Goal: Task Accomplishment & Management: Use online tool/utility

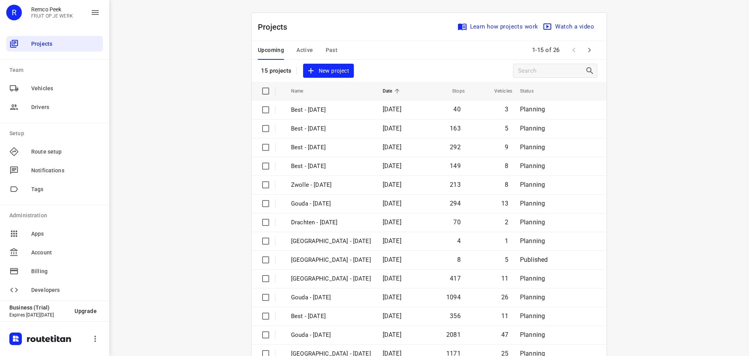
click at [333, 49] on span "Past" at bounding box center [332, 50] width 12 height 10
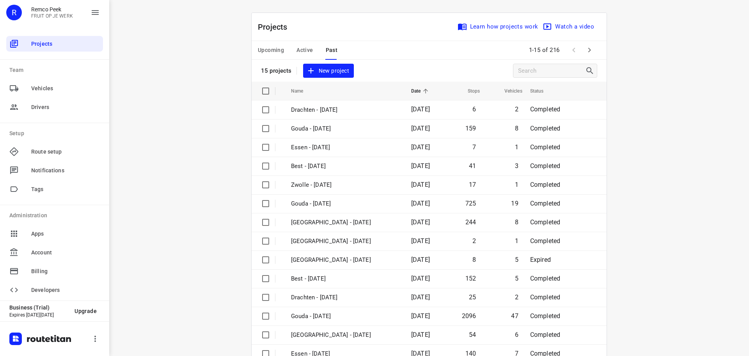
click at [729, 219] on div "i © 2025 Routetitan , © Stadia Maps , © OpenMapTiles © OpenStreetMap contributo…" at bounding box center [429, 178] width 640 height 356
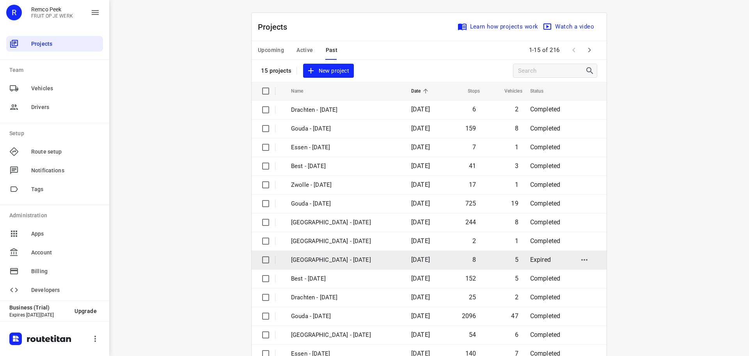
scroll to position [39, 0]
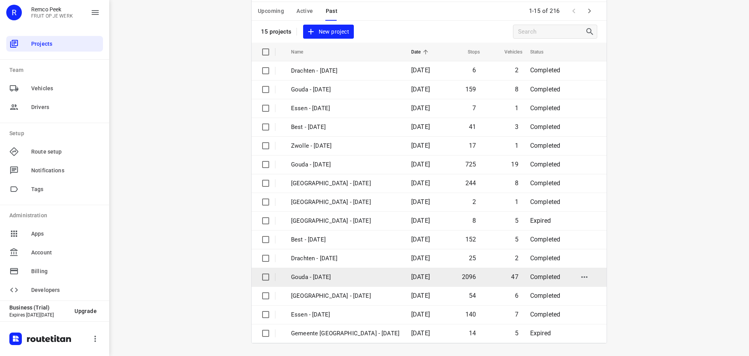
click at [327, 274] on p "Gouda - Wednesday" at bounding box center [345, 276] width 108 height 9
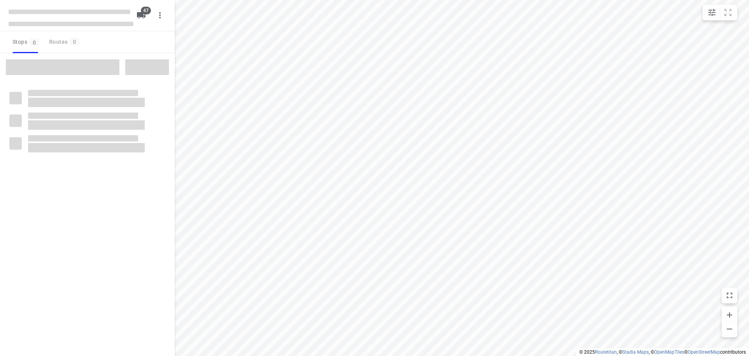
checkbox input "true"
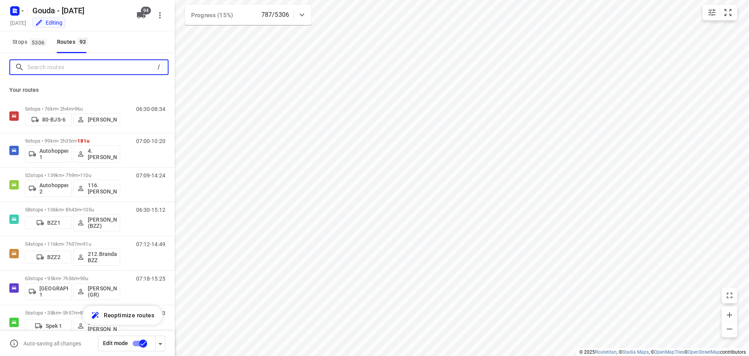
click at [71, 65] on input "Search routes" at bounding box center [90, 67] width 127 height 12
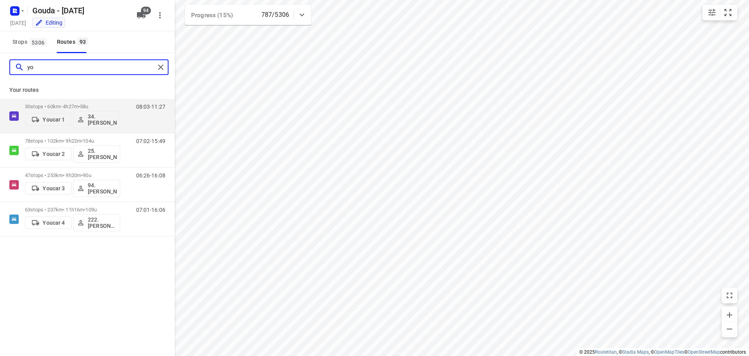
type input "y"
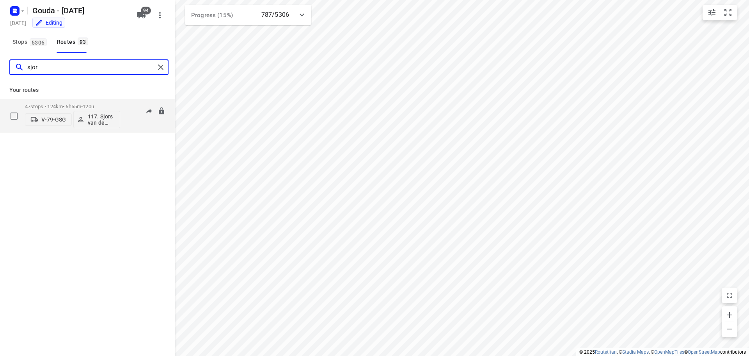
type input "sjor"
click at [96, 110] on div "V-79-GSG 117. Sjors van de Brande" at bounding box center [72, 118] width 95 height 19
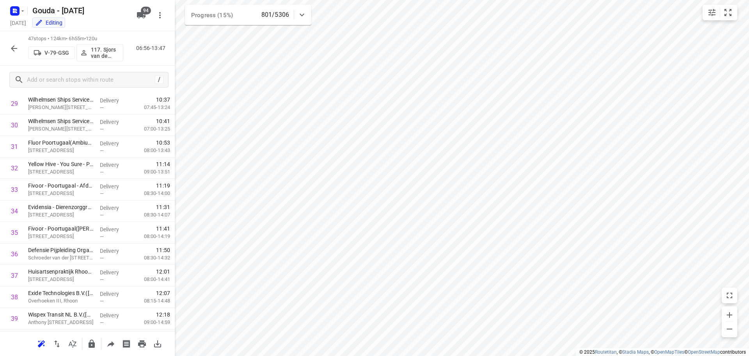
scroll to position [832, 0]
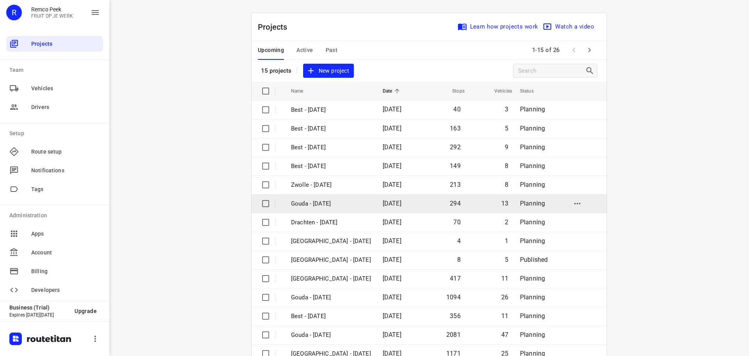
scroll to position [39, 0]
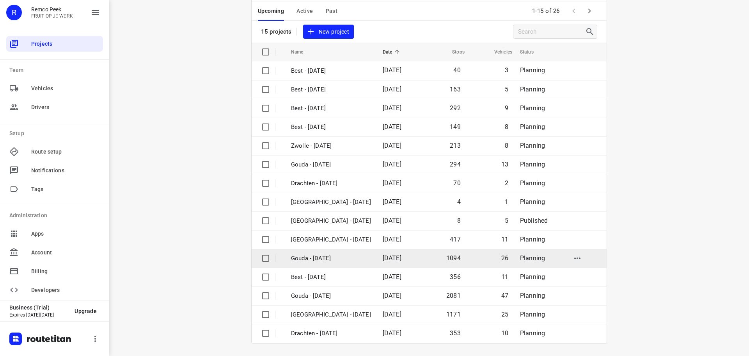
click at [326, 257] on p "Gouda - [DATE]" at bounding box center [331, 258] width 80 height 9
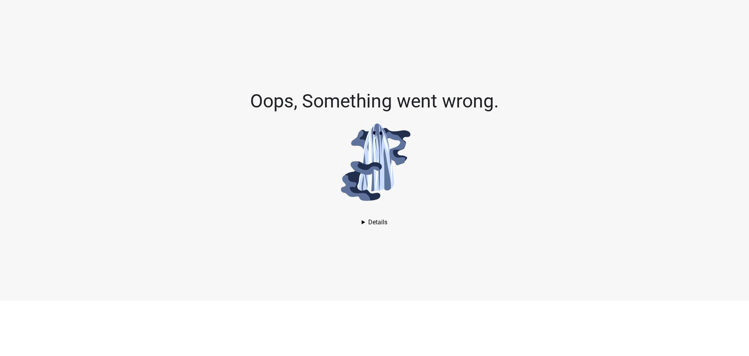
click at [384, 224] on details "AssertionError: Assertion failed. See https://openlayers.org/en/v6.15.1/doc/err…" at bounding box center [375, 221] width 26 height 7
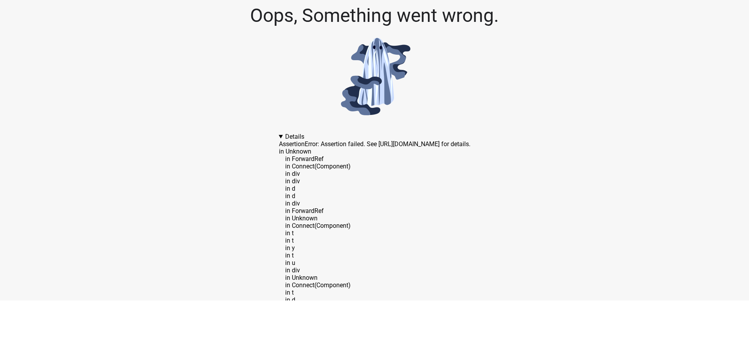
drag, startPoint x: 250, startPoint y: 133, endPoint x: 382, endPoint y: 138, distance: 132.4
click at [382, 138] on details "AssertionError: Assertion failed. See https://openlayers.org/en/v6.15.1/doc/err…" at bounding box center [375, 222] width 192 height 178
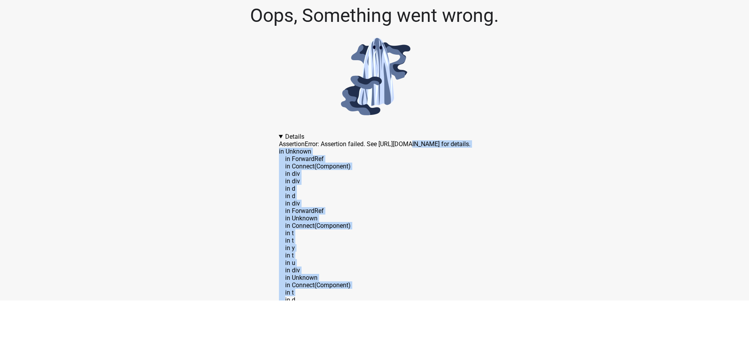
drag, startPoint x: 368, startPoint y: 139, endPoint x: 409, endPoint y: 292, distance: 158.6
click at [409, 292] on details "AssertionError: Assertion failed. See https://openlayers.org/en/v6.15.1/doc/err…" at bounding box center [375, 222] width 192 height 178
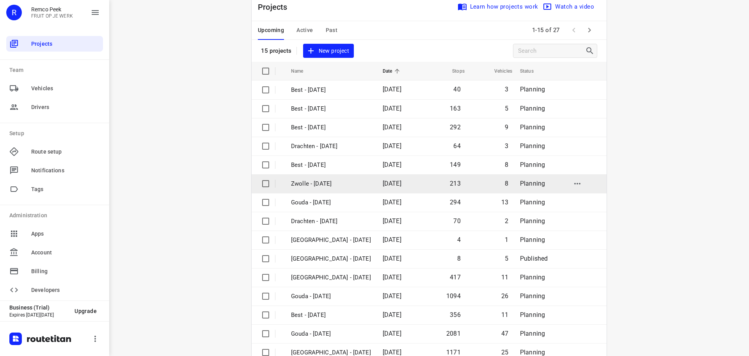
scroll to position [39, 0]
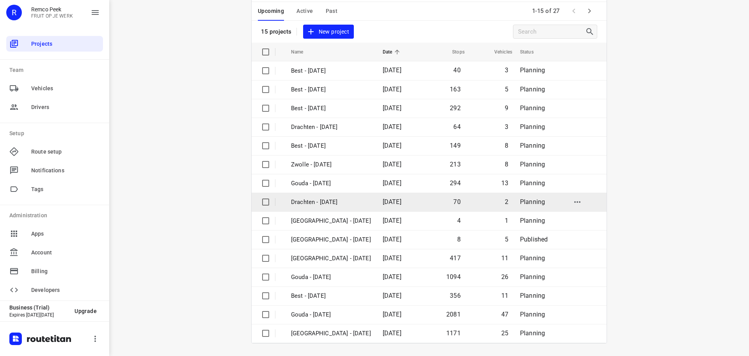
drag, startPoint x: 333, startPoint y: 161, endPoint x: 356, endPoint y: 196, distance: 42.0
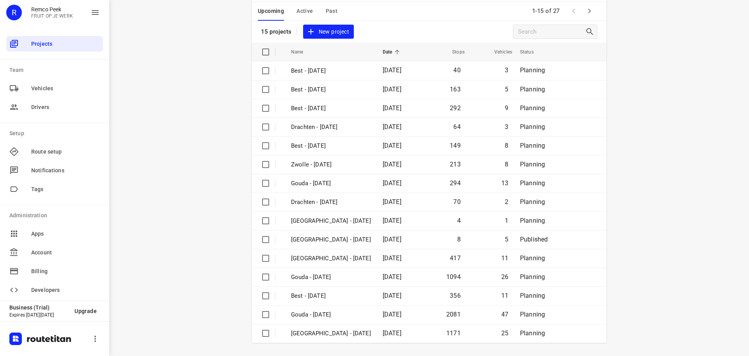
drag, startPoint x: 356, startPoint y: 196, endPoint x: 196, endPoint y: 171, distance: 161.9
click at [190, 168] on div "i © 2025 Routetitan , © Stadia Maps , © OpenMapTiles © OpenStreetMap contributo…" at bounding box center [429, 178] width 640 height 356
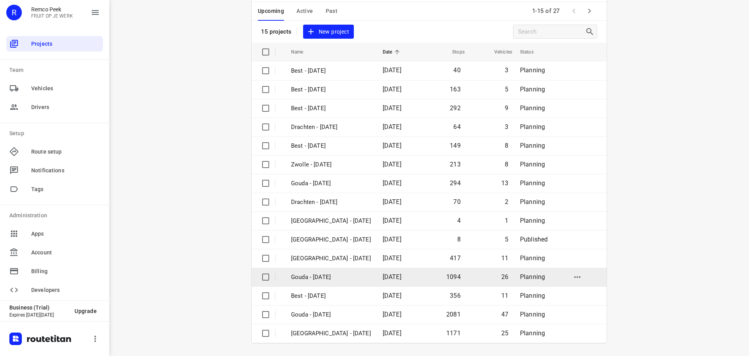
click at [320, 272] on td "Gouda - [DATE]" at bounding box center [329, 276] width 93 height 19
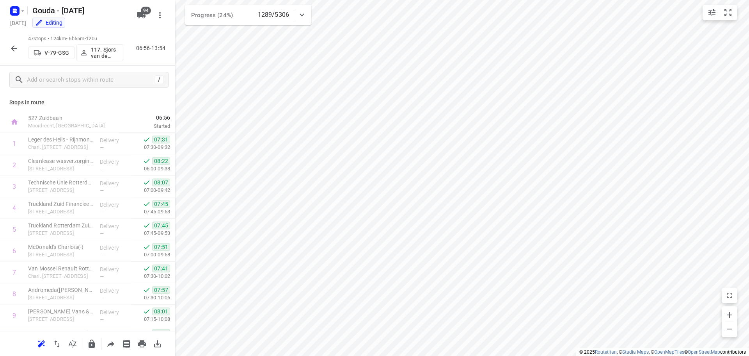
scroll to position [832, 0]
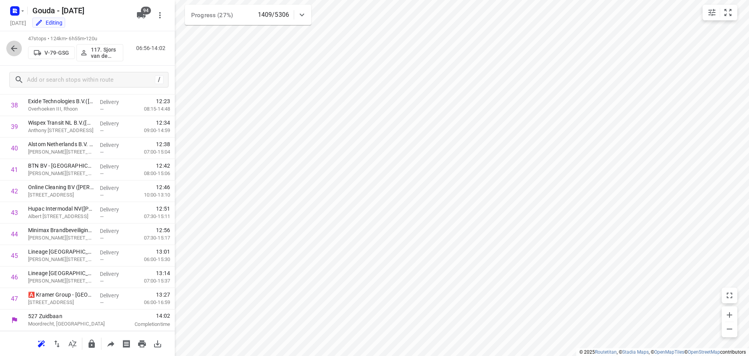
click at [16, 49] on icon "button" at bounding box center [13, 48] width 9 height 9
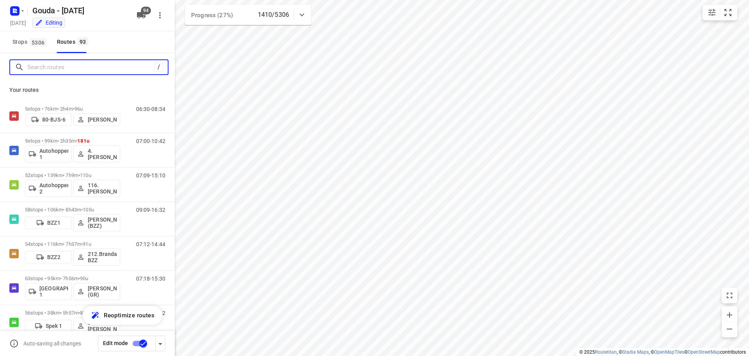
click at [71, 65] on input "Search routes" at bounding box center [90, 67] width 127 height 12
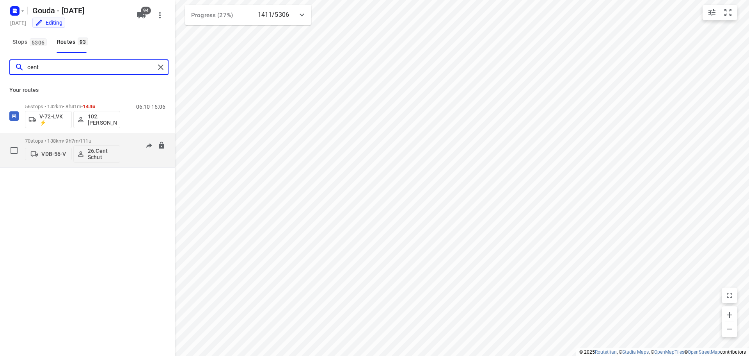
type input "cent"
click at [78, 142] on p "70 stops • 138km • 9h7m • 111u" at bounding box center [72, 141] width 95 height 6
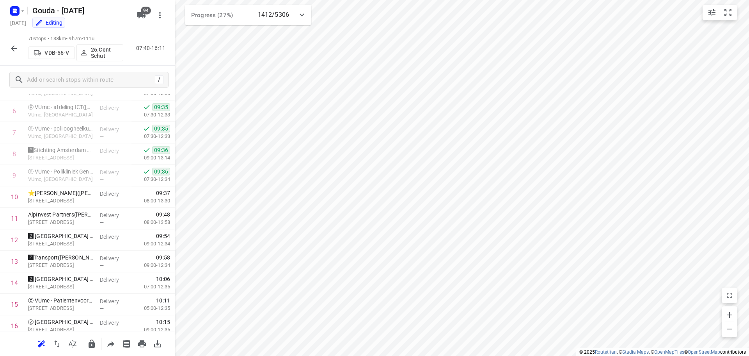
scroll to position [0, 0]
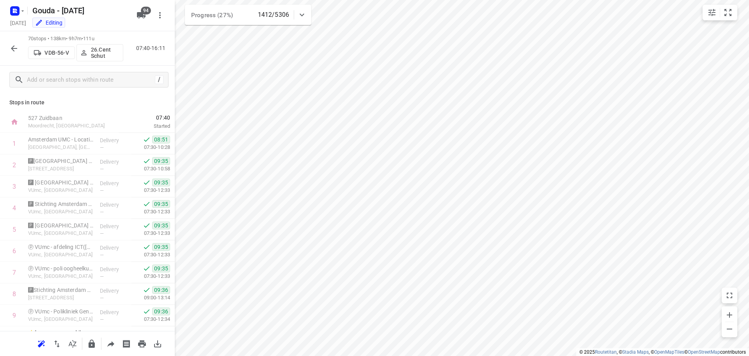
click at [9, 46] on button "button" at bounding box center [14, 49] width 16 height 16
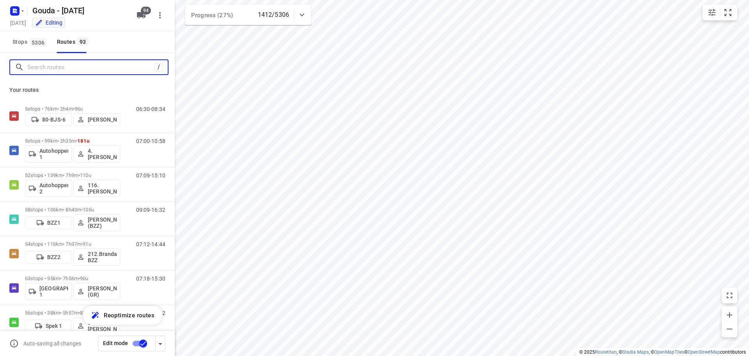
click at [79, 68] on input "Search routes" at bounding box center [90, 67] width 127 height 12
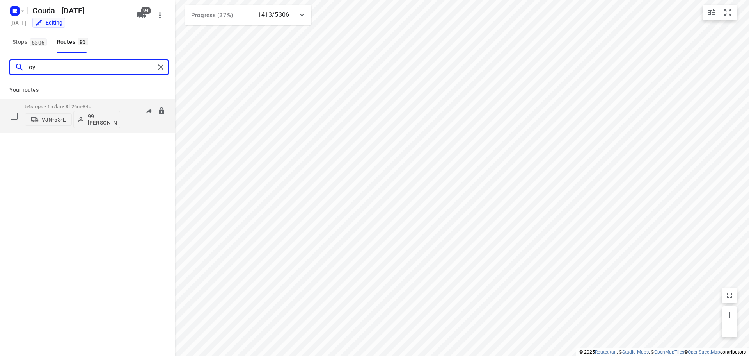
type input "joy"
click at [75, 102] on div "54 stops • 157km • 8h26m • 84u VJN-53-L 99.Joyce Offermans" at bounding box center [72, 116] width 95 height 32
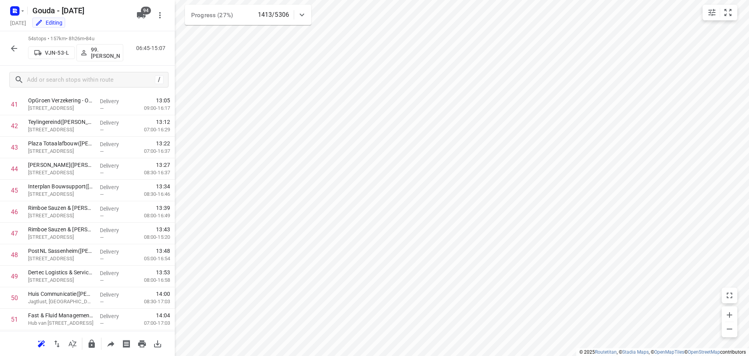
scroll to position [983, 0]
click at [9, 50] on button "button" at bounding box center [14, 49] width 16 height 16
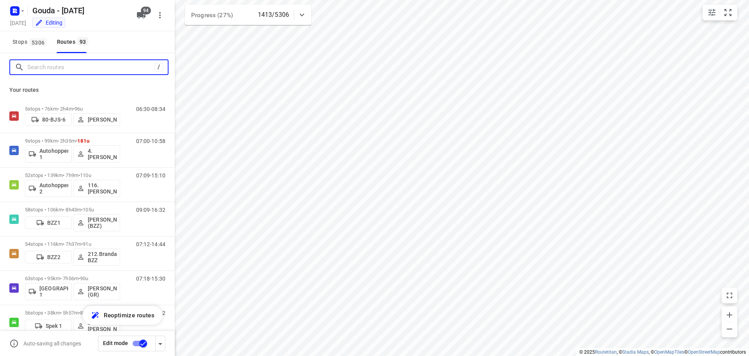
click at [60, 69] on input "Search routes" at bounding box center [90, 67] width 127 height 12
type input "n"
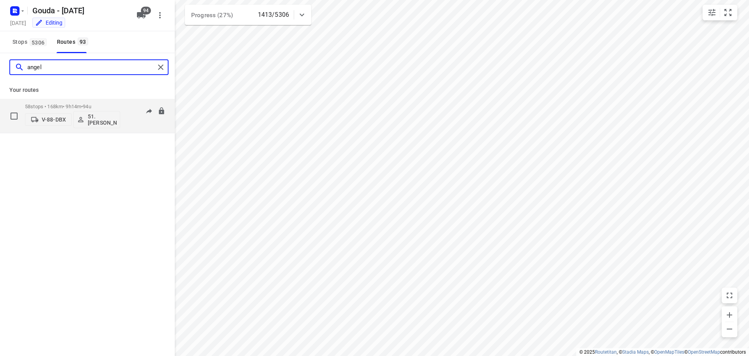
type input "angel"
click at [80, 106] on p "58 stops • 168km • 9h14m • 94u" at bounding box center [72, 106] width 95 height 6
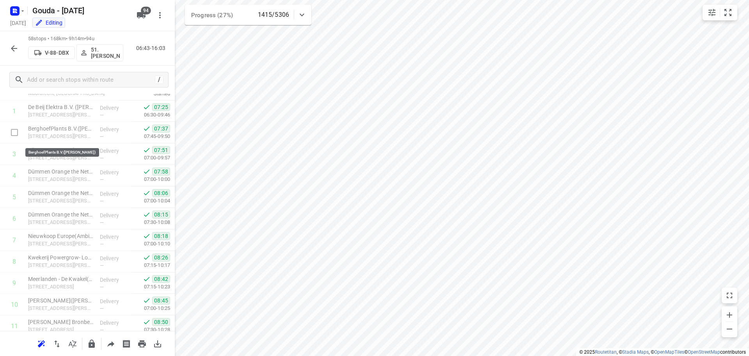
scroll to position [0, 0]
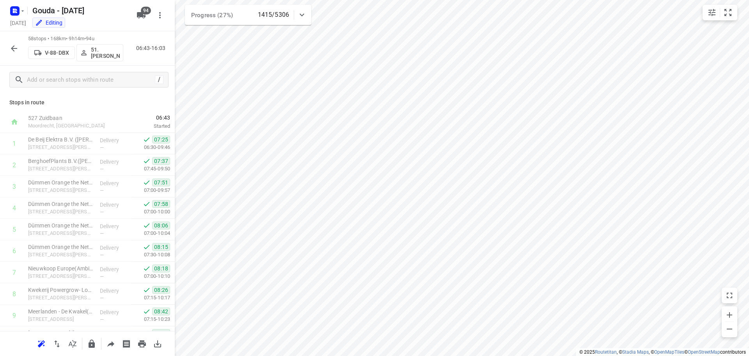
click at [15, 47] on icon "button" at bounding box center [13, 48] width 9 height 9
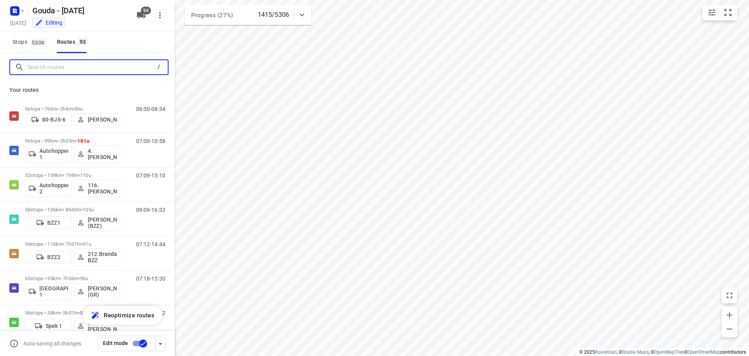
click at [62, 68] on input "Search routes" at bounding box center [90, 67] width 127 height 12
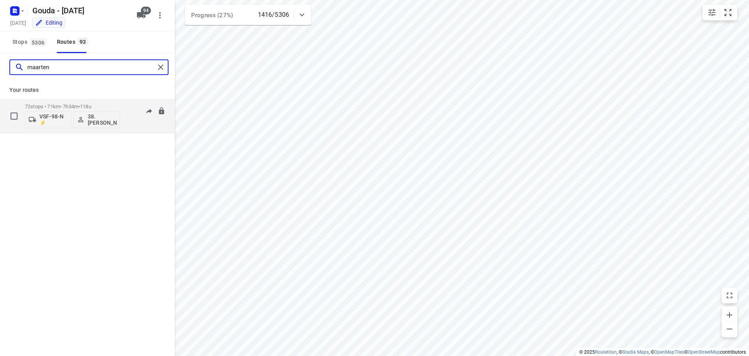
type input "maarten"
click at [93, 103] on div "72 stops • 71km • 7h34m • 118u VSF-98-N ⚡ 38. Maarten Massaar" at bounding box center [72, 116] width 95 height 32
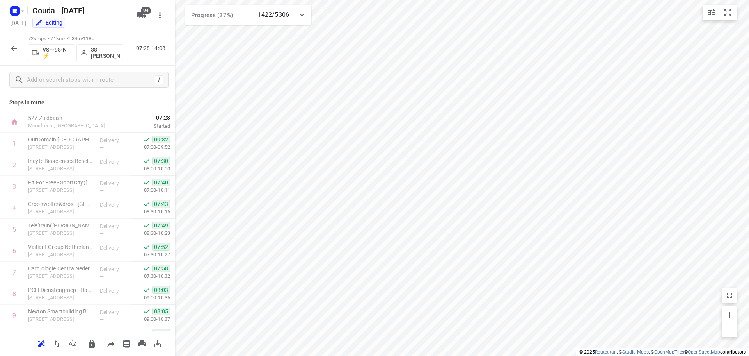
click at [11, 44] on icon "button" at bounding box center [13, 48] width 9 height 9
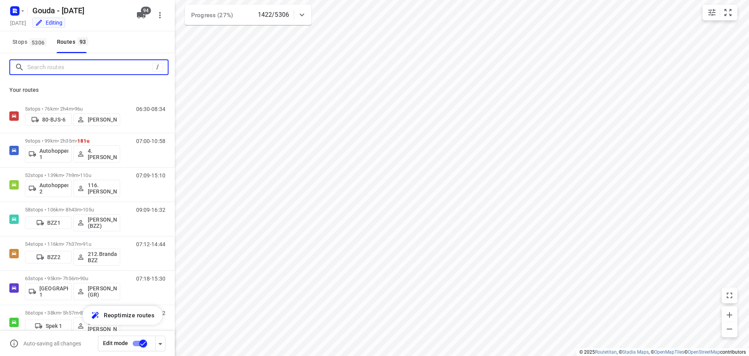
click at [45, 67] on input "Search routes" at bounding box center [89, 67] width 125 height 12
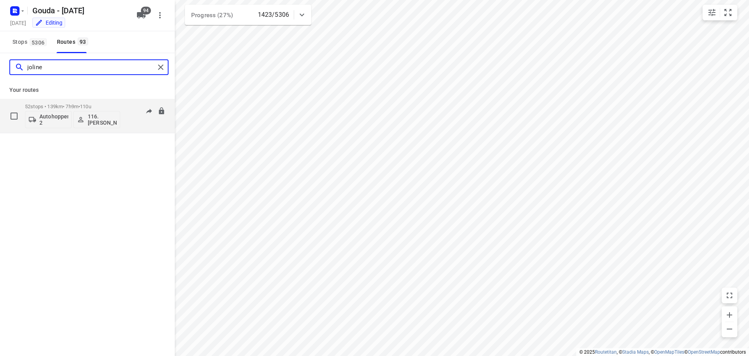
type input "joline"
click at [101, 102] on div "52 stops • 139km • 7h9m • 110u Autohopper 2 116.Joline Karels" at bounding box center [72, 116] width 95 height 32
type input "[PERSON_NAME]"
click at [88, 103] on div "68 stops • 192km • 10h33m • 124u V-28-GPN [PERSON_NAME]" at bounding box center [72, 116] width 95 height 28
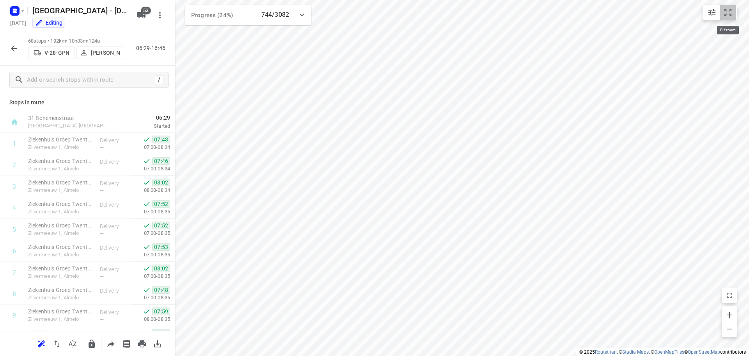
click at [723, 15] on button "small contained button group" at bounding box center [728, 13] width 16 height 16
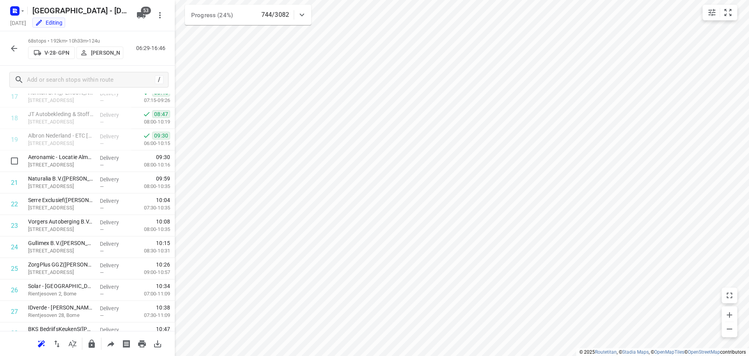
scroll to position [351, 0]
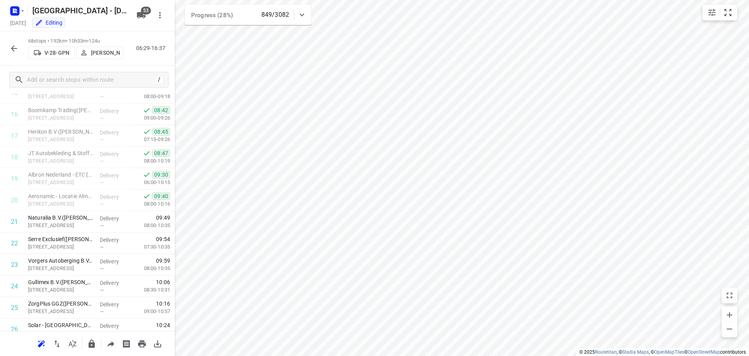
click at [16, 49] on icon "button" at bounding box center [13, 48] width 9 height 9
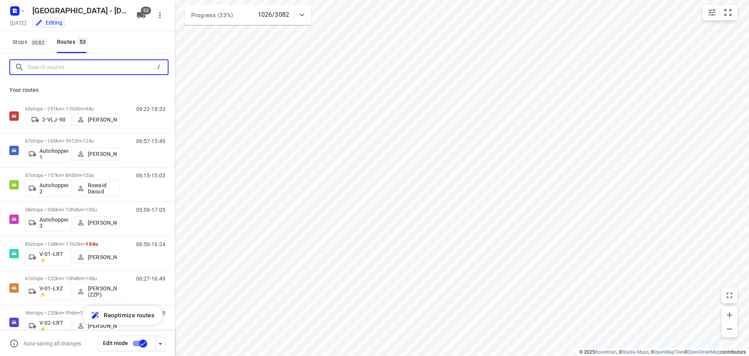
click at [48, 67] on input "Search routes" at bounding box center [90, 67] width 127 height 12
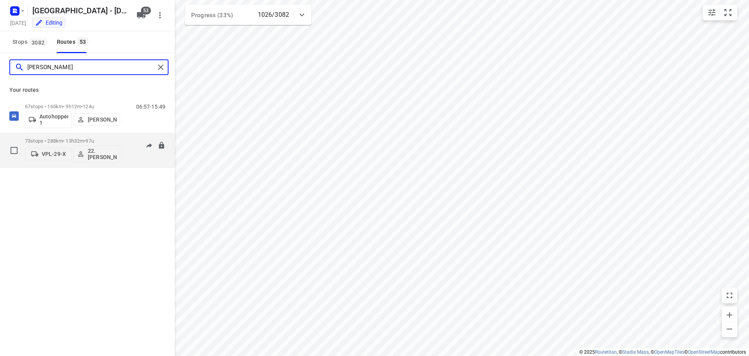
type input "[PERSON_NAME]"
click at [75, 138] on p "73 stops • 288km • 13h32m • 97u" at bounding box center [72, 141] width 95 height 6
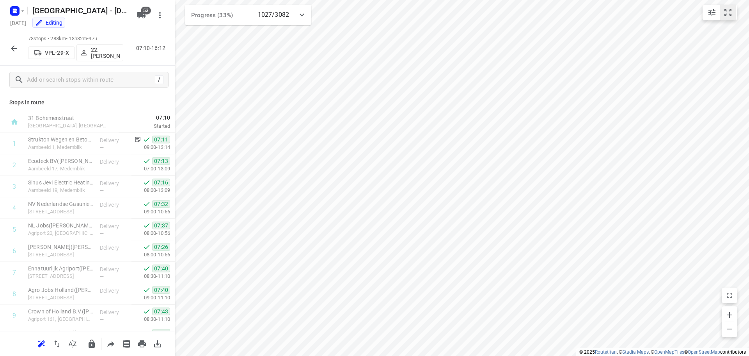
click at [732, 15] on icon "small contained button group" at bounding box center [728, 12] width 9 height 9
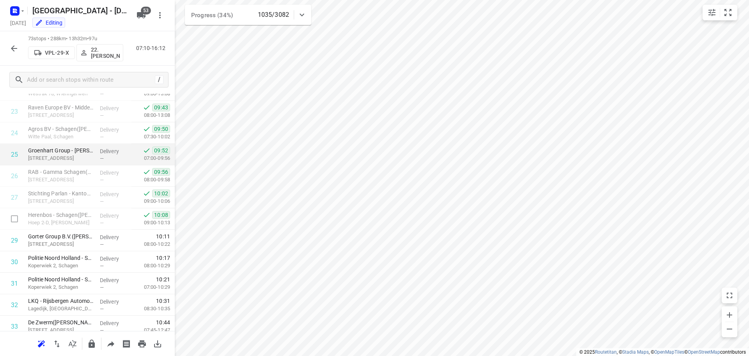
scroll to position [507, 0]
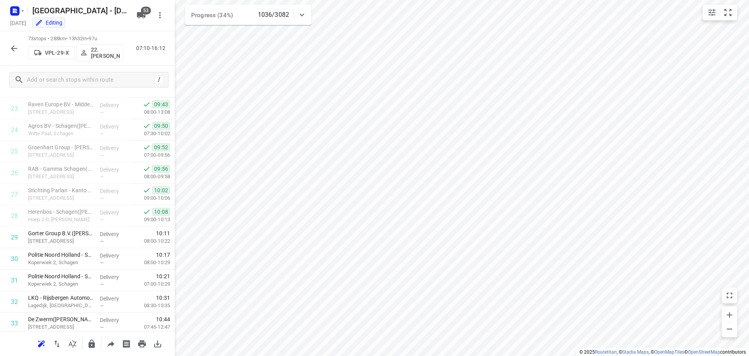
click at [12, 44] on icon "button" at bounding box center [13, 48] width 9 height 9
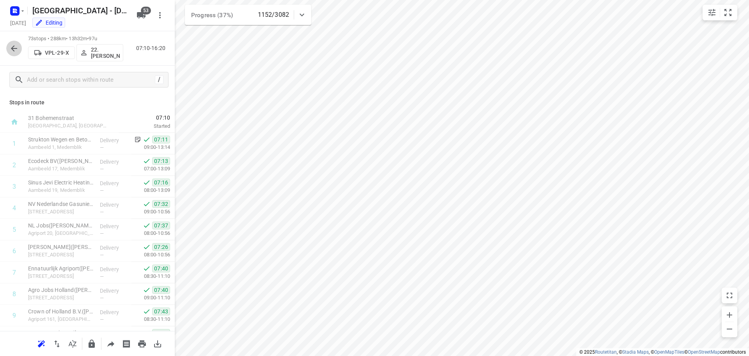
click at [19, 51] on button "button" at bounding box center [14, 49] width 16 height 16
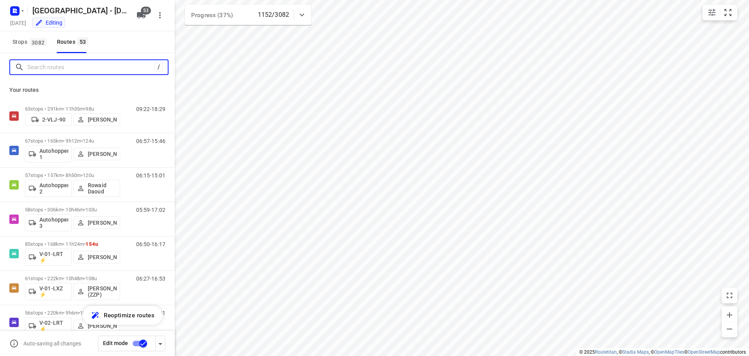
click at [59, 64] on input "Search routes" at bounding box center [90, 67] width 127 height 12
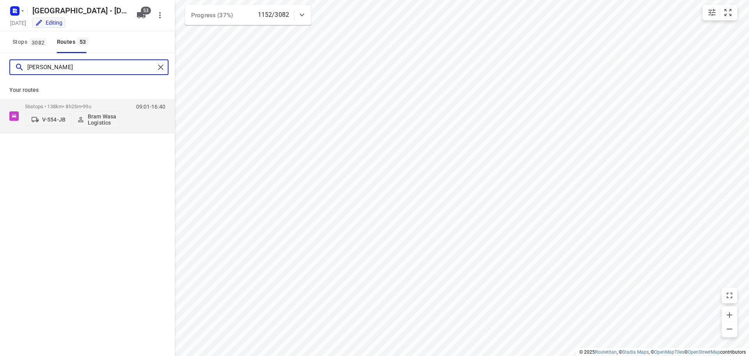
type input "bram"
click at [105, 98] on div "Your routes 56 stops • 138km • 8h25m • 99u V-554-JB Bram Wasa Logistics 09:01-1…" at bounding box center [87, 107] width 175 height 52
click at [102, 104] on p "56 stops • 138km • 8h25m • 99u" at bounding box center [72, 106] width 95 height 6
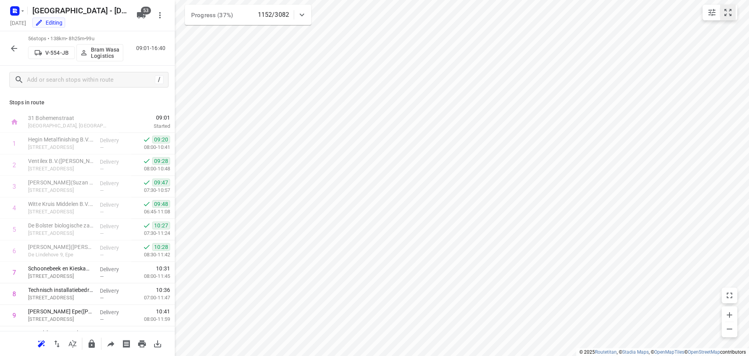
click at [729, 13] on icon "small contained button group" at bounding box center [728, 12] width 9 height 9
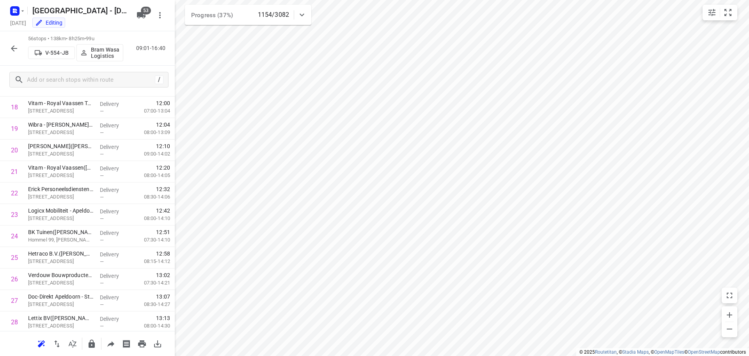
scroll to position [0, 0]
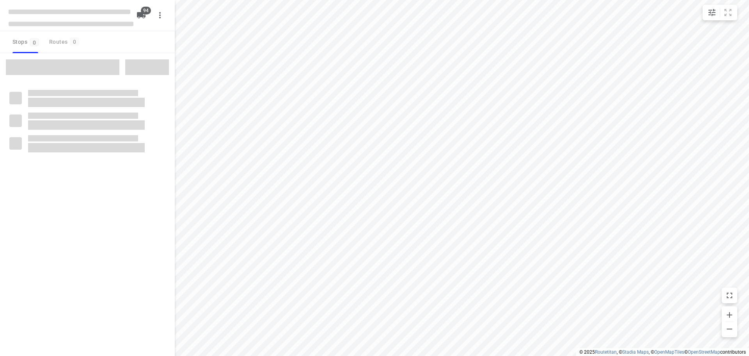
checkbox input "true"
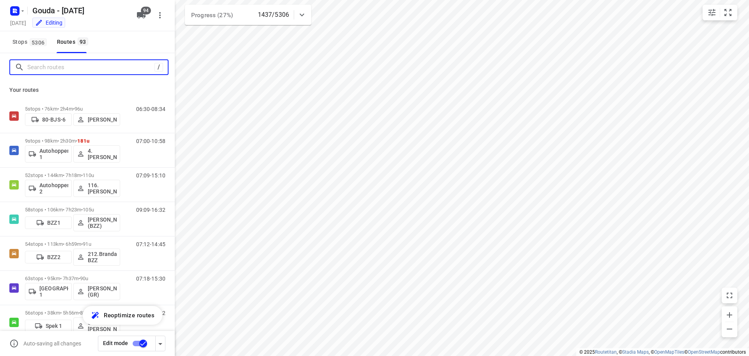
click at [52, 68] on input "Search routes" at bounding box center [90, 67] width 127 height 12
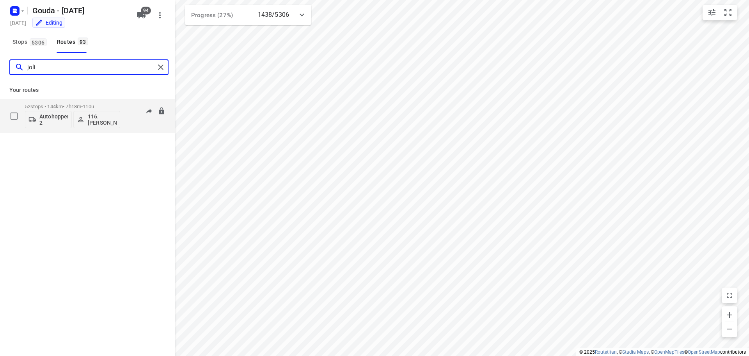
type input "joli"
click at [62, 98] on div "Your routes 52 stops • 144km • 7h18m • 110u Autohopper 2 116.Joline Karels 07:0…" at bounding box center [87, 107] width 175 height 52
click at [60, 108] on p "52 stops • 144km • 7h18m • 110u" at bounding box center [72, 106] width 95 height 6
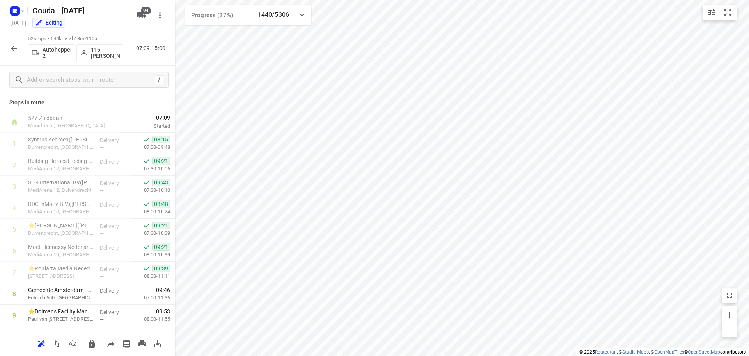
click at [148, 100] on p "Stops in route" at bounding box center [87, 102] width 156 height 8
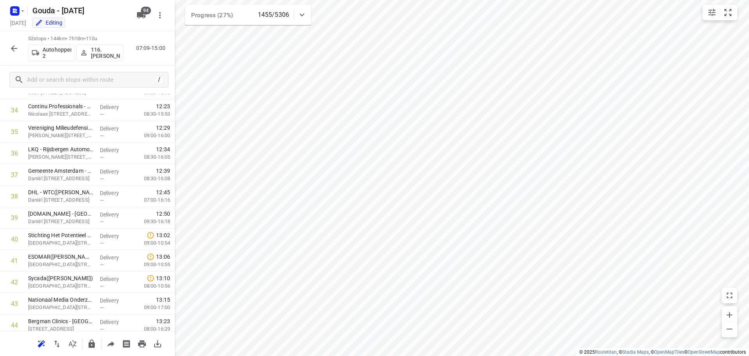
scroll to position [940, 0]
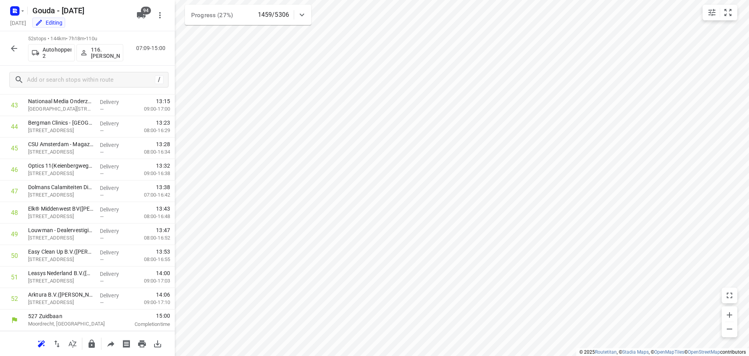
click at [14, 50] on icon "button" at bounding box center [13, 48] width 9 height 9
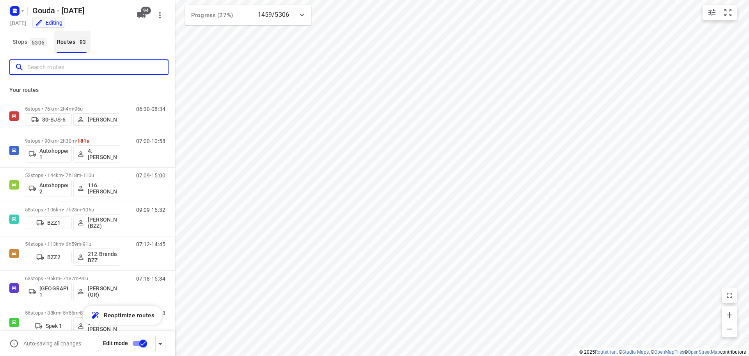
drag, startPoint x: 59, startPoint y: 66, endPoint x: 78, endPoint y: 44, distance: 29.9
click at [59, 59] on div at bounding box center [88, 67] width 159 height 16
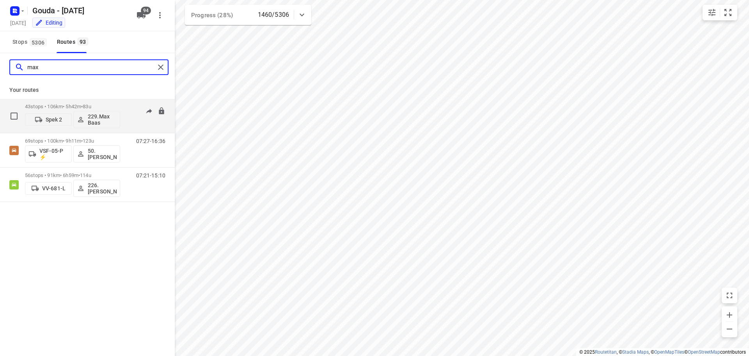
type input "max"
click at [80, 108] on p "43 stops • 106km • 5h42m • 83u" at bounding box center [72, 106] width 95 height 6
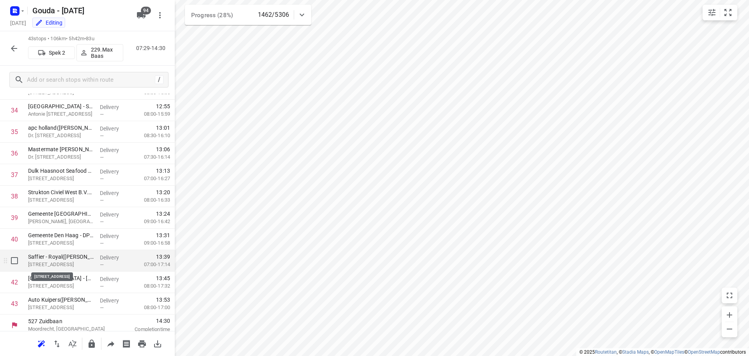
scroll to position [747, 0]
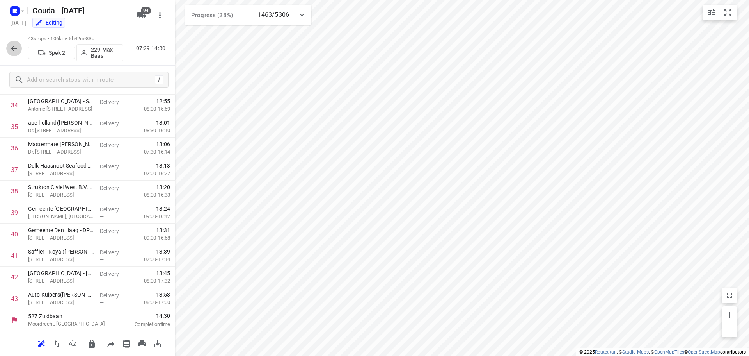
click at [14, 48] on icon "button" at bounding box center [14, 48] width 6 height 6
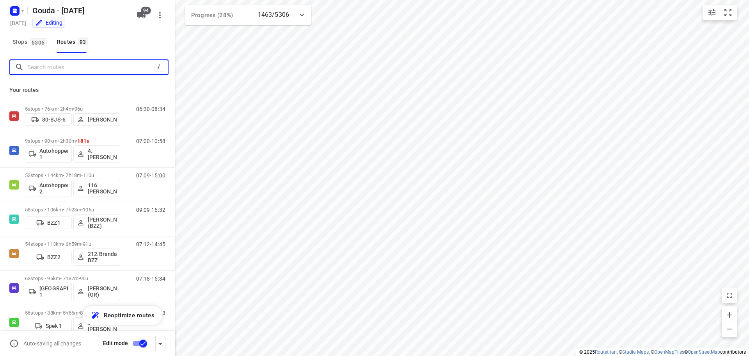
drag, startPoint x: 47, startPoint y: 69, endPoint x: 45, endPoint y: 73, distance: 4.6
click at [47, 70] on input "Search routes" at bounding box center [90, 67] width 127 height 12
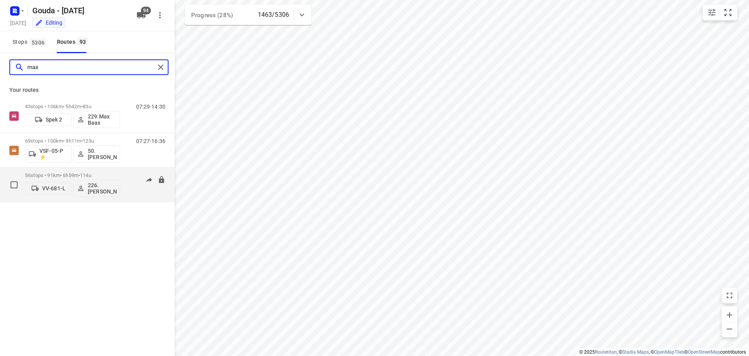
type input "max"
click at [91, 176] on span "114u" at bounding box center [85, 175] width 11 height 6
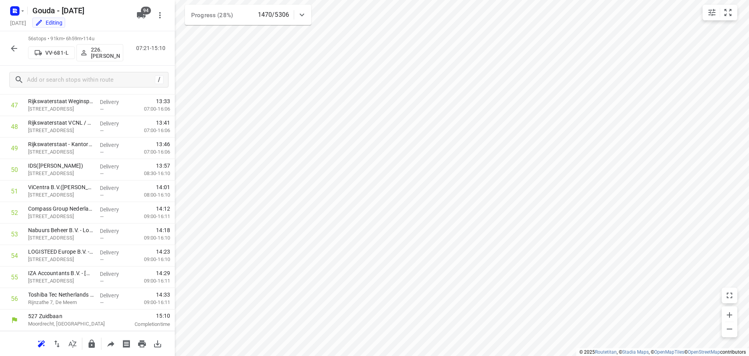
scroll to position [752, 0]
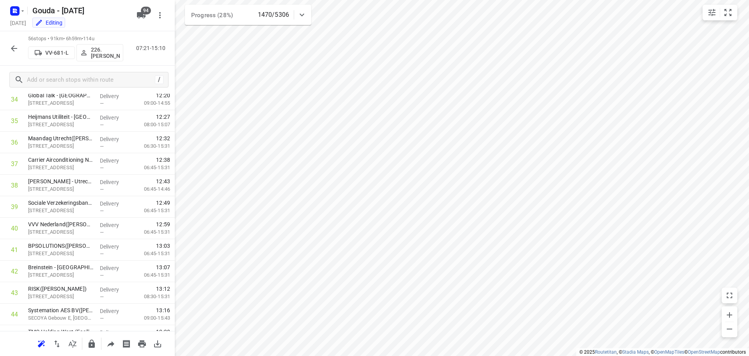
click at [13, 53] on button "button" at bounding box center [14, 49] width 16 height 16
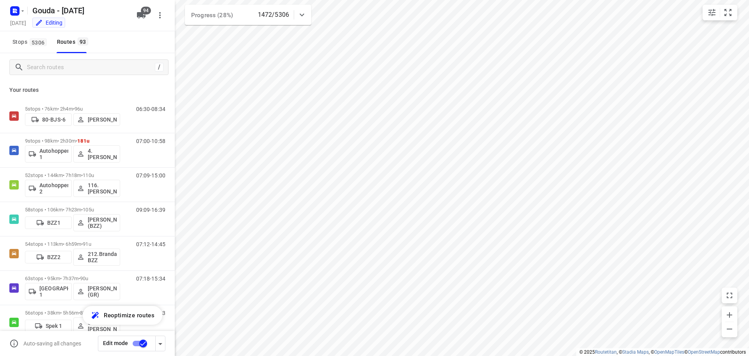
scroll to position [36, 0]
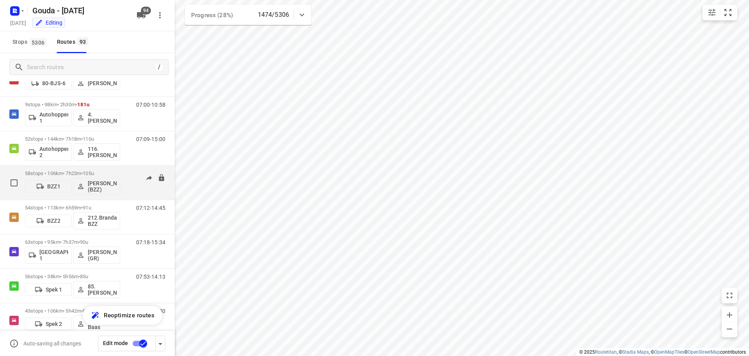
click at [94, 170] on span "105u" at bounding box center [88, 173] width 11 height 6
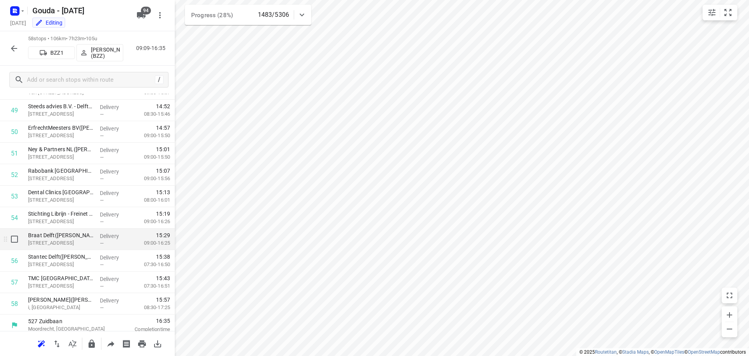
scroll to position [1068, 0]
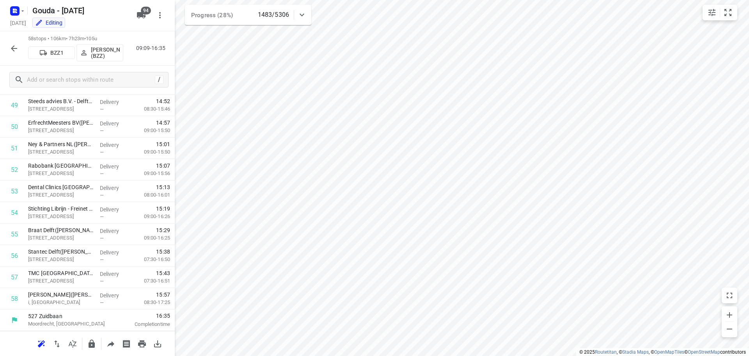
click at [16, 45] on icon "button" at bounding box center [13, 48] width 9 height 9
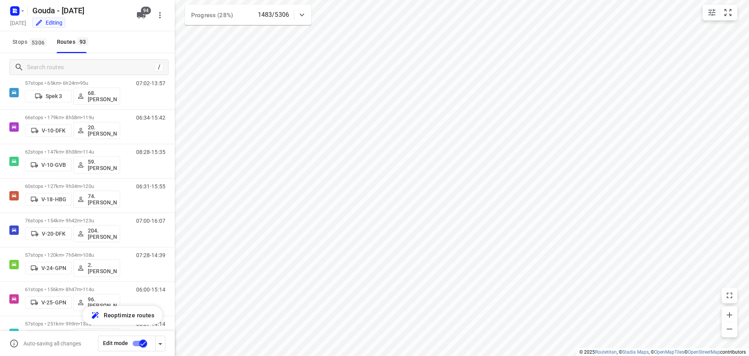
scroll to position [321, 0]
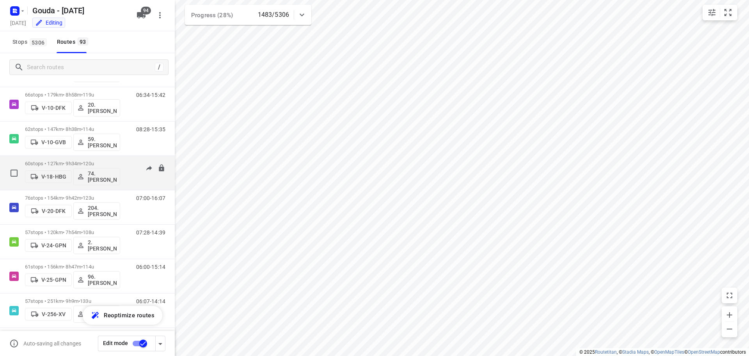
click at [99, 160] on div "60 stops • 127km • 9h34m • 120u V-18-HBG 74.Edwin van Riemsdijk" at bounding box center [72, 172] width 95 height 32
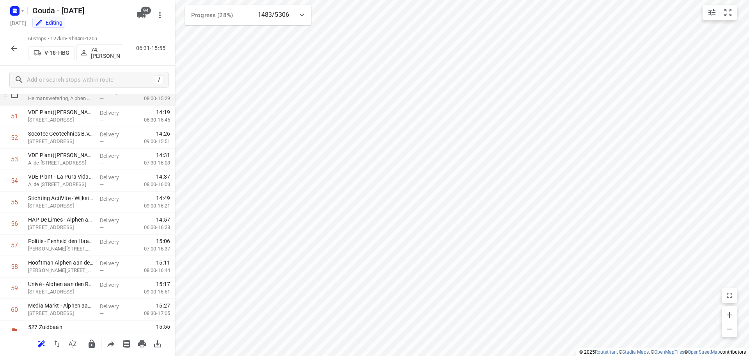
scroll to position [1111, 0]
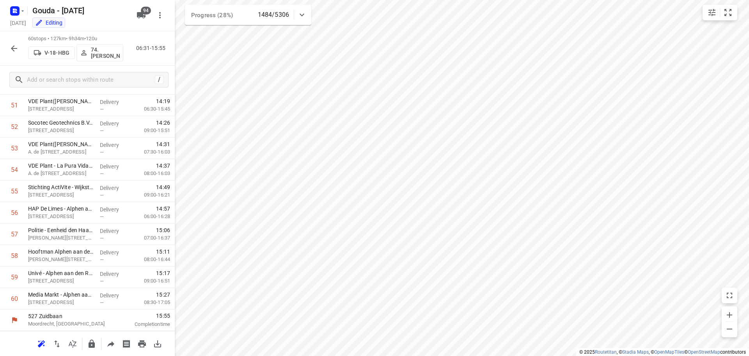
click at [15, 53] on icon "button" at bounding box center [13, 48] width 9 height 9
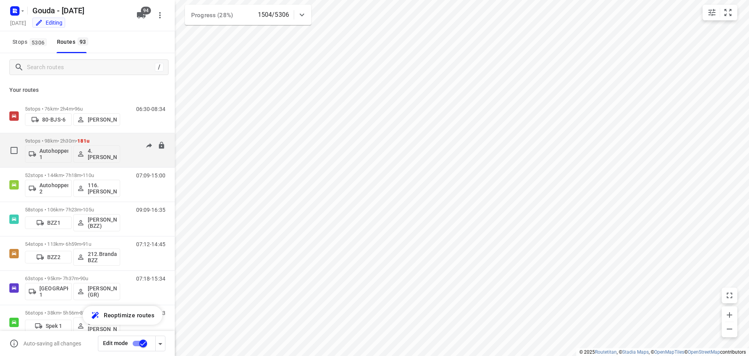
click at [88, 139] on span "181u" at bounding box center [83, 141] width 12 height 6
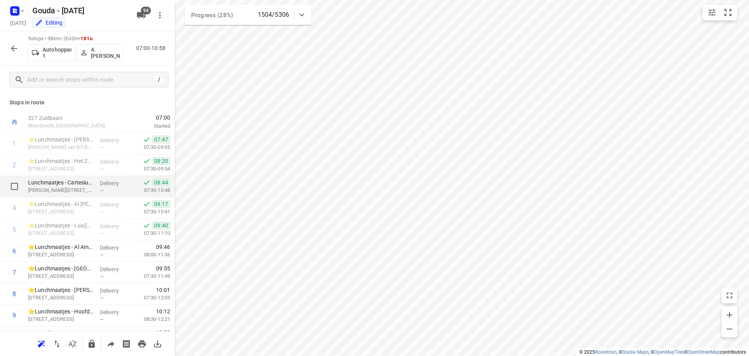
scroll to position [17, 0]
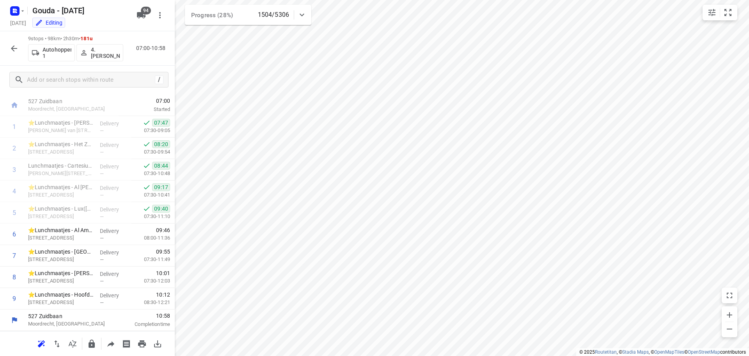
click at [11, 50] on icon "button" at bounding box center [13, 48] width 9 height 9
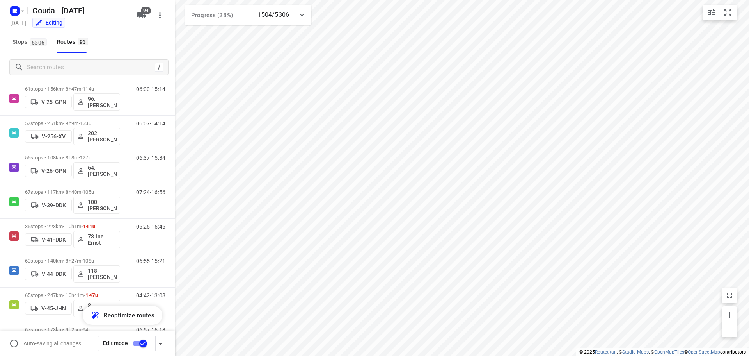
scroll to position [503, 0]
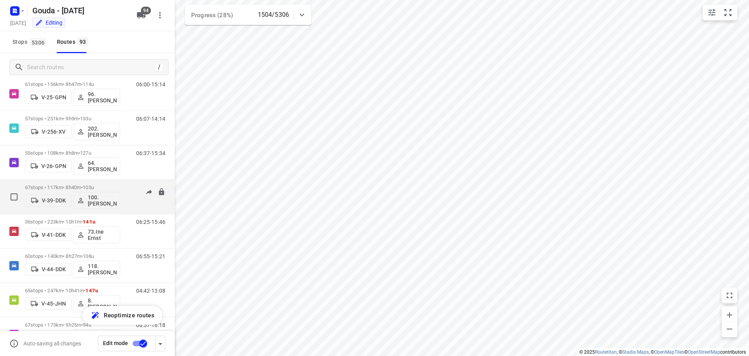
click at [100, 181] on div "67 stops • 117km • 8h40m • 105u V-39-DDK 100.Henk Vos" at bounding box center [72, 196] width 95 height 32
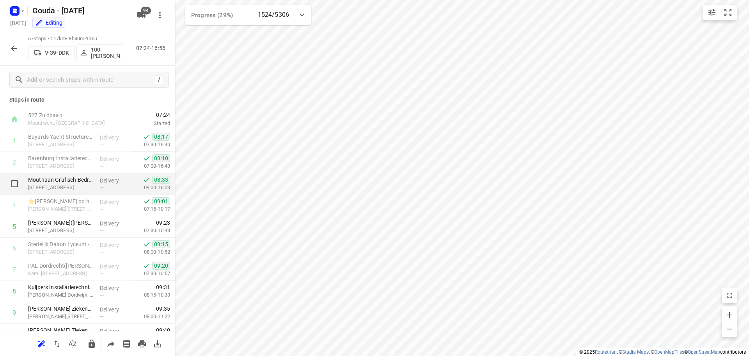
scroll to position [0, 0]
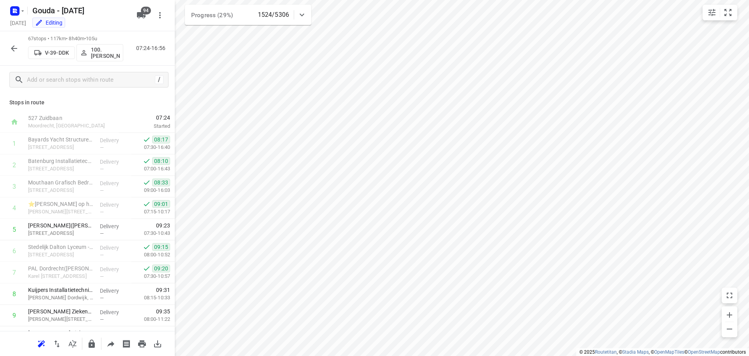
click at [18, 49] on icon "button" at bounding box center [13, 48] width 9 height 9
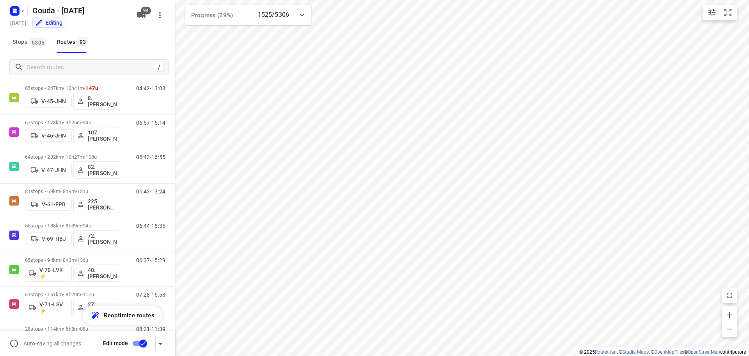
scroll to position [714, 0]
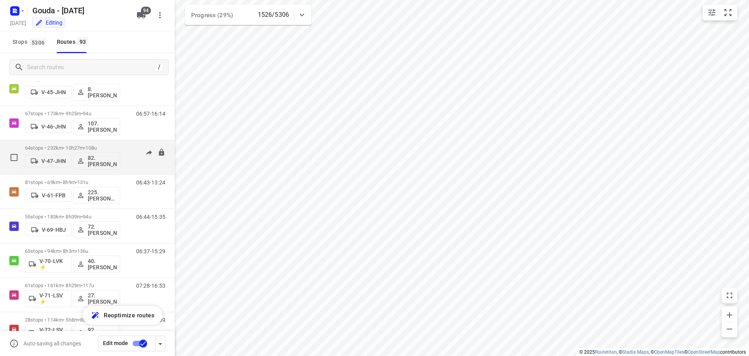
click at [97, 148] on span "108u" at bounding box center [90, 148] width 11 height 6
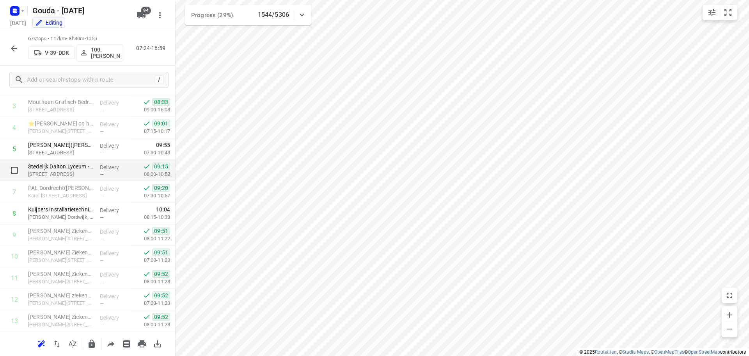
scroll to position [117, 0]
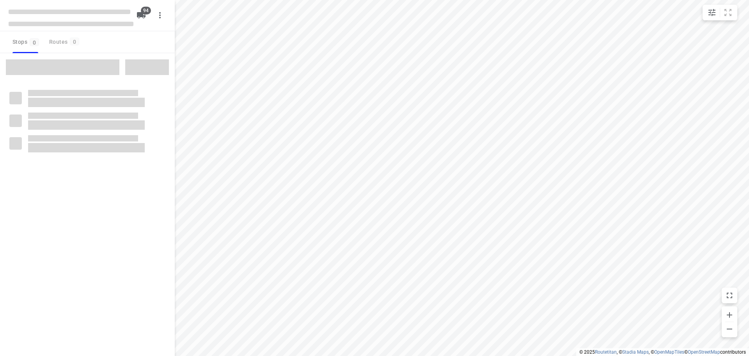
checkbox input "true"
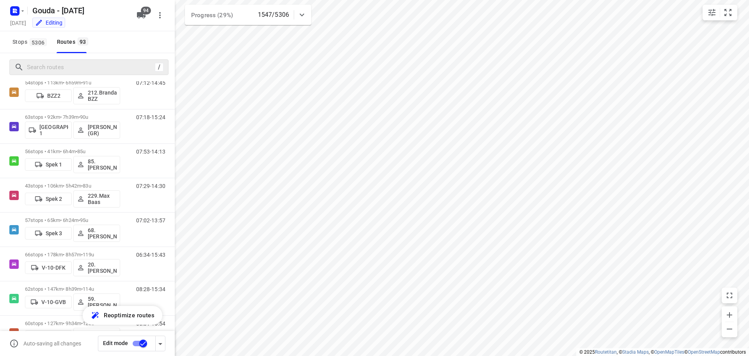
scroll to position [156, 0]
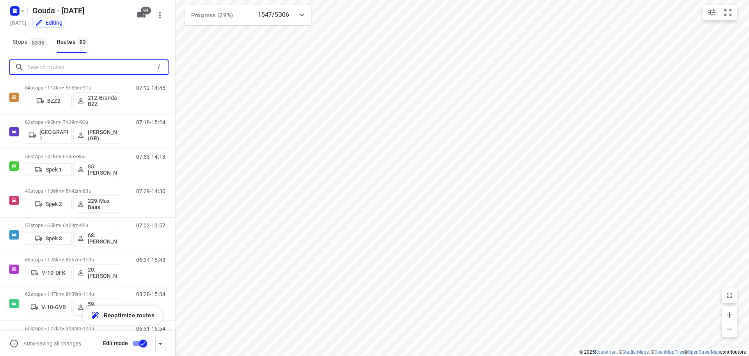
click at [93, 64] on input "Search routes" at bounding box center [90, 67] width 127 height 12
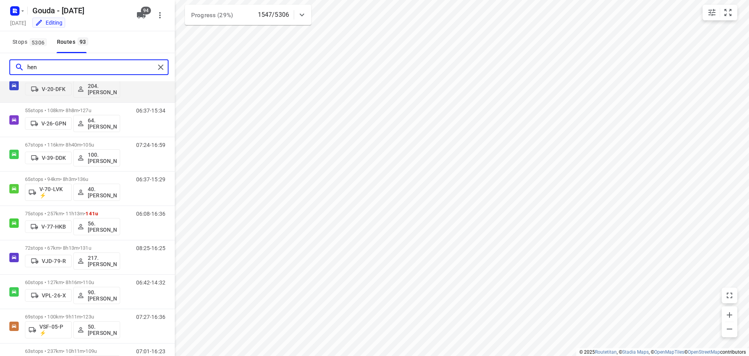
scroll to position [0, 0]
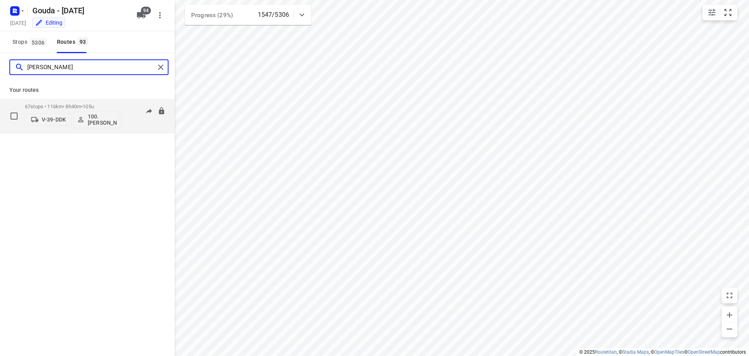
type input "henk"
click at [83, 107] on span "•" at bounding box center [82, 106] width 2 height 6
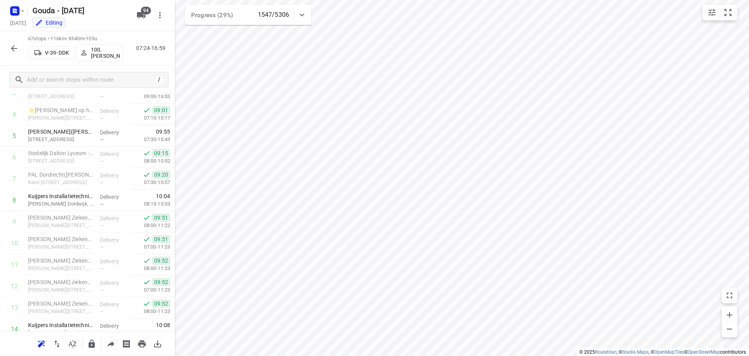
scroll to position [91, 0]
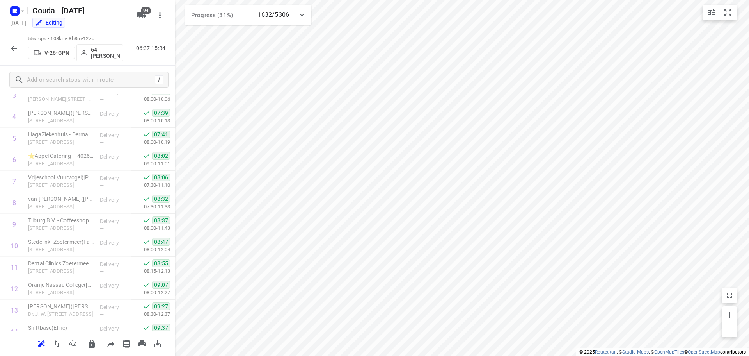
click at [10, 44] on icon "button" at bounding box center [13, 48] width 9 height 9
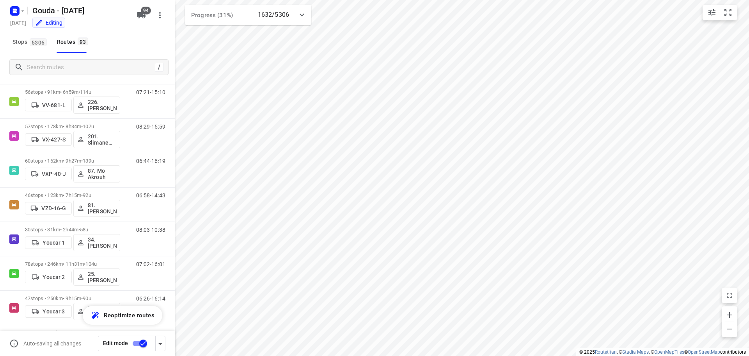
scroll to position [2970, 0]
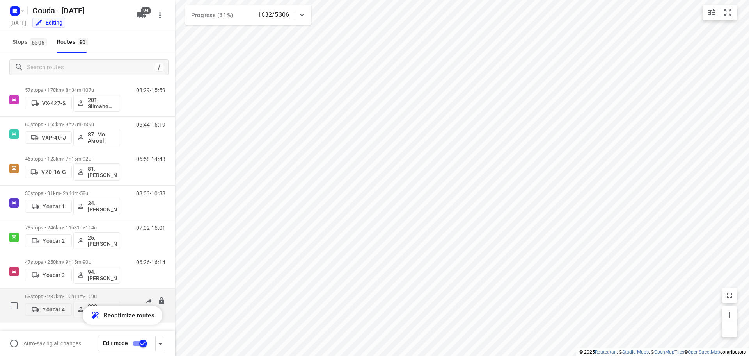
click at [61, 293] on div "63 stops • 237km • 10h11m • 109u Youcar 4 222.Abdelhamid Quilhiche (ZZP)" at bounding box center [72, 305] width 95 height 32
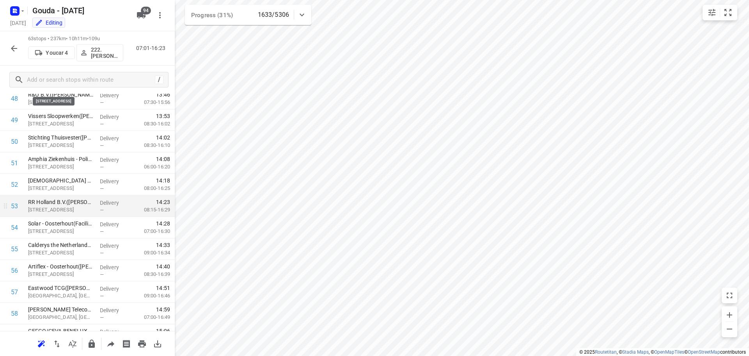
scroll to position [1176, 0]
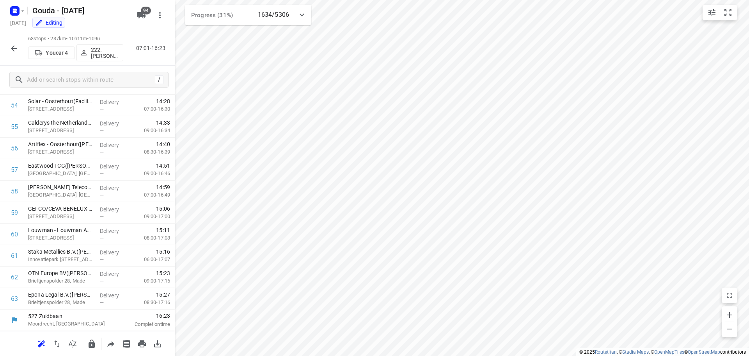
click at [15, 46] on icon "button" at bounding box center [13, 48] width 9 height 9
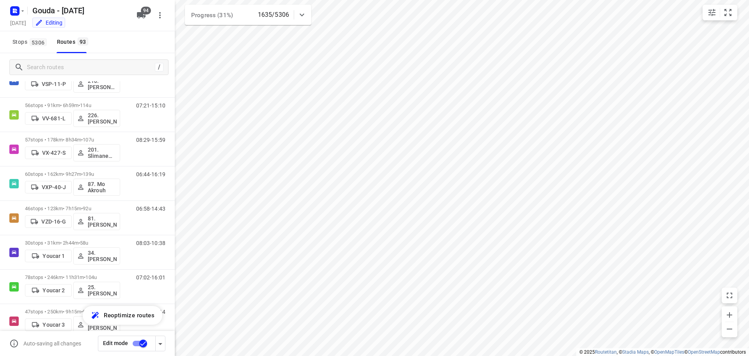
scroll to position [2970, 0]
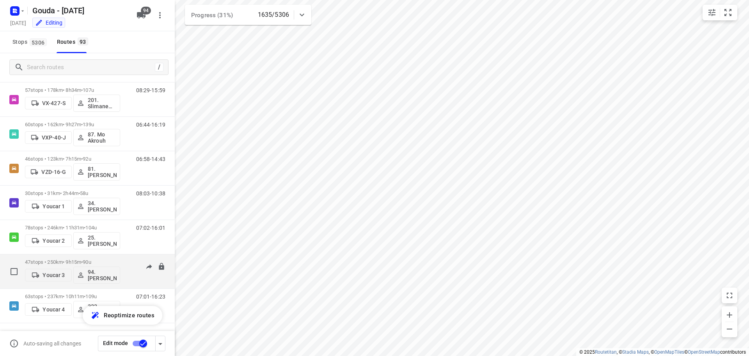
click at [101, 256] on div "47 stops • 250km • 9h15m • 90u Youcar 3 94.Hans Groenewegen" at bounding box center [72, 271] width 95 height 32
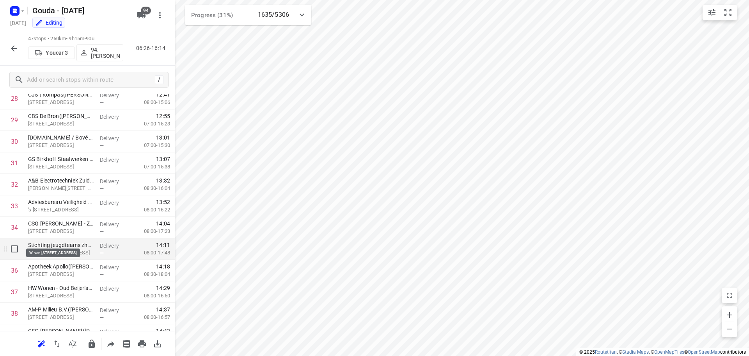
scroll to position [832, 0]
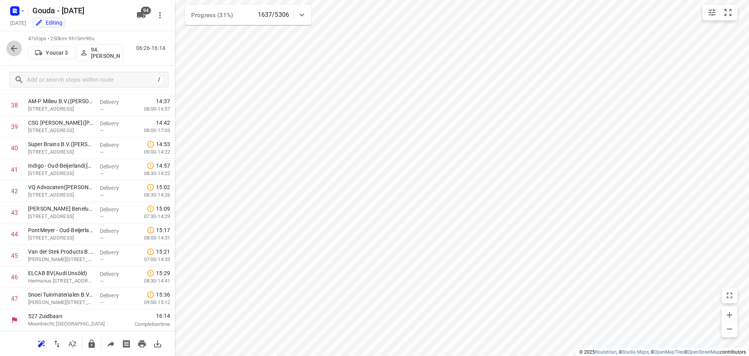
click at [12, 49] on icon "button" at bounding box center [14, 48] width 6 height 6
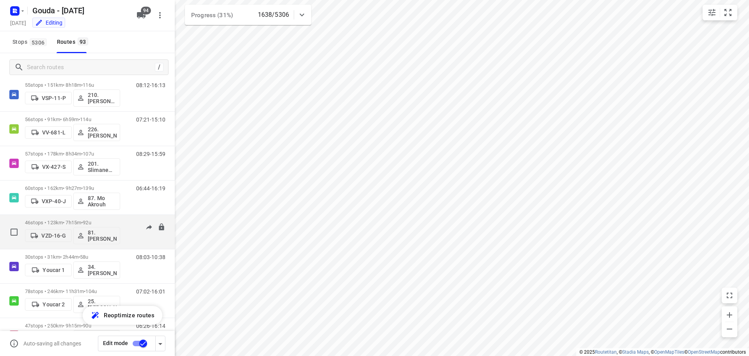
scroll to position [2892, 0]
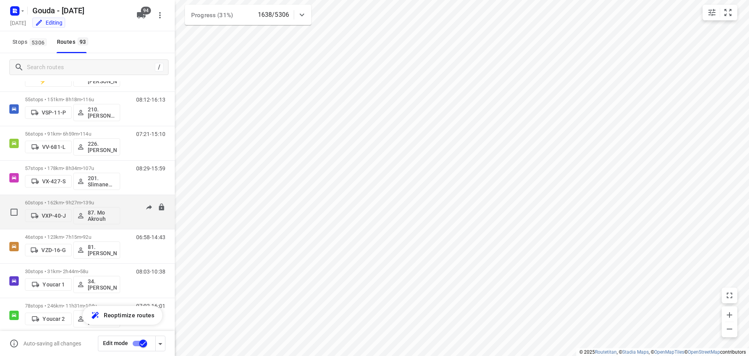
click at [115, 200] on p "60 stops • 162km • 9h27m • 139u" at bounding box center [72, 202] width 95 height 6
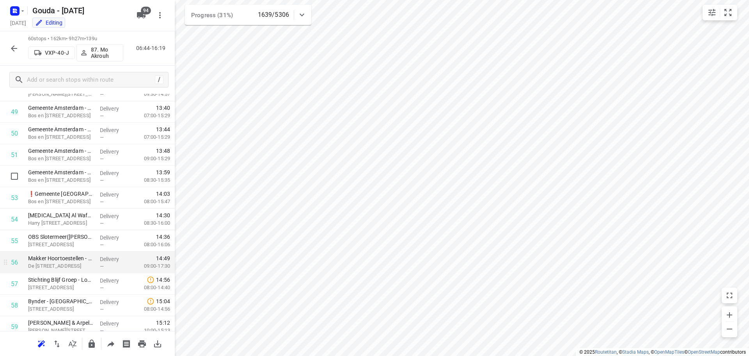
scroll to position [1111, 0]
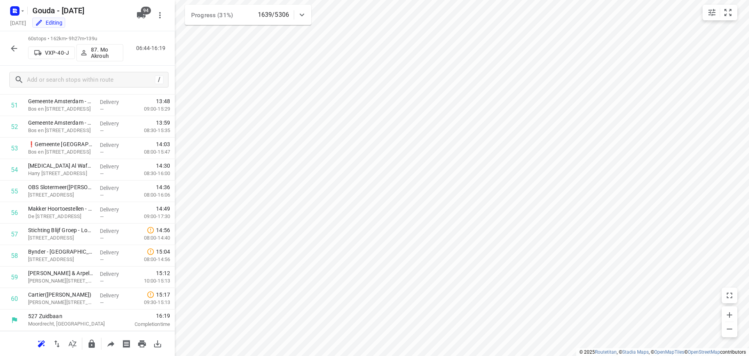
click at [11, 49] on icon "button" at bounding box center [13, 48] width 9 height 9
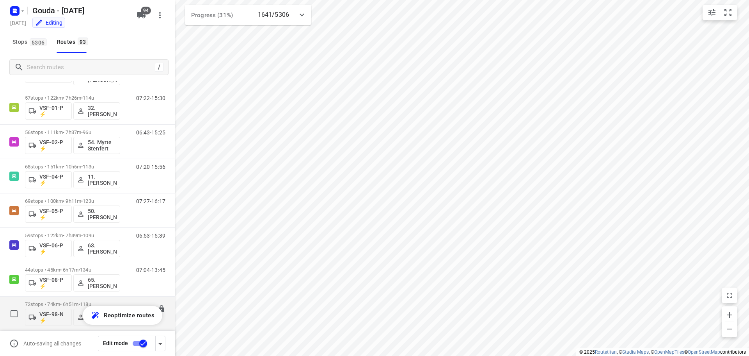
scroll to position [2580, 0]
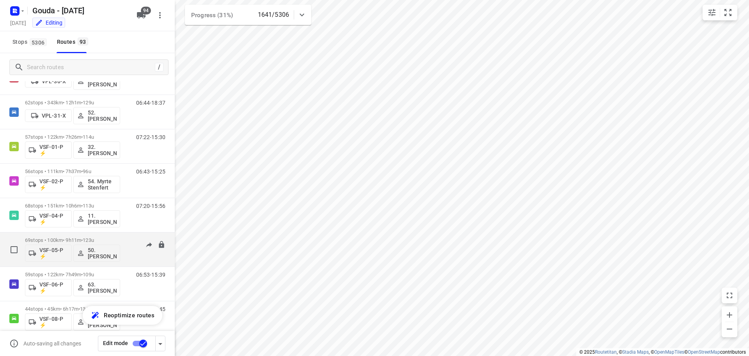
click at [108, 239] on p "69 stops • 100km • 9h11m • 123u" at bounding box center [72, 240] width 95 height 6
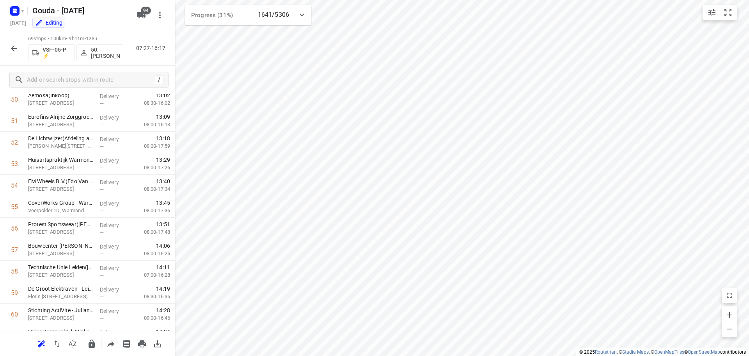
scroll to position [1305, 0]
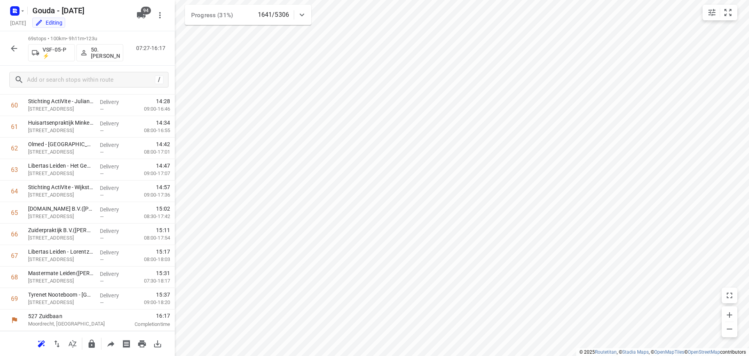
click at [10, 49] on icon "button" at bounding box center [13, 48] width 9 height 9
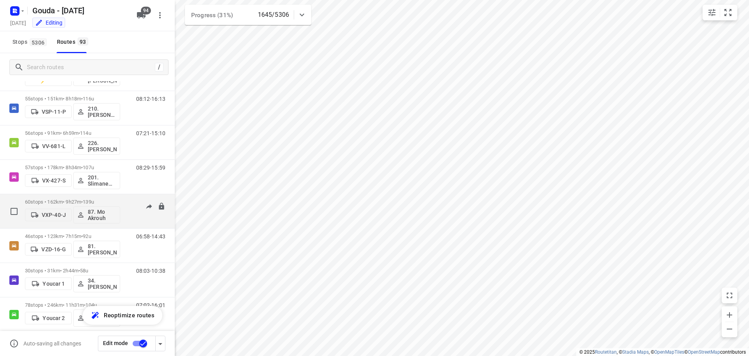
scroll to position [2892, 0]
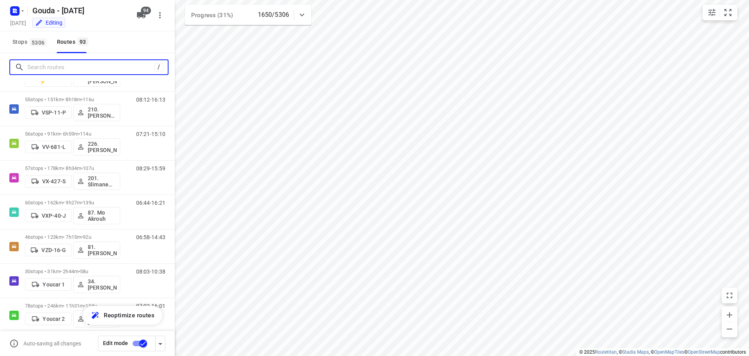
drag, startPoint x: 64, startPoint y: 66, endPoint x: 72, endPoint y: 57, distance: 11.9
click at [66, 65] on input "Search routes" at bounding box center [90, 67] width 127 height 12
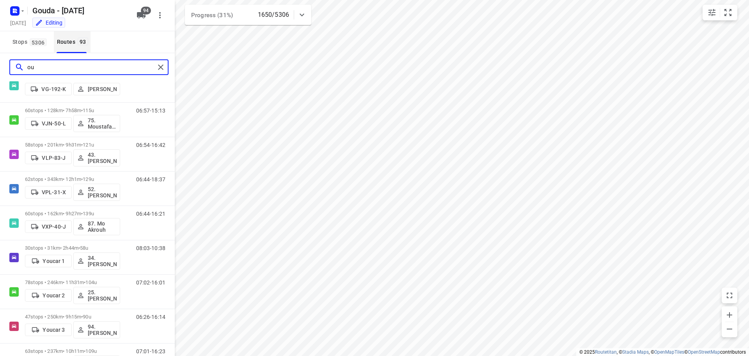
scroll to position [0, 0]
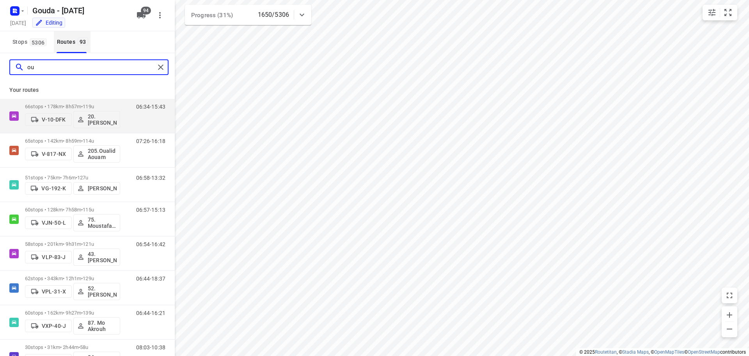
type input "oua"
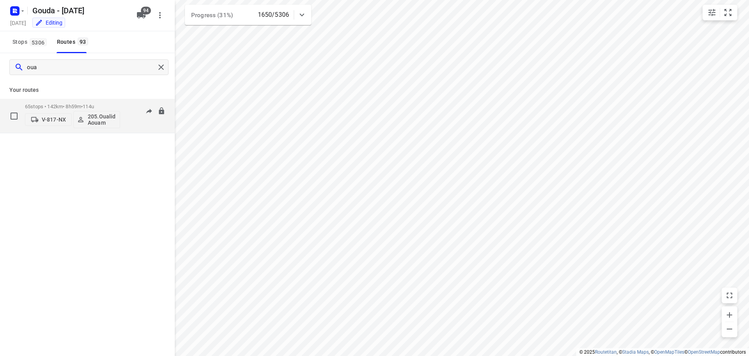
click at [55, 103] on div "65 stops • 142km • 8h59m • 114u V-817-NX 205.Oualid Aouam" at bounding box center [72, 116] width 95 height 32
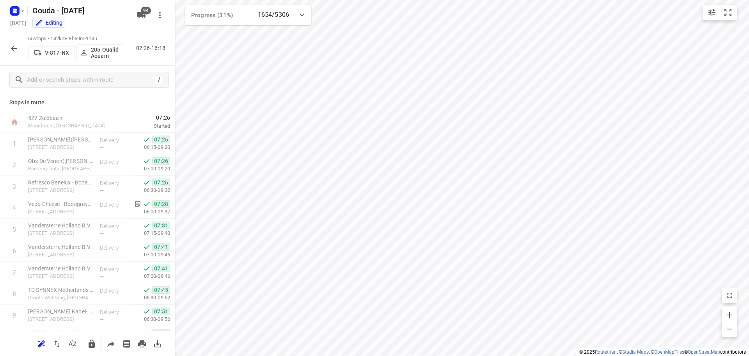
click at [17, 49] on icon "button" at bounding box center [13, 48] width 9 height 9
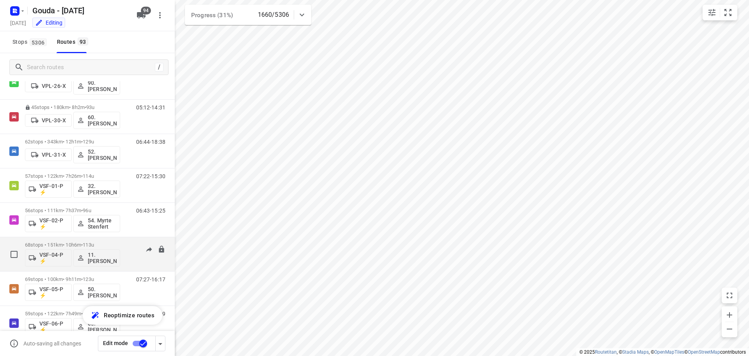
scroll to position [2501, 0]
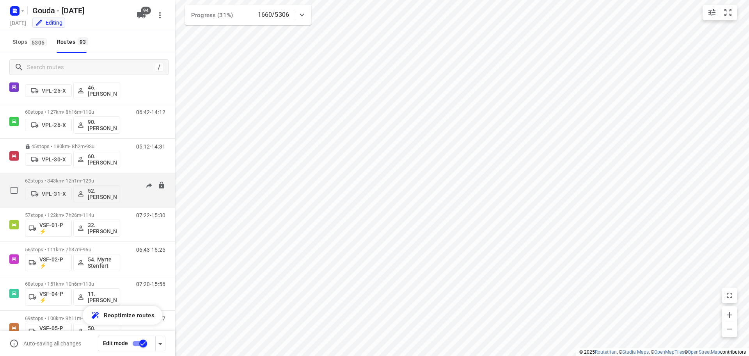
click at [111, 178] on p "62 stops • 343km • 12h1m • 129u" at bounding box center [72, 181] width 95 height 6
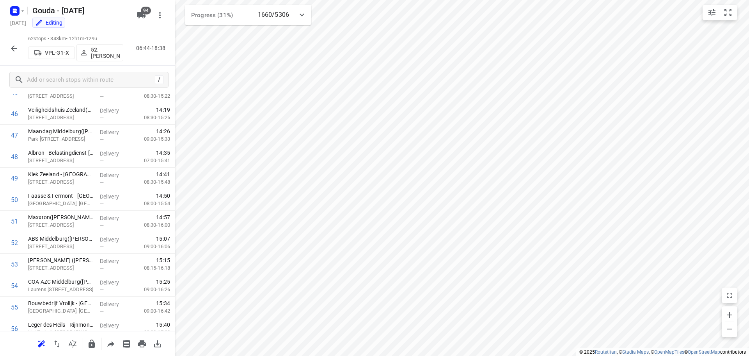
scroll to position [1154, 0]
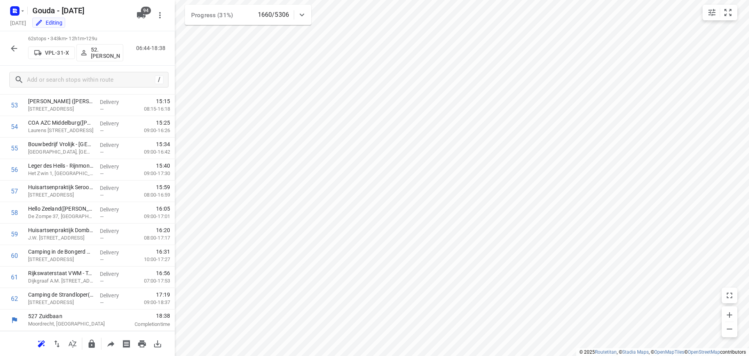
click at [14, 50] on icon "button" at bounding box center [14, 48] width 6 height 6
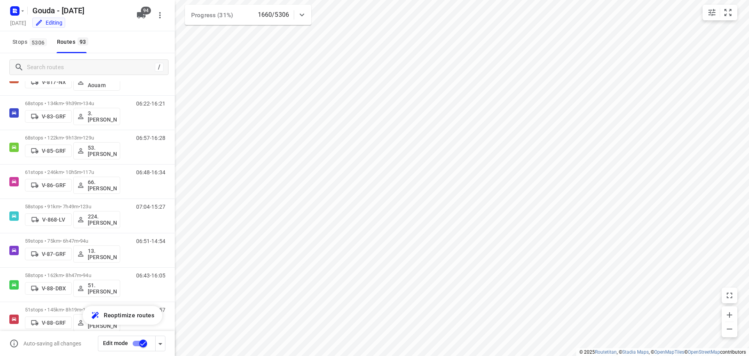
scroll to position [1338, 0]
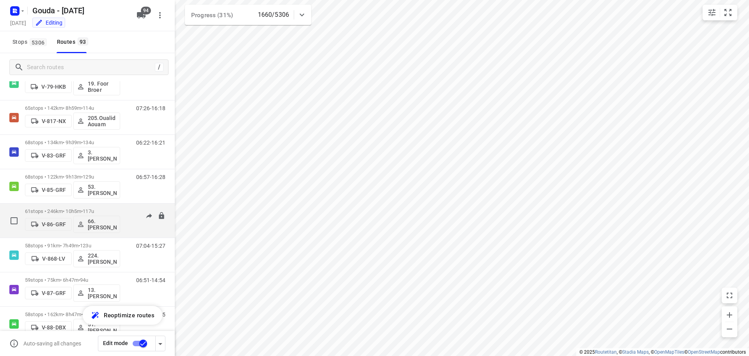
click at [85, 206] on div "61 stops • 246km • 10h5m • 117u V-86-GRF 66. Rien Pfauth" at bounding box center [72, 220] width 95 height 32
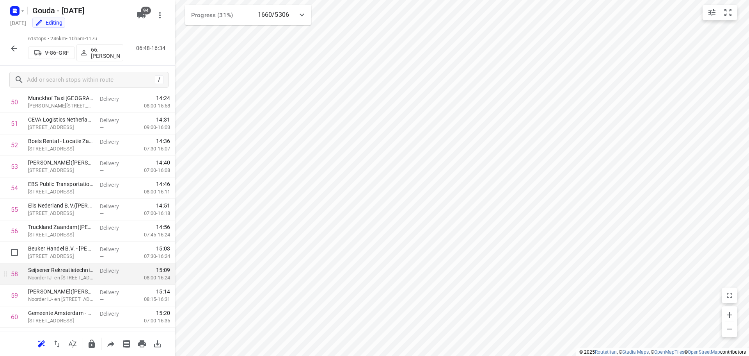
scroll to position [1133, 0]
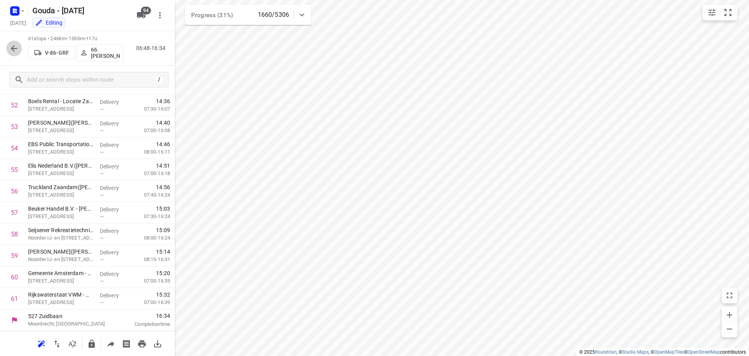
click at [13, 47] on icon "button" at bounding box center [13, 48] width 9 height 9
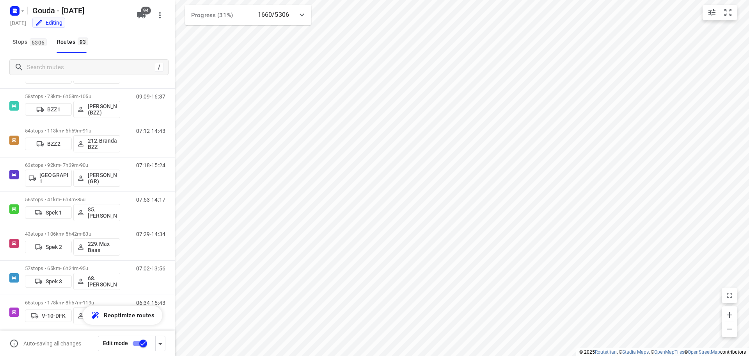
scroll to position [14, 0]
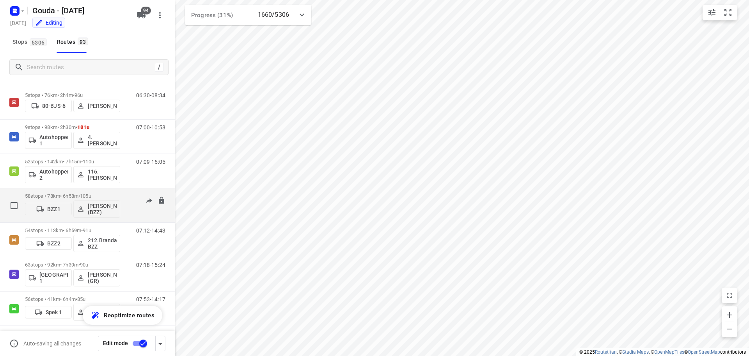
click at [100, 197] on p "58 stops • 78km • 6h58m • 105u" at bounding box center [72, 196] width 95 height 6
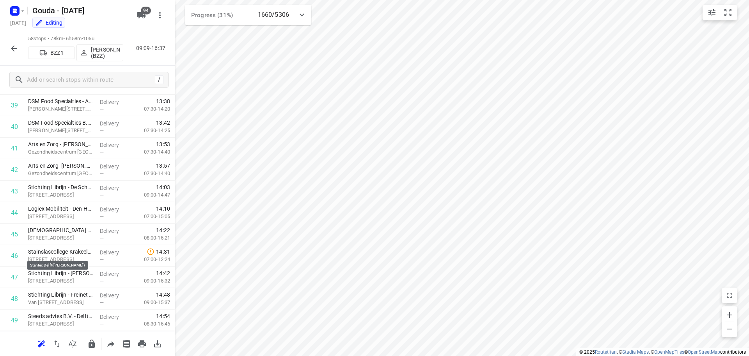
scroll to position [1068, 0]
click at [9, 44] on button "button" at bounding box center [14, 49] width 16 height 16
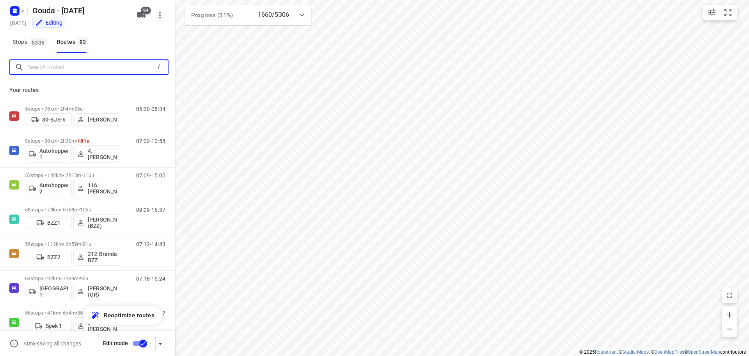
click at [93, 69] on input "Search routes" at bounding box center [90, 67] width 127 height 12
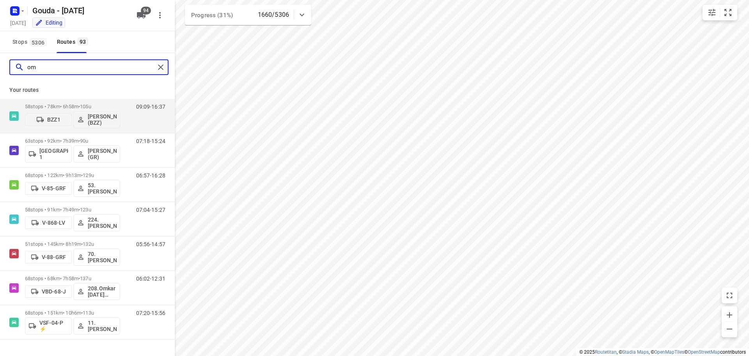
type input "o"
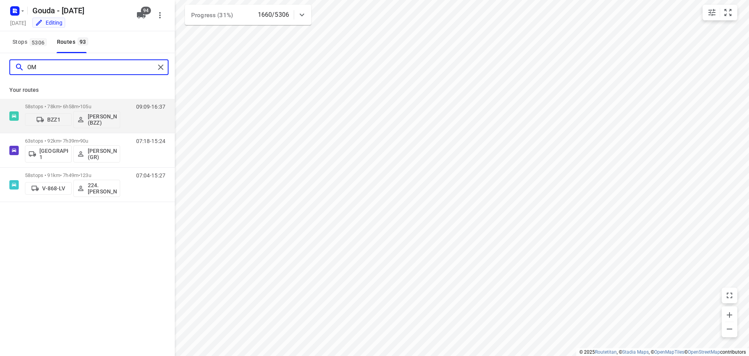
type input "O"
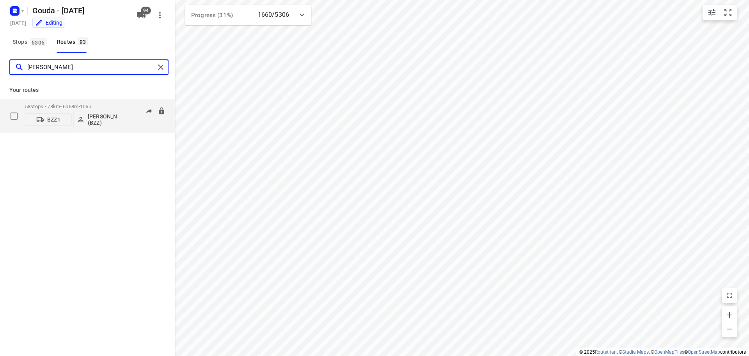
type input "omar"
click at [91, 104] on span "105u" at bounding box center [85, 106] width 11 height 6
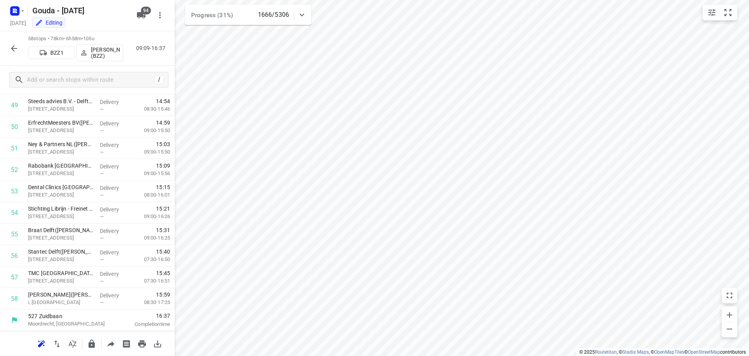
click at [8, 58] on div "58 stops • 78km • 6h58m • 105u BZZ1 Omar Katolo (BZZ) 09:09-16:37" at bounding box center [87, 48] width 175 height 34
click at [15, 44] on icon "button" at bounding box center [13, 48] width 9 height 9
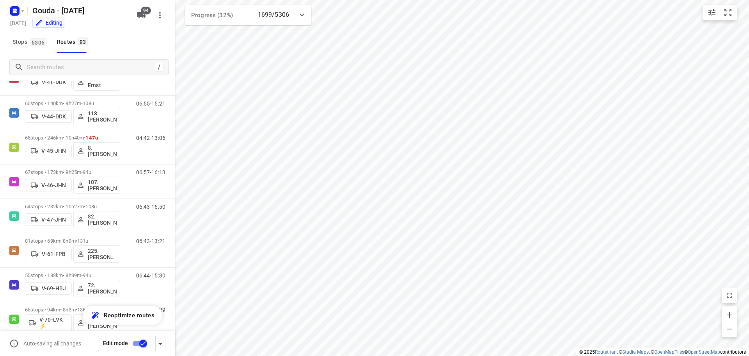
scroll to position [674, 0]
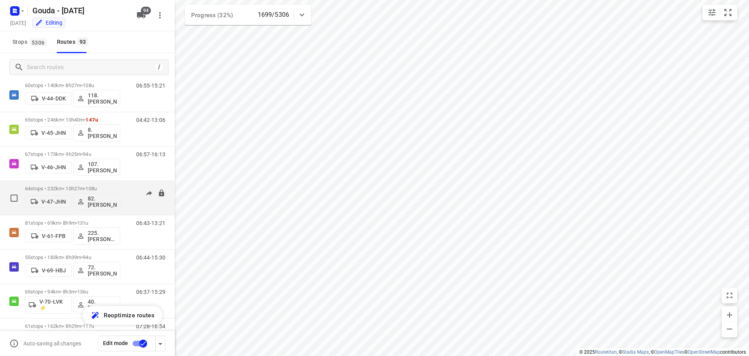
click at [107, 183] on div "64 stops • 232km • 10h27m • 108u V-47-JHN 82. Wim Dekker" at bounding box center [72, 197] width 95 height 32
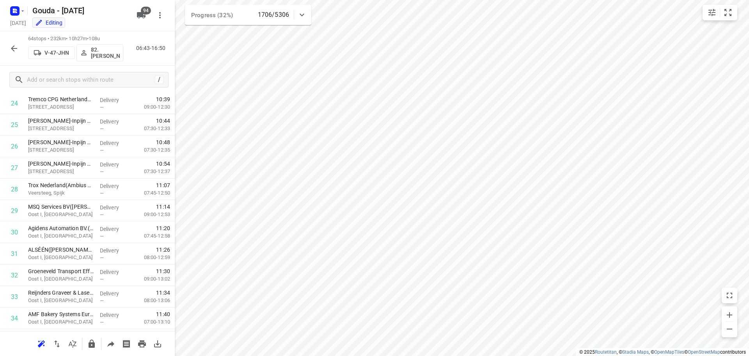
scroll to position [144, 0]
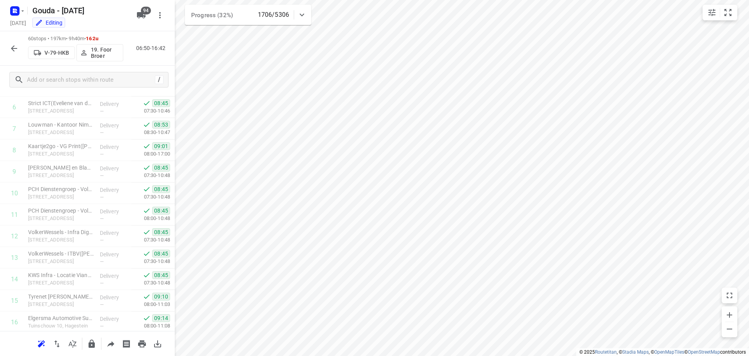
click at [11, 46] on icon "button" at bounding box center [13, 48] width 9 height 9
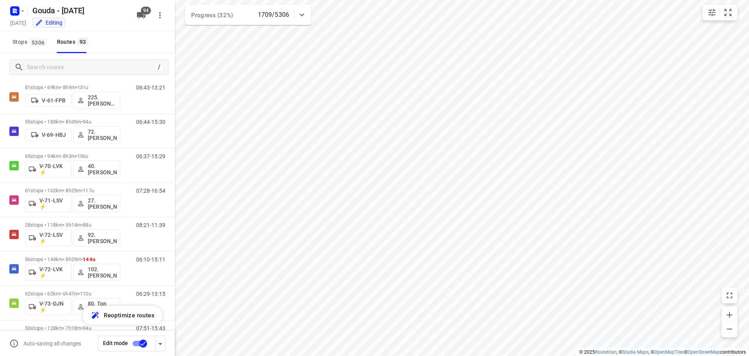
scroll to position [841, 0]
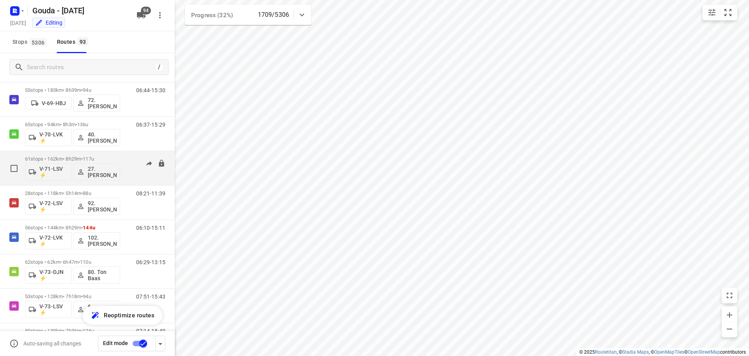
click at [83, 157] on span "•" at bounding box center [82, 159] width 2 height 6
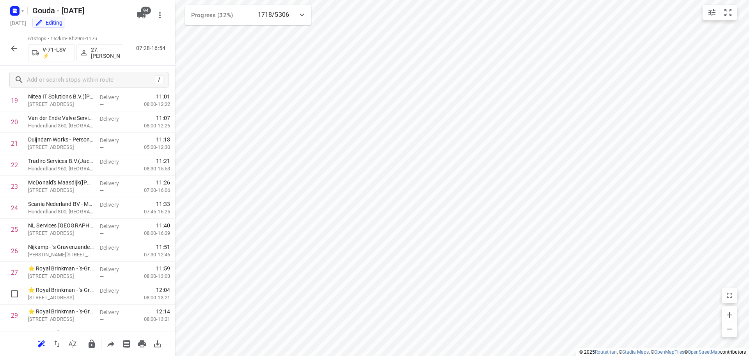
scroll to position [1133, 0]
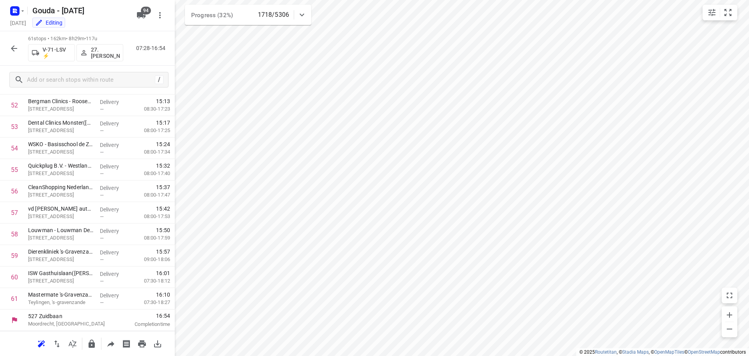
click at [14, 48] on icon "button" at bounding box center [13, 48] width 9 height 9
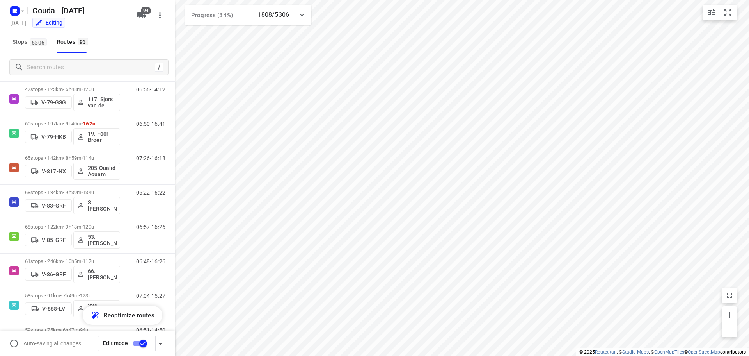
scroll to position [0, 0]
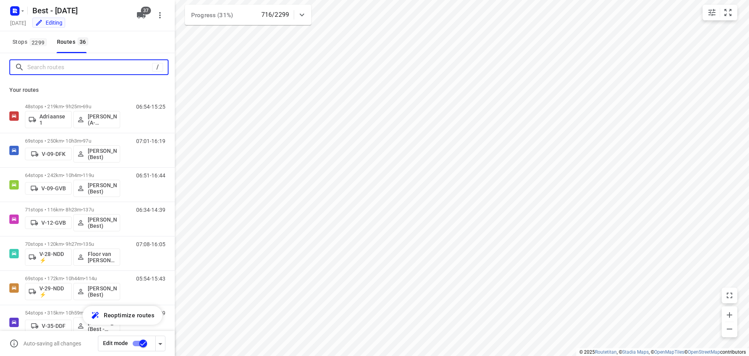
click at [52, 69] on input "Search routes" at bounding box center [89, 67] width 125 height 12
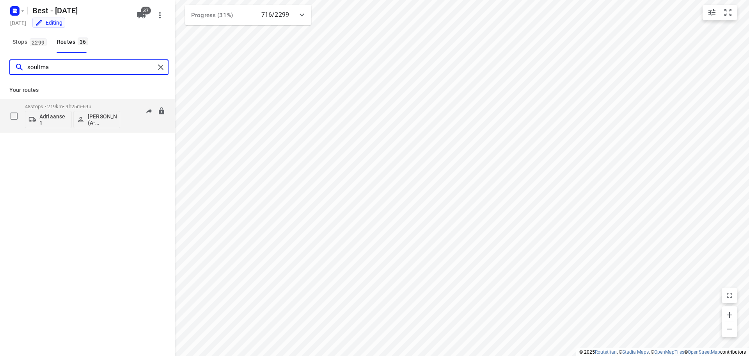
type input "soulima"
click at [100, 108] on p "48 stops • 219km • 9h25m • 69u" at bounding box center [72, 106] width 95 height 6
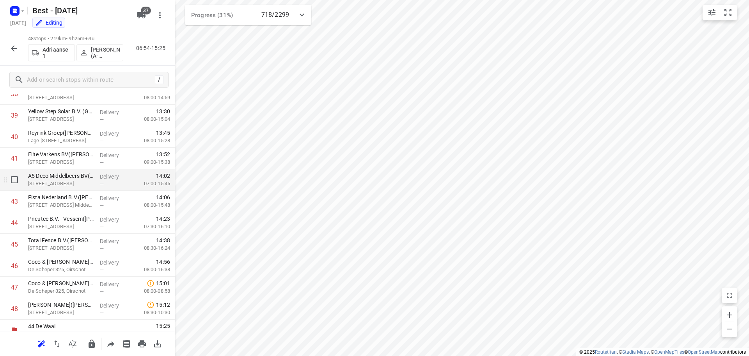
scroll to position [854, 0]
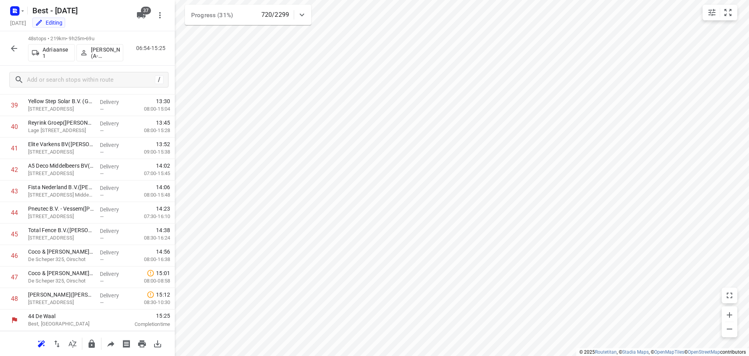
click at [16, 51] on icon "button" at bounding box center [13, 48] width 9 height 9
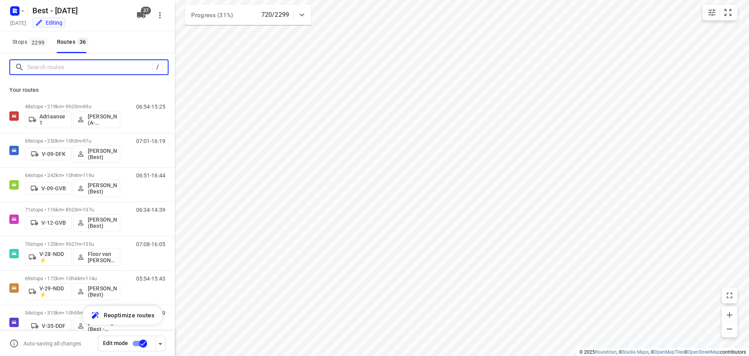
click at [49, 68] on input "Search routes" at bounding box center [89, 67] width 125 height 12
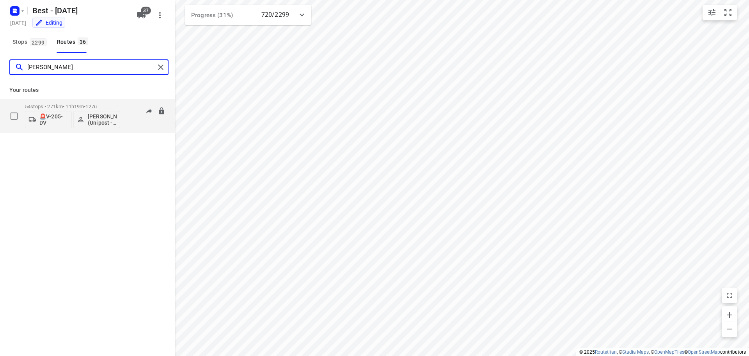
type input "hamza"
click at [97, 107] on span "127u" at bounding box center [90, 106] width 11 height 6
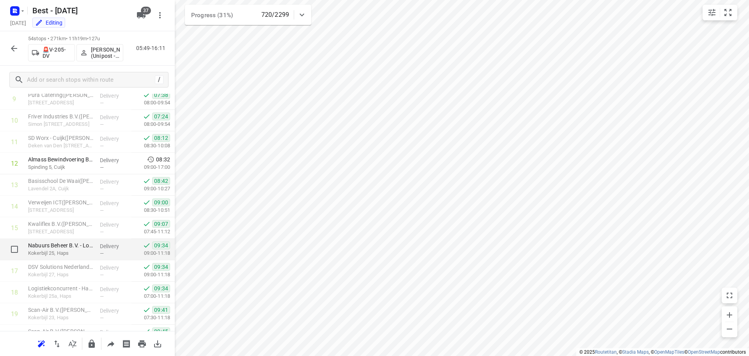
scroll to position [202, 0]
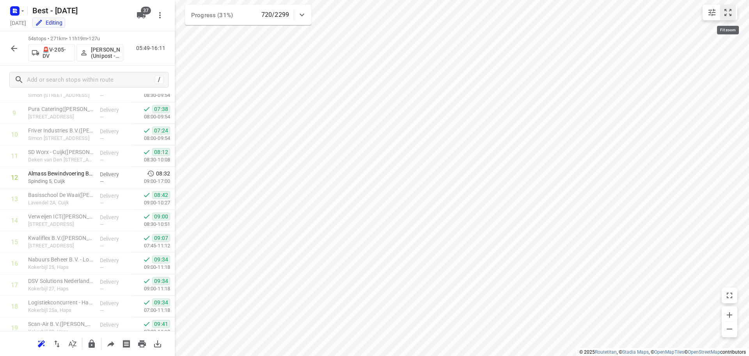
click at [733, 10] on button "small contained button group" at bounding box center [728, 13] width 16 height 16
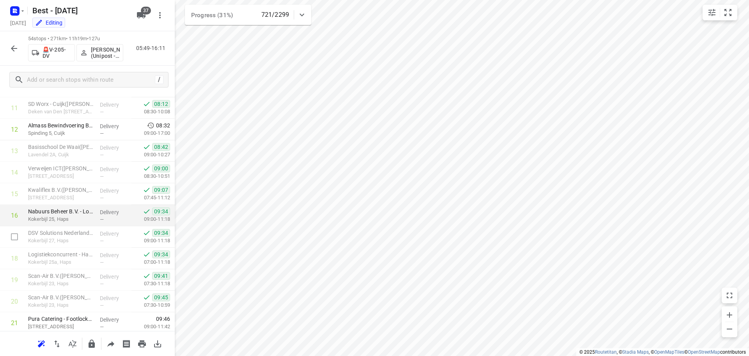
scroll to position [280, 0]
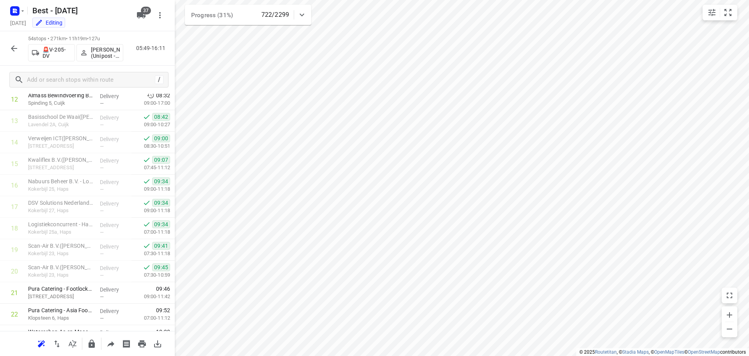
click at [13, 44] on icon "button" at bounding box center [13, 48] width 9 height 9
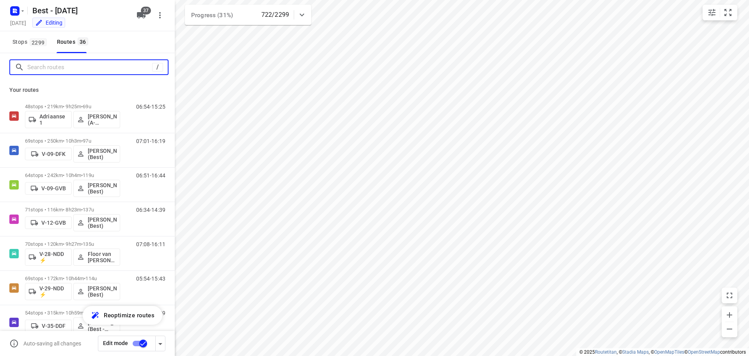
drag, startPoint x: 49, startPoint y: 70, endPoint x: 67, endPoint y: 67, distance: 18.2
click at [50, 67] on input "Search routes" at bounding box center [89, 67] width 125 height 12
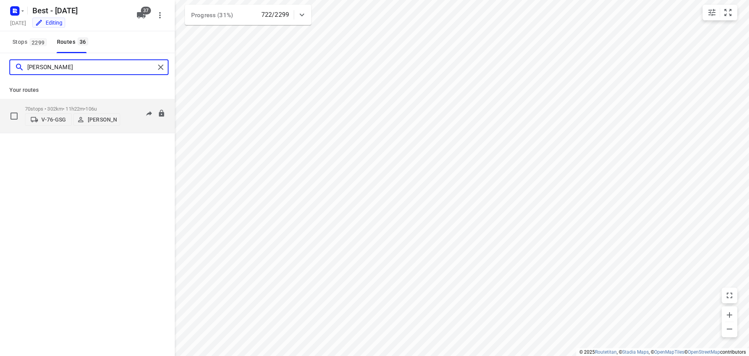
type input "dani"
click at [66, 102] on div "70 stops • 302km • 11h22m • 106u V-76-GSG Daniëlle Belmer" at bounding box center [72, 116] width 95 height 28
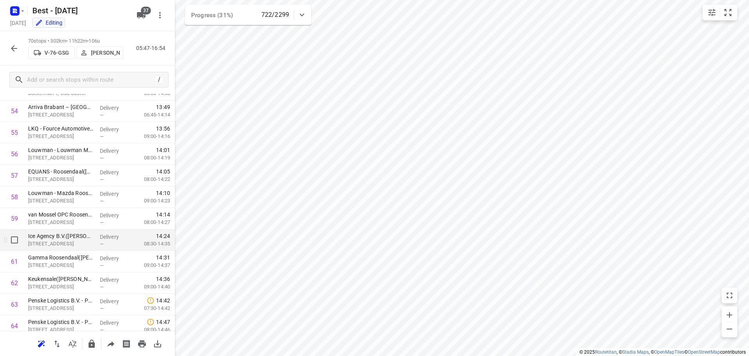
scroll to position [1326, 0]
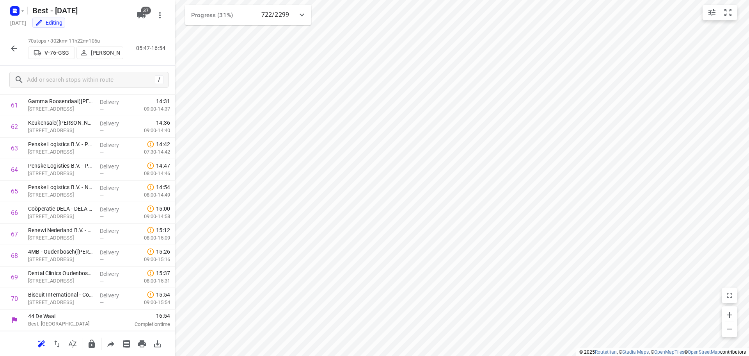
click at [13, 42] on div at bounding box center [14, 49] width 16 height 16
click at [13, 42] on button "button" at bounding box center [14, 49] width 16 height 16
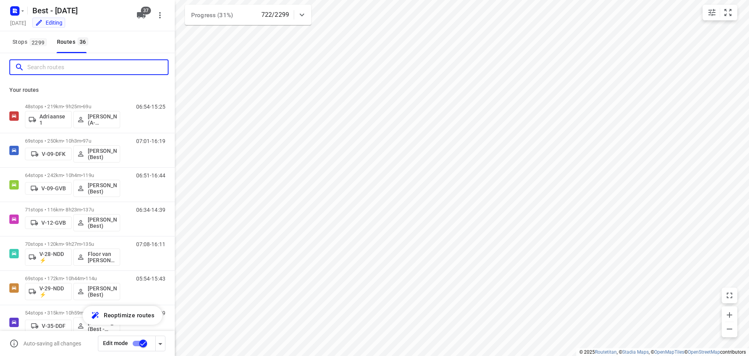
click at [50, 68] on input "Search routes" at bounding box center [97, 67] width 140 height 12
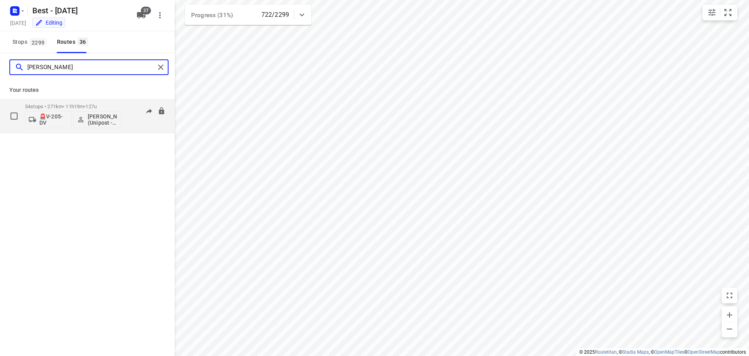
type input "hamza"
click at [97, 106] on span "127u" at bounding box center [90, 106] width 11 height 6
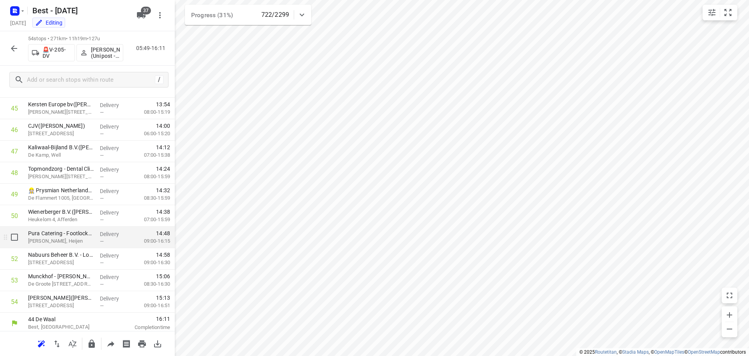
scroll to position [983, 0]
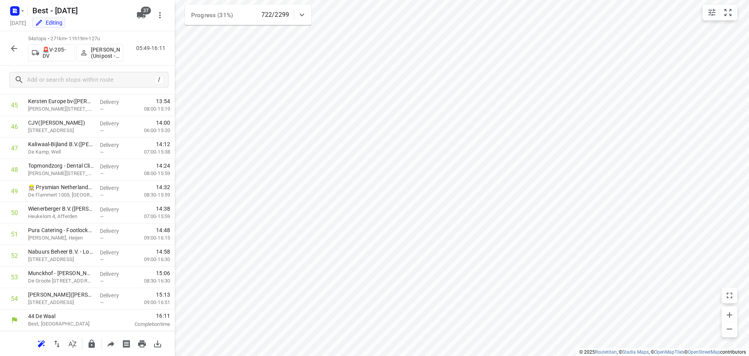
click at [21, 50] on button "button" at bounding box center [14, 49] width 16 height 16
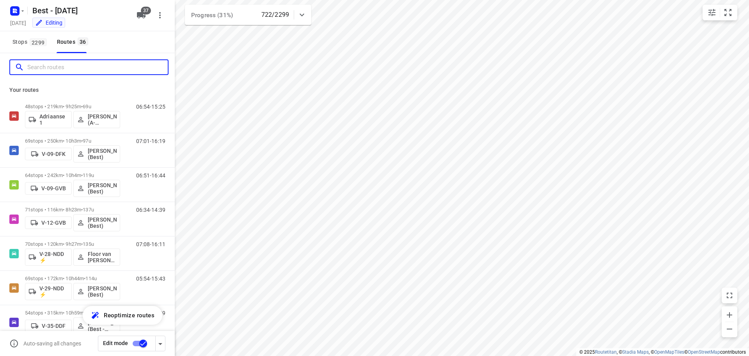
click at [57, 66] on input "Search routes" at bounding box center [97, 67] width 140 height 12
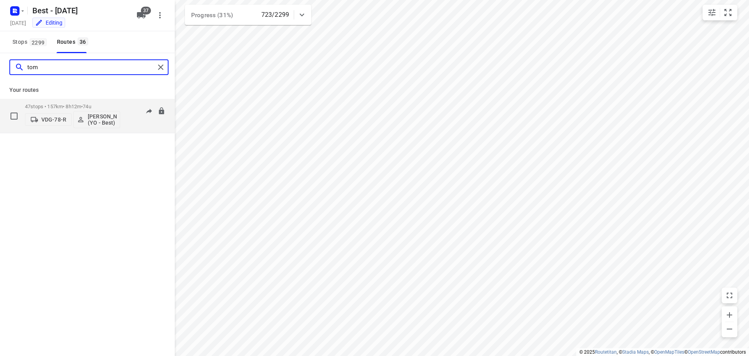
type input "tom"
click at [84, 104] on p "47 stops • 157km • 8h12m • 74u" at bounding box center [72, 106] width 95 height 6
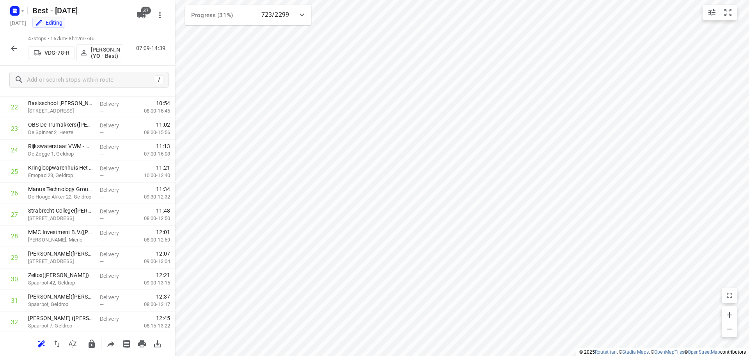
scroll to position [832, 0]
click at [13, 41] on button "button" at bounding box center [14, 49] width 16 height 16
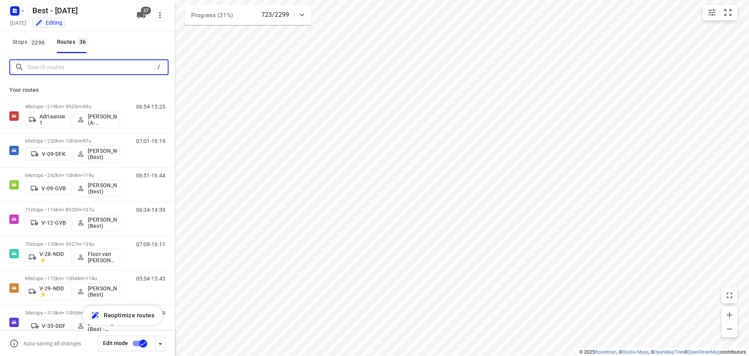
click at [73, 66] on input "Search routes" at bounding box center [90, 67] width 127 height 12
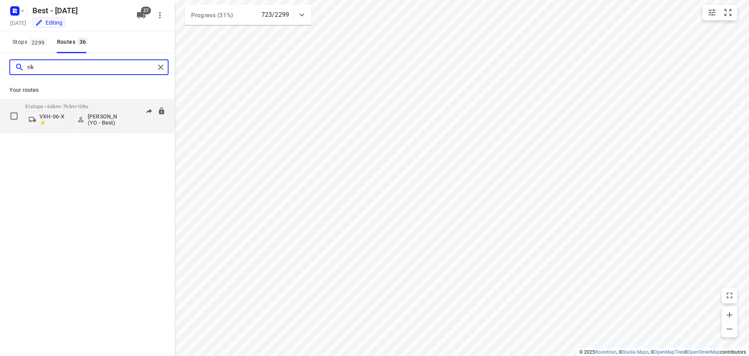
type input "rik"
click at [100, 106] on p "51 stops • 66km • 7h5m • 109u" at bounding box center [72, 106] width 95 height 6
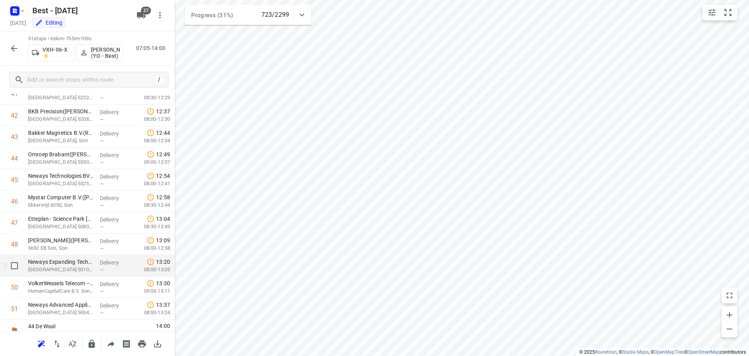
scroll to position [918, 0]
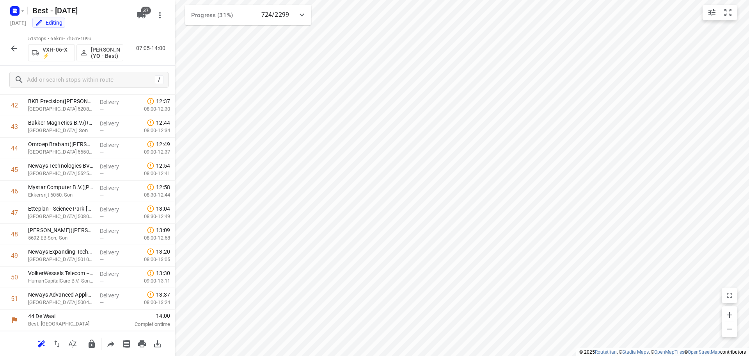
click at [13, 49] on icon "button" at bounding box center [13, 48] width 9 height 9
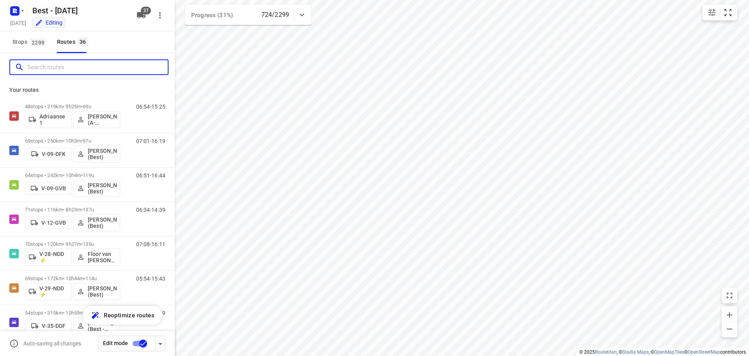
click at [52, 70] on input "Search routes" at bounding box center [97, 67] width 140 height 12
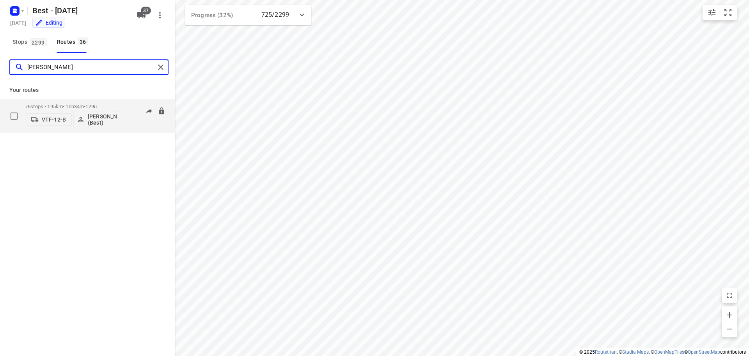
type input "lisa"
click at [75, 106] on p "76 stops • 195km • 10h34m • 129u" at bounding box center [72, 106] width 95 height 6
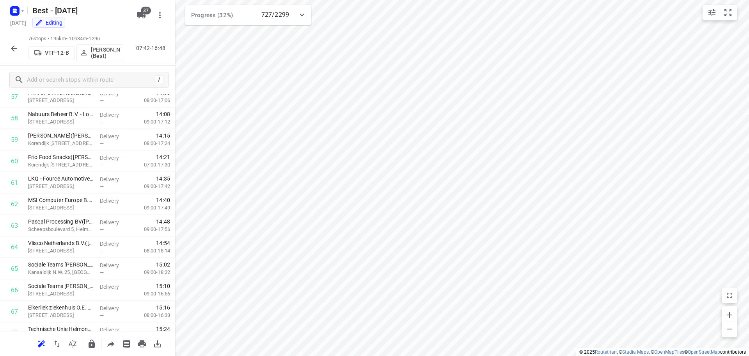
scroll to position [1455, 0]
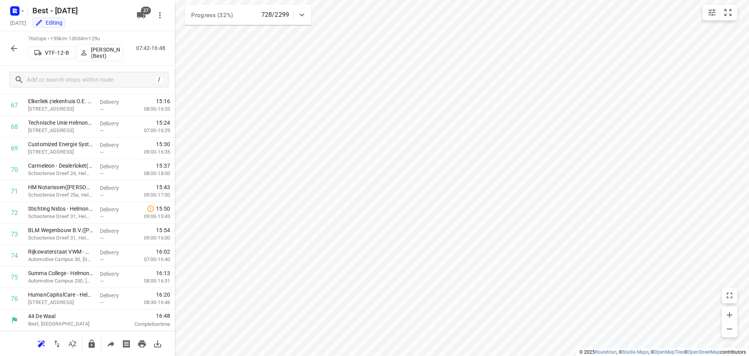
click at [10, 51] on icon "button" at bounding box center [13, 48] width 9 height 9
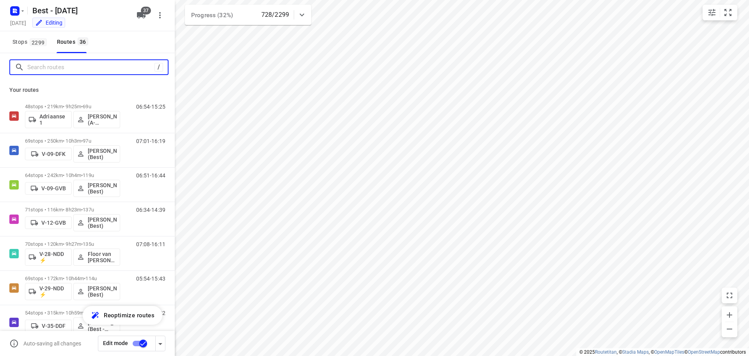
click at [54, 71] on input "Search routes" at bounding box center [90, 67] width 127 height 12
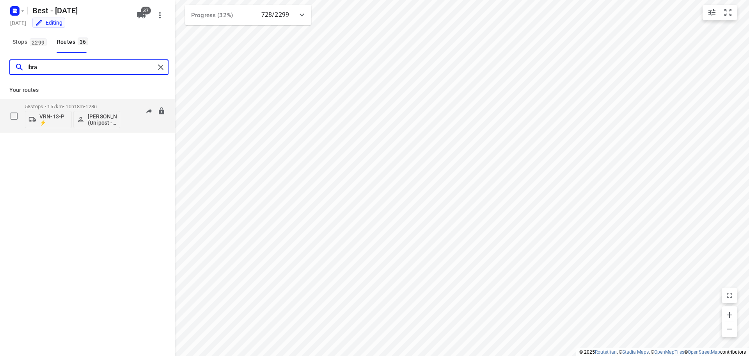
type input "ibra"
click at [72, 100] on div "58 stops • 157km • 10h18m • 128u VRN-13-P ⚡ Ibrahim Alobaid (Unipost - ZZP - Be…" at bounding box center [72, 116] width 95 height 32
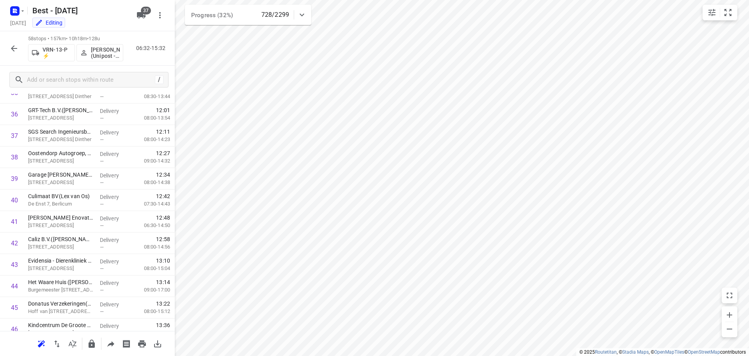
scroll to position [1068, 0]
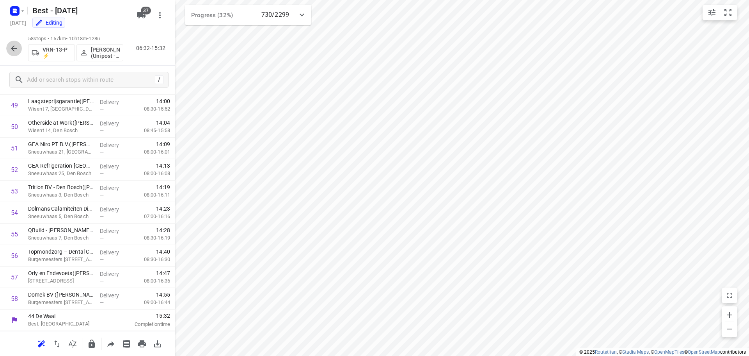
click at [13, 44] on icon "button" at bounding box center [13, 48] width 9 height 9
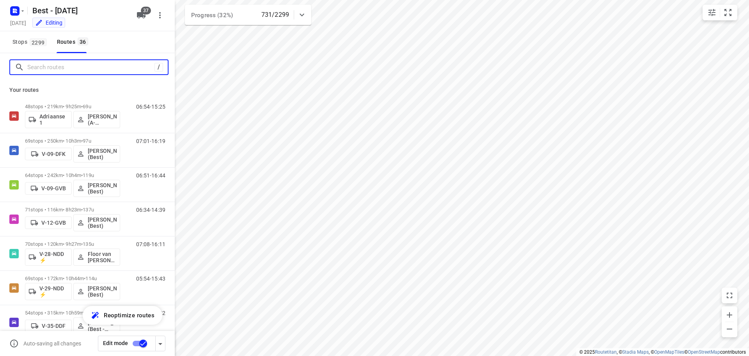
click at [52, 69] on input "Search routes" at bounding box center [90, 67] width 127 height 12
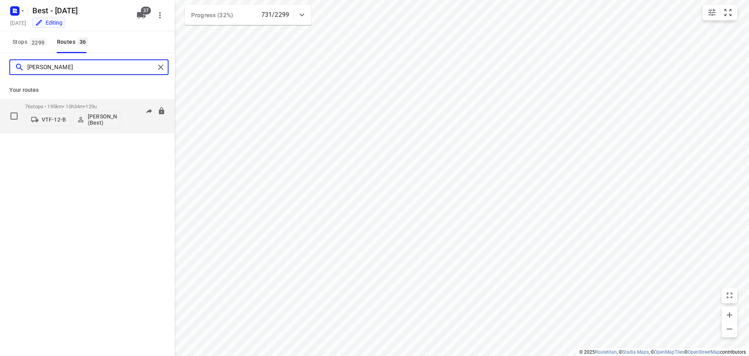
type input "lisa"
click at [87, 103] on p "76 stops • 195km • 10h34m • 129u" at bounding box center [72, 106] width 95 height 6
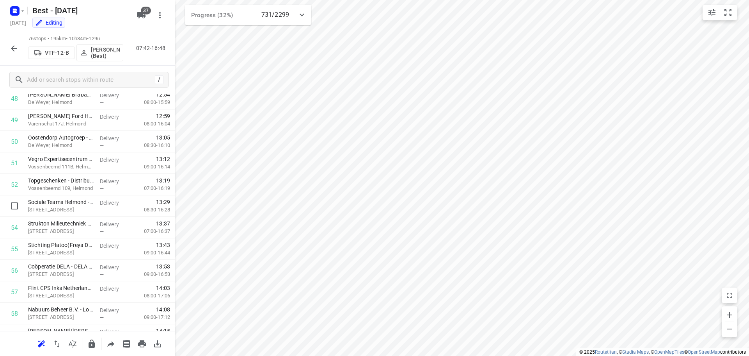
scroll to position [1455, 0]
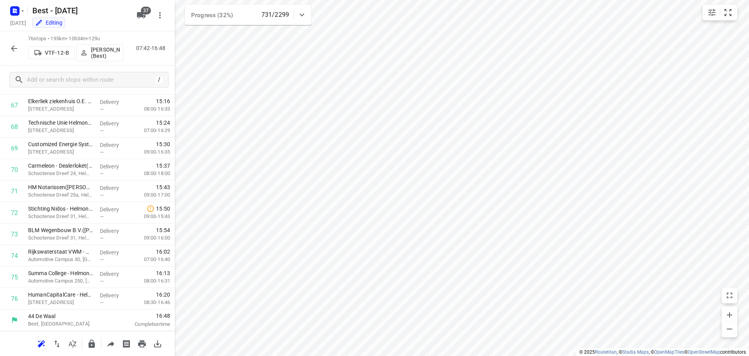
drag, startPoint x: 16, startPoint y: 40, endPoint x: 20, endPoint y: 48, distance: 8.6
click at [16, 41] on div at bounding box center [14, 49] width 16 height 16
click at [20, 49] on button "button" at bounding box center [14, 49] width 16 height 16
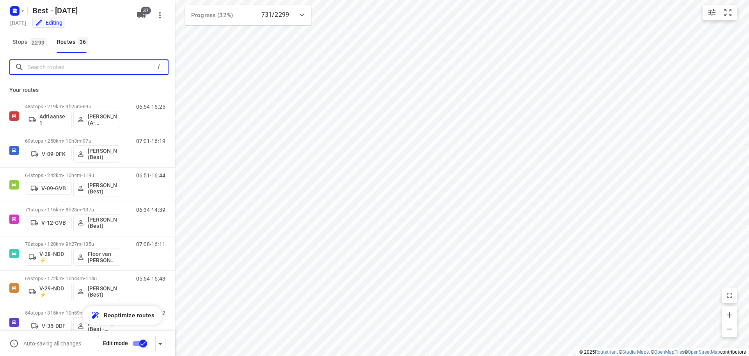
click at [40, 66] on input "Search routes" at bounding box center [90, 67] width 127 height 12
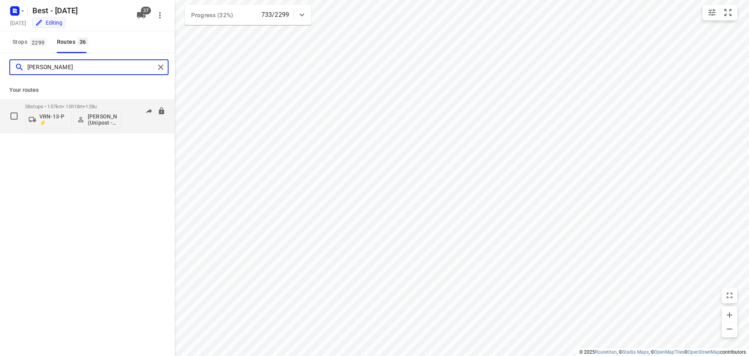
type input "ibrahim"
click at [85, 107] on span "•" at bounding box center [85, 106] width 2 height 6
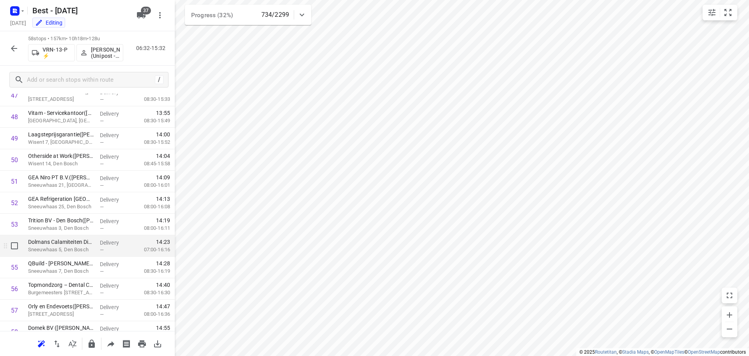
scroll to position [1068, 0]
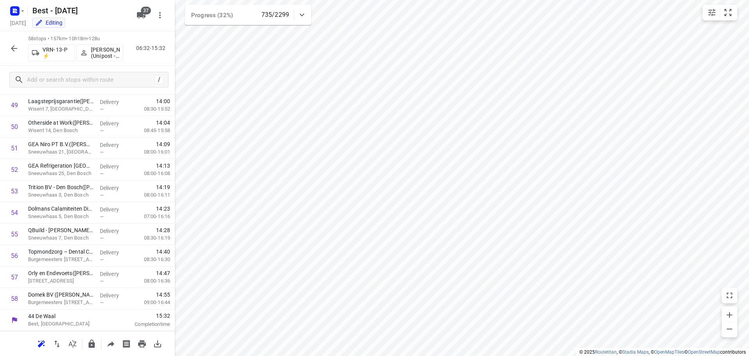
click at [13, 51] on icon "button" at bounding box center [13, 48] width 9 height 9
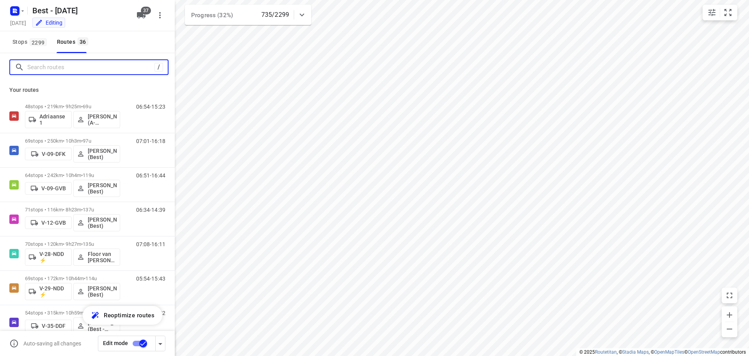
click at [44, 71] on input "Search routes" at bounding box center [90, 67] width 127 height 12
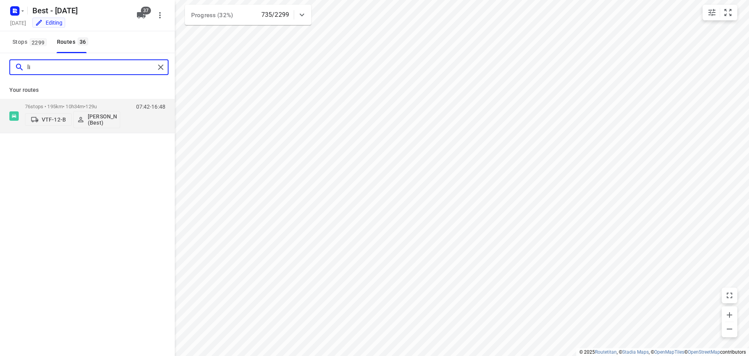
type input "l"
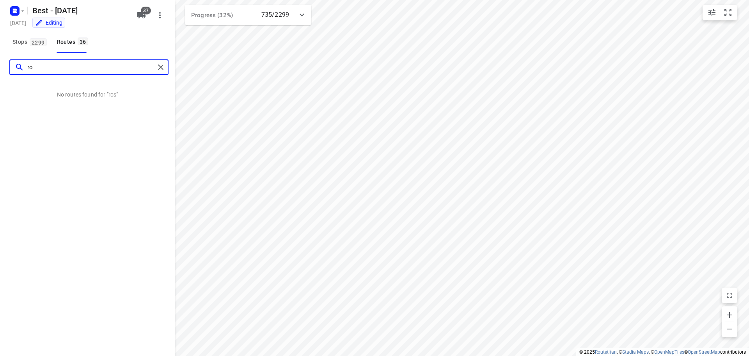
type input "r"
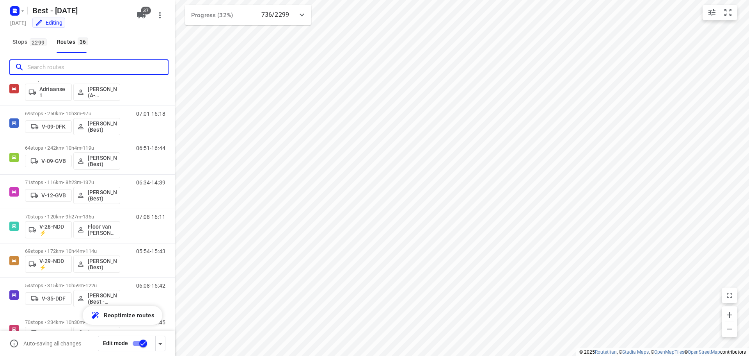
scroll to position [0, 0]
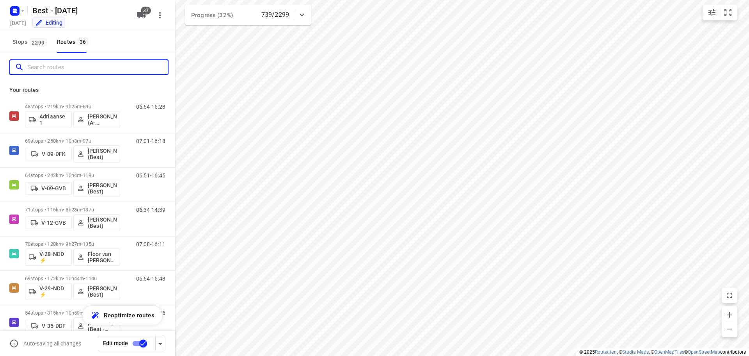
drag, startPoint x: 69, startPoint y: 69, endPoint x: 115, endPoint y: 56, distance: 47.9
click at [74, 69] on input "Search routes" at bounding box center [97, 67] width 140 height 12
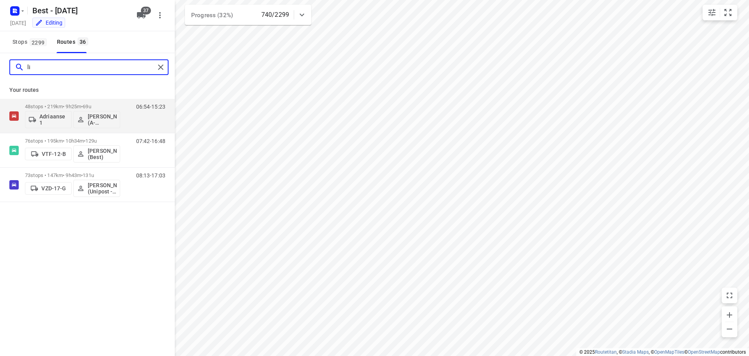
type input "l"
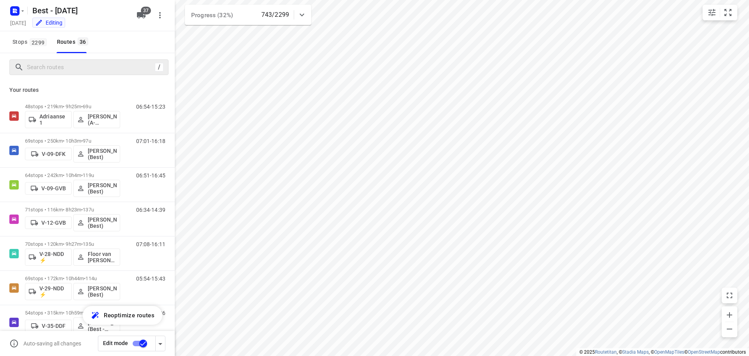
click at [46, 60] on div "/" at bounding box center [88, 67] width 159 height 16
click at [57, 77] on div "/" at bounding box center [87, 67] width 175 height 28
drag, startPoint x: 59, startPoint y: 69, endPoint x: 103, endPoint y: 60, distance: 45.5
click at [59, 68] on input "Search routes" at bounding box center [90, 67] width 127 height 12
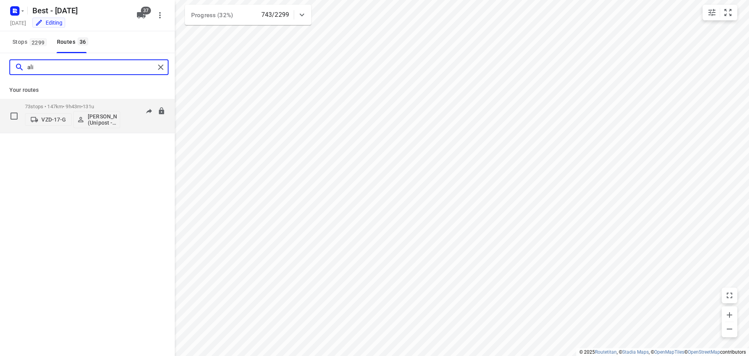
type input "ali"
click at [79, 103] on p "73 stops • 147km • 9h43m • 131u" at bounding box center [72, 106] width 95 height 6
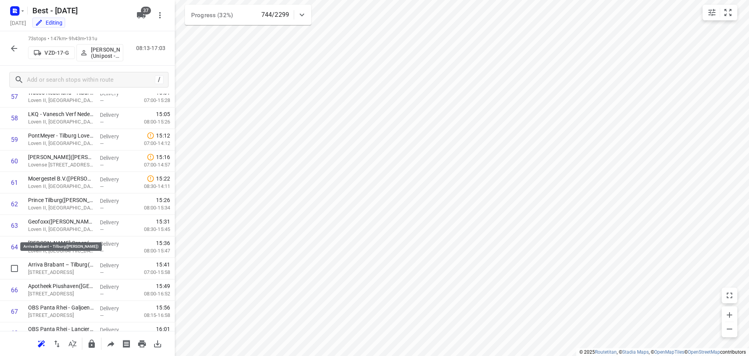
scroll to position [1390, 0]
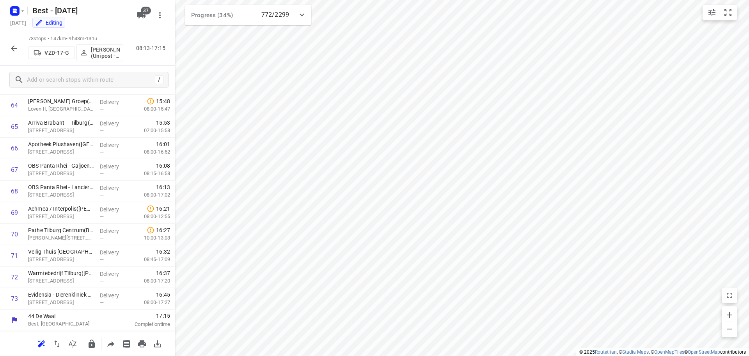
click at [8, 44] on button "button" at bounding box center [14, 49] width 16 height 16
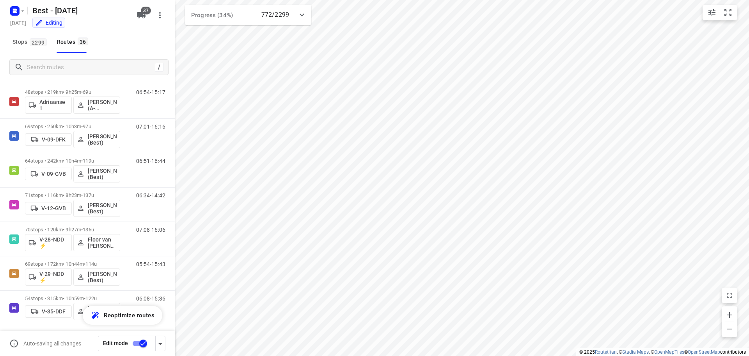
scroll to position [9, 0]
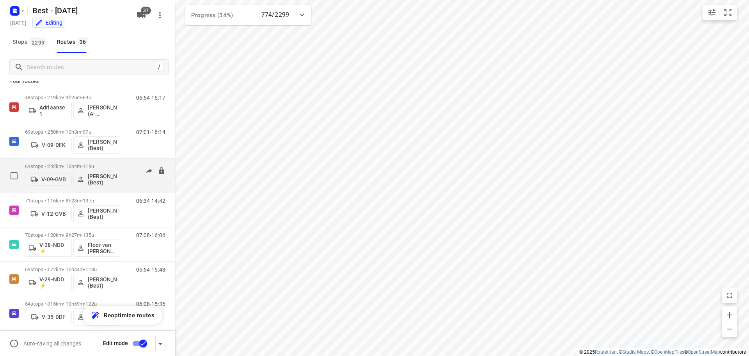
click at [93, 168] on span "119u" at bounding box center [88, 166] width 11 height 6
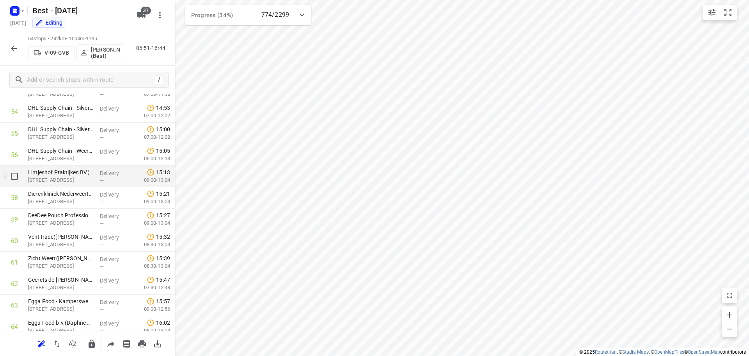
scroll to position [1197, 0]
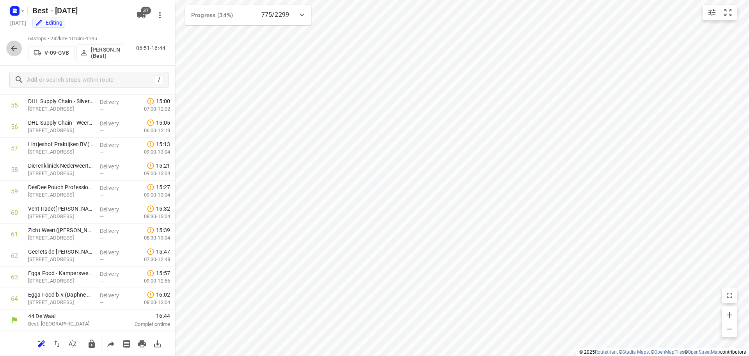
click at [13, 46] on icon "button" at bounding box center [14, 48] width 6 height 6
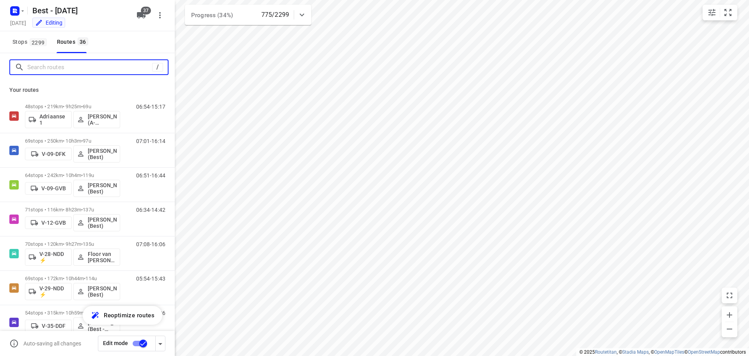
click at [66, 63] on input "Search routes" at bounding box center [89, 67] width 125 height 12
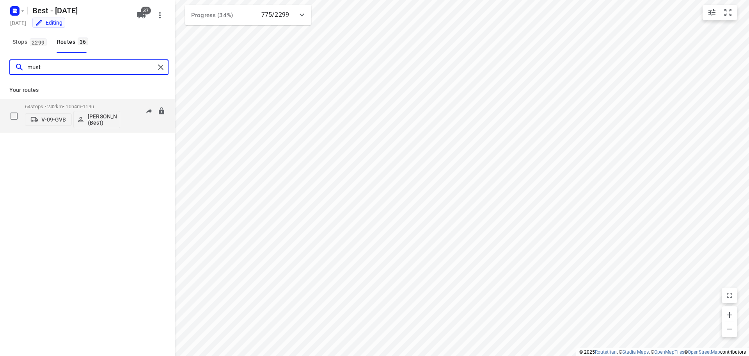
type input "must"
click at [78, 102] on div "64 stops • 242km • 10h4m • 119u V-09-GVB Mustafa Omar (Best)" at bounding box center [72, 116] width 95 height 32
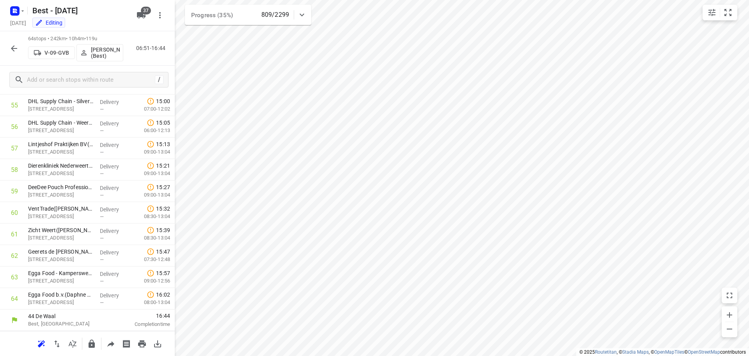
click at [15, 48] on icon "button" at bounding box center [14, 48] width 6 height 6
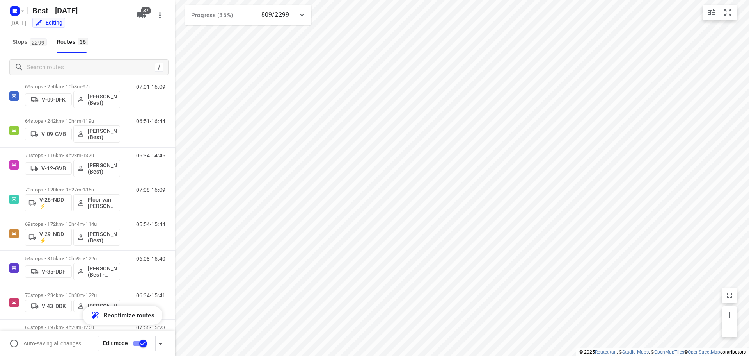
scroll to position [53, 0]
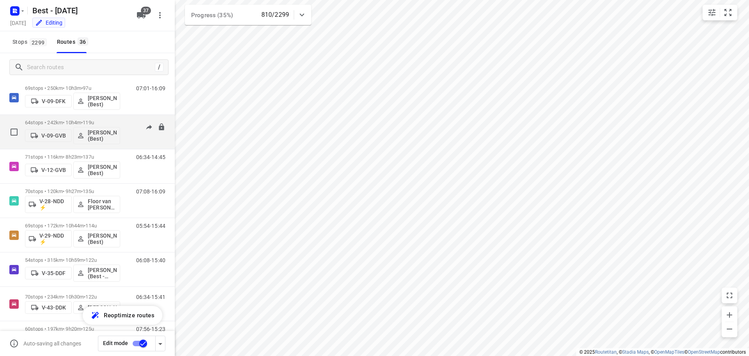
click at [72, 124] on p "64 stops • 242km • 10h4m • 119u" at bounding box center [72, 122] width 95 height 6
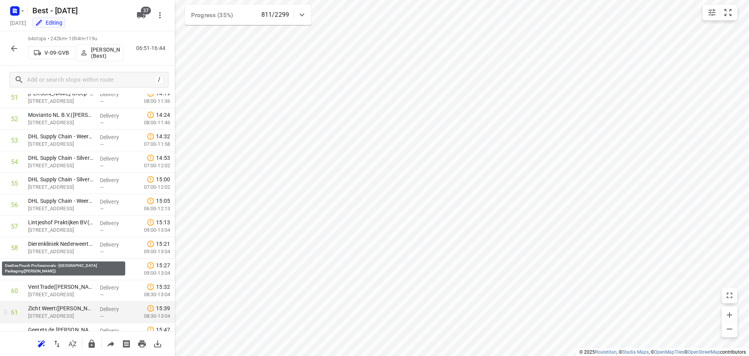
scroll to position [1197, 0]
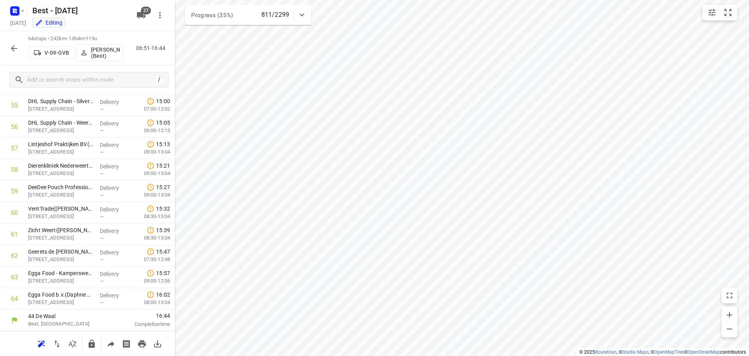
click at [7, 46] on button "button" at bounding box center [14, 49] width 16 height 16
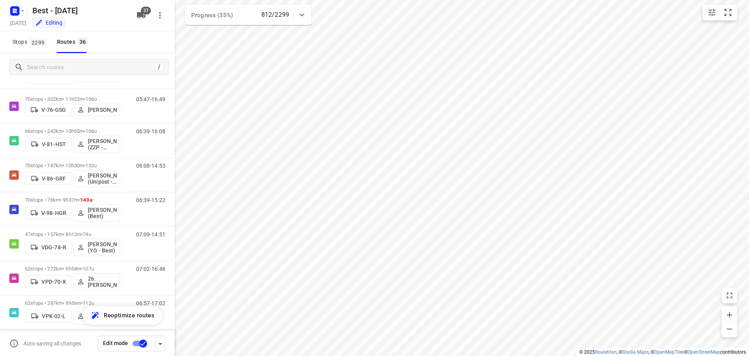
scroll to position [302, 0]
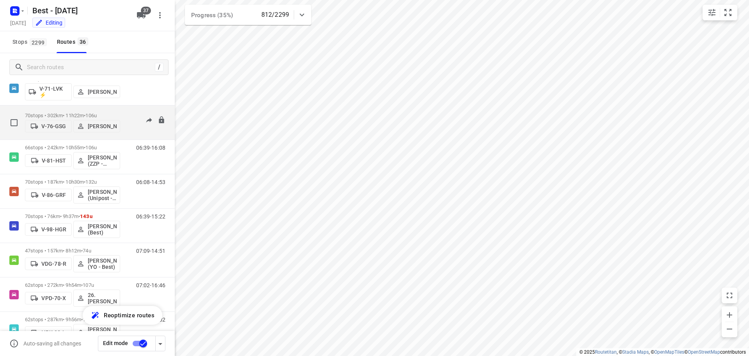
click at [116, 109] on div "70 stops • 302km • 11h22m • 106u V-76-GSG Daniëlle Belmer" at bounding box center [72, 122] width 95 height 28
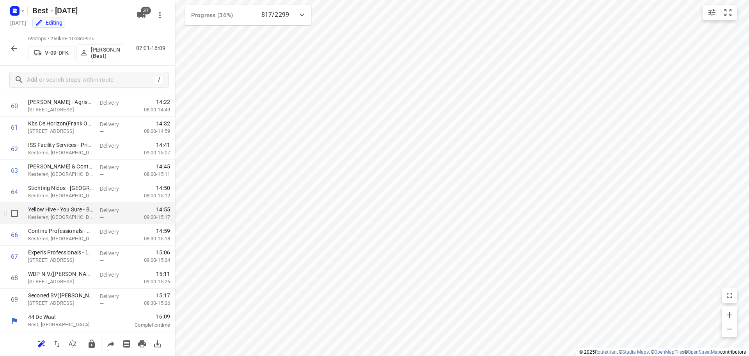
scroll to position [1305, 0]
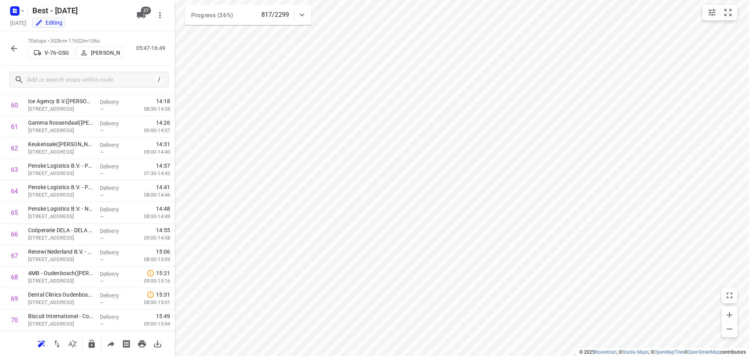
click at [19, 46] on button "button" at bounding box center [14, 49] width 16 height 16
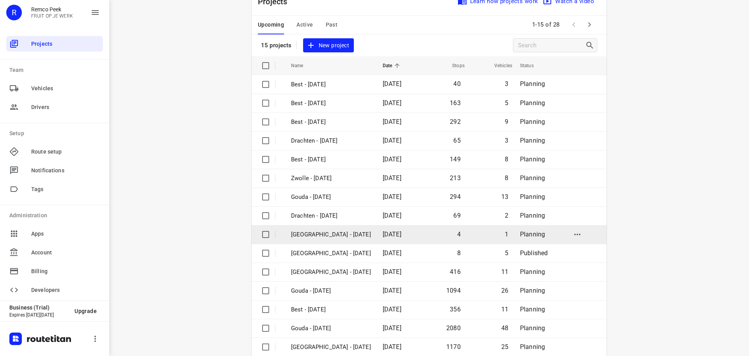
scroll to position [39, 0]
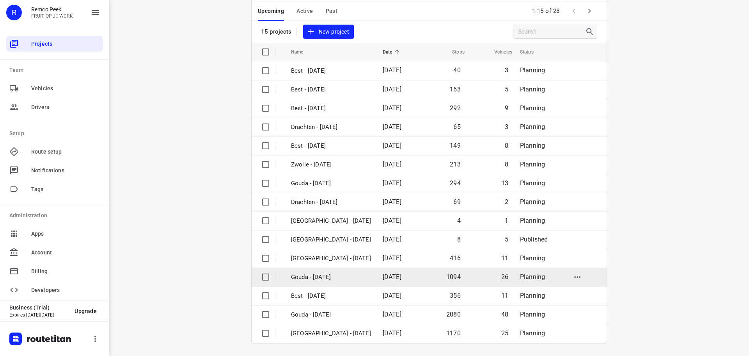
click at [326, 279] on p "Gouda - [DATE]" at bounding box center [331, 276] width 80 height 9
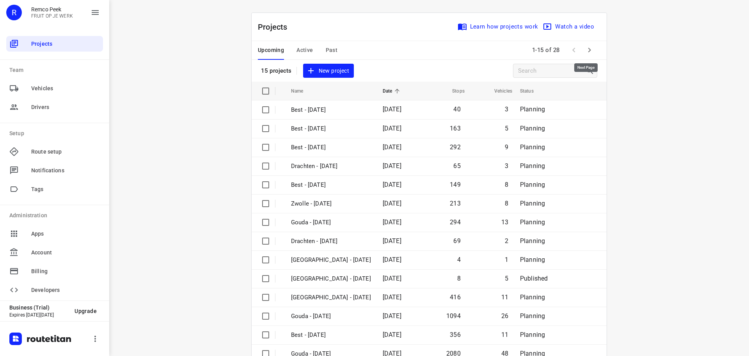
click at [583, 57] on button "button" at bounding box center [590, 50] width 16 height 16
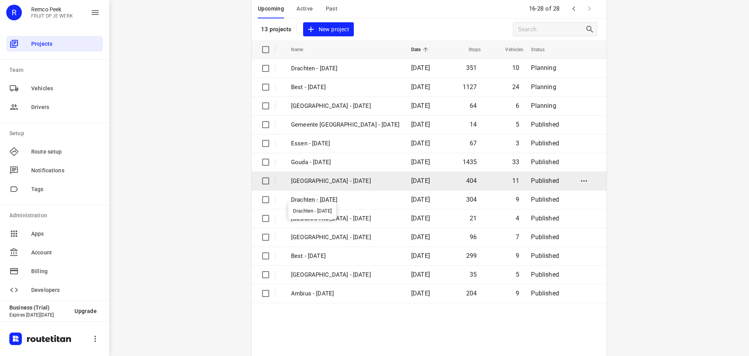
scroll to position [57, 0]
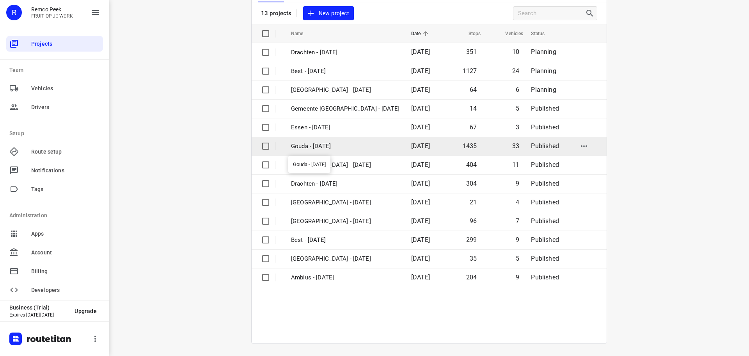
click at [326, 149] on p "Gouda - [DATE]" at bounding box center [345, 146] width 108 height 9
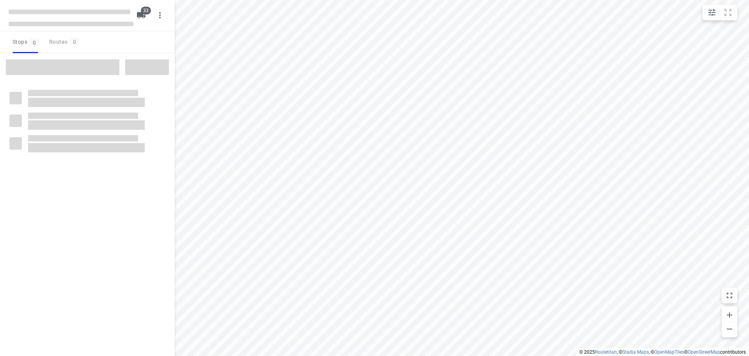
checkbox input "true"
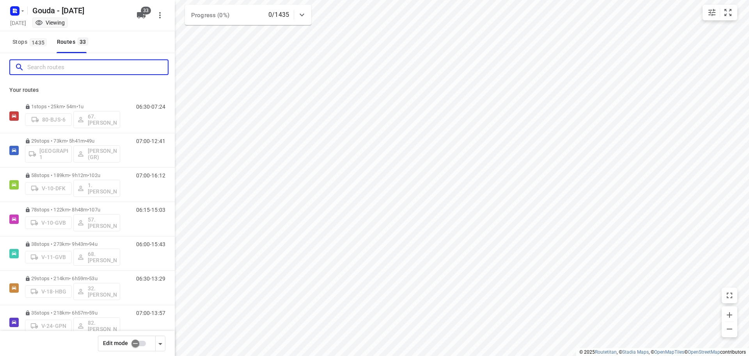
click at [58, 67] on input "Search routes" at bounding box center [97, 67] width 140 height 12
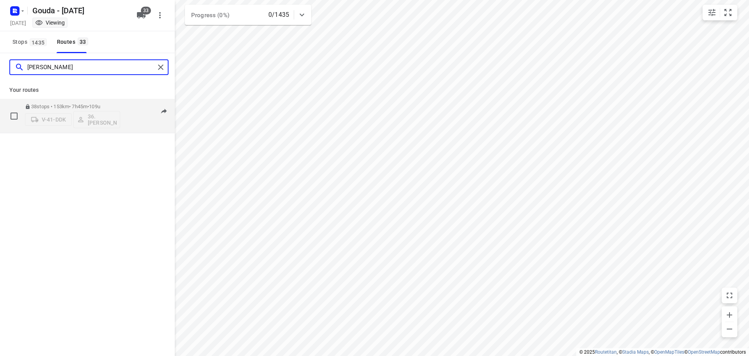
type input "[PERSON_NAME]"
click at [77, 104] on p "38 stops • 153km • 7h45m • 109u" at bounding box center [72, 106] width 95 height 6
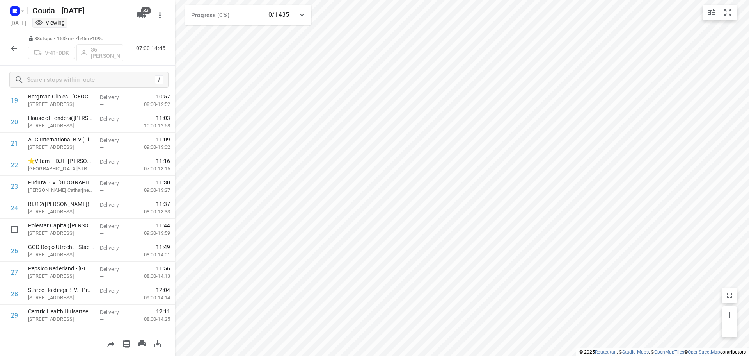
scroll to position [639, 0]
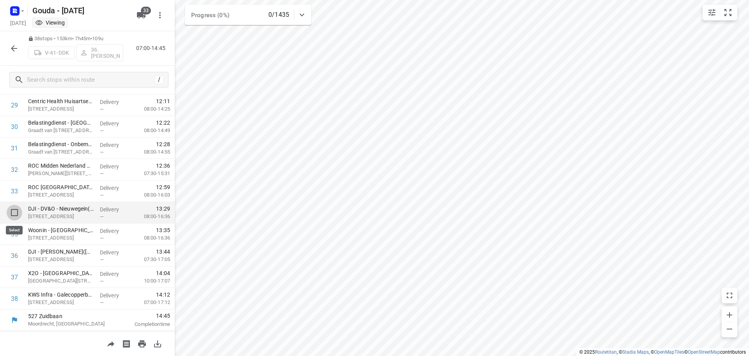
click at [16, 210] on input "checkbox" at bounding box center [15, 212] width 16 height 16
checkbox input "true"
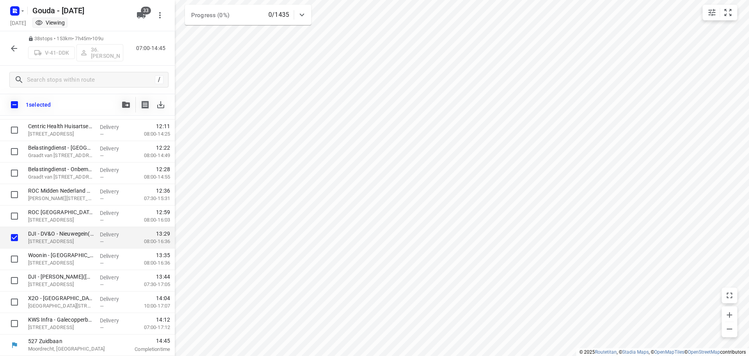
click at [12, 48] on icon "button" at bounding box center [14, 48] width 6 height 6
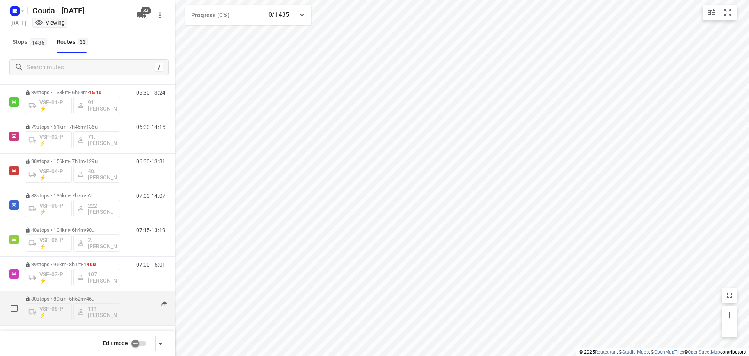
scroll to position [909, 0]
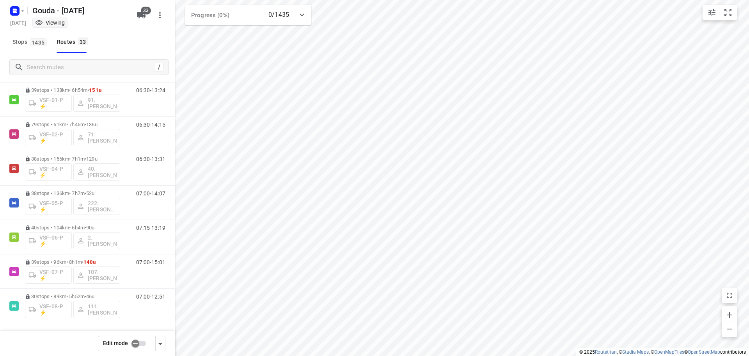
click at [133, 344] on input "checkbox" at bounding box center [135, 343] width 44 height 15
checkbox input "false"
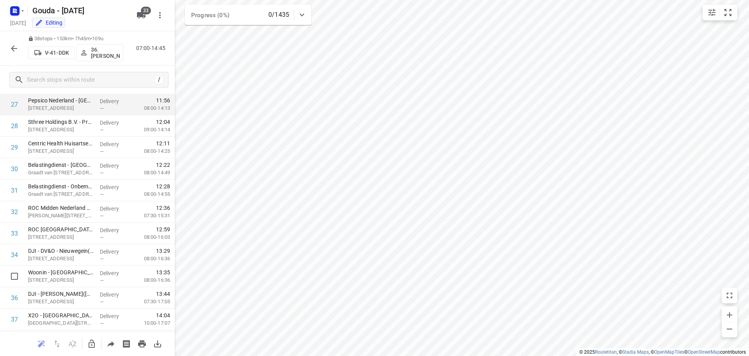
scroll to position [639, 0]
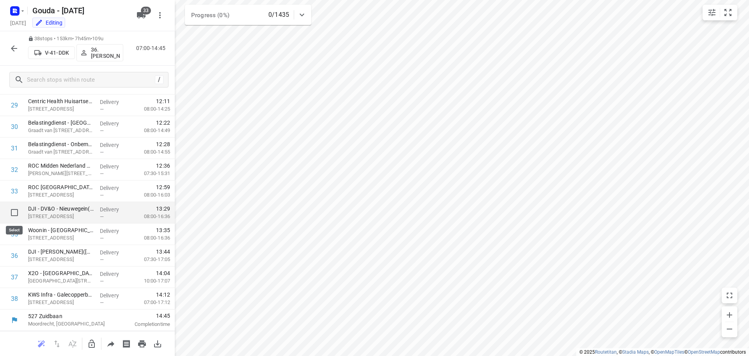
click at [15, 215] on input "checkbox" at bounding box center [15, 212] width 16 height 16
checkbox input "true"
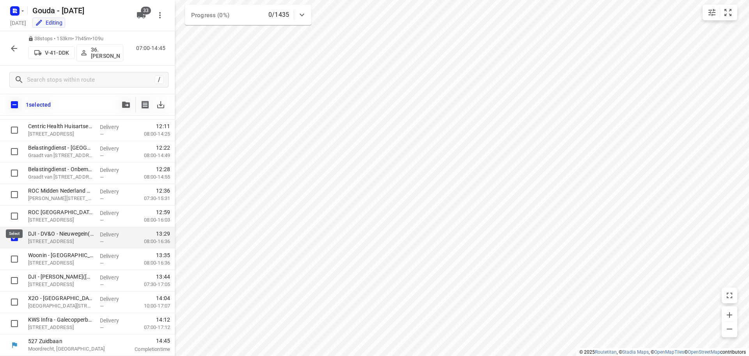
scroll to position [636, 0]
click at [13, 254] on input "checkbox" at bounding box center [15, 259] width 16 height 16
checkbox input "true"
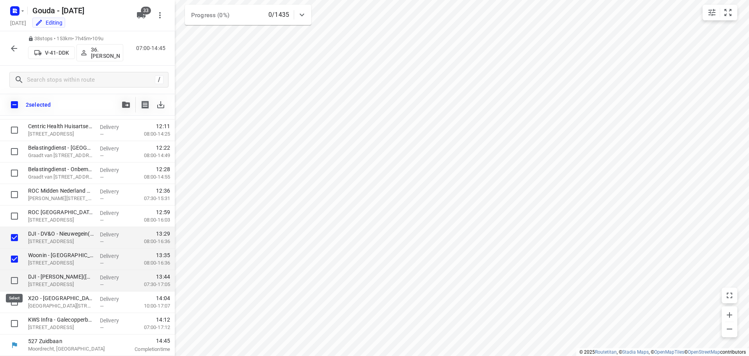
click at [12, 277] on input "checkbox" at bounding box center [15, 280] width 16 height 16
checkbox input "true"
click at [14, 299] on input "checkbox" at bounding box center [15, 302] width 16 height 16
checkbox input "true"
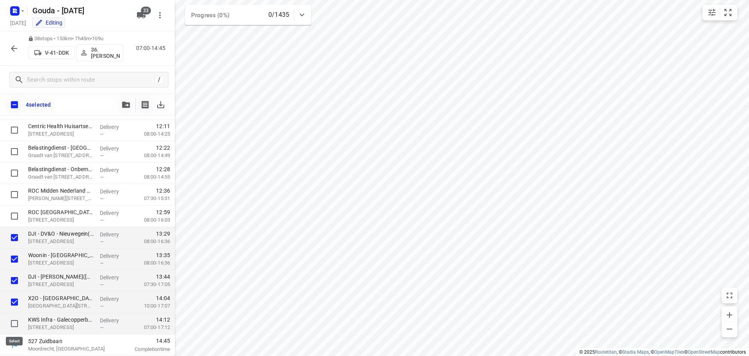
click at [14, 323] on input "checkbox" at bounding box center [15, 323] width 16 height 16
checkbox input "true"
click at [128, 105] on icon "button" at bounding box center [126, 104] width 8 height 6
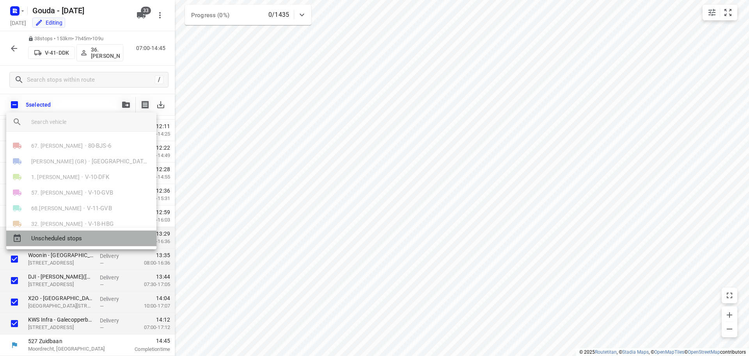
click at [61, 238] on span "Unscheduled stops" at bounding box center [90, 238] width 119 height 9
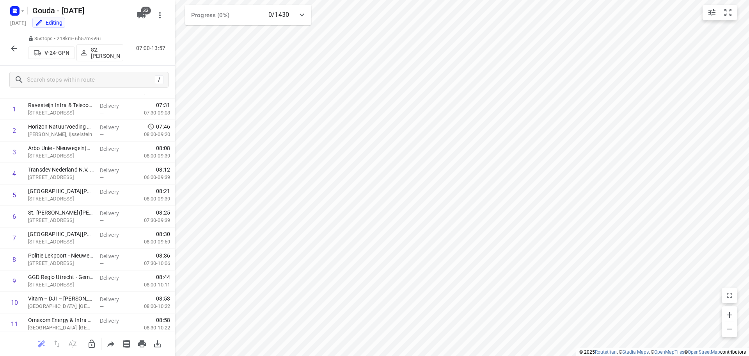
scroll to position [0, 0]
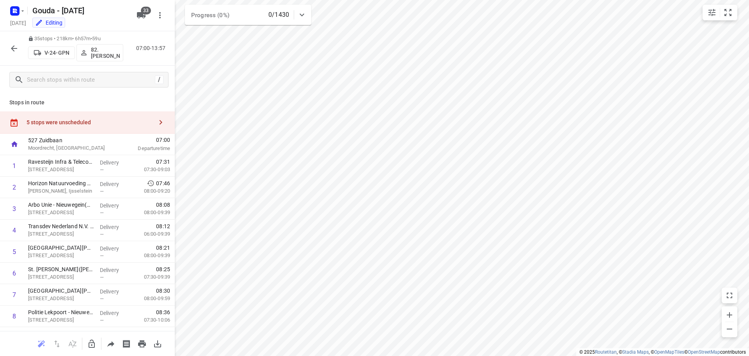
click at [94, 118] on div "5 stops were unscheduled" at bounding box center [87, 122] width 175 height 22
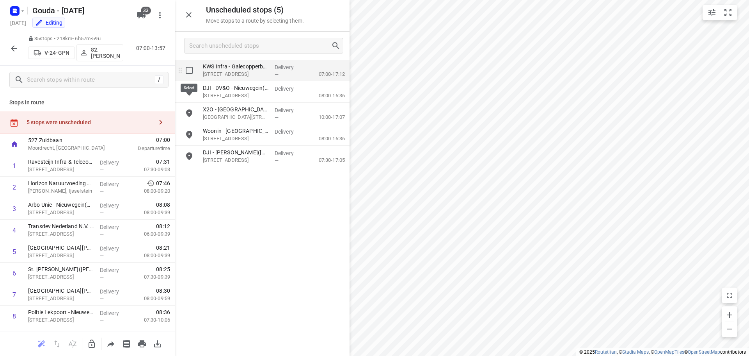
click at [194, 66] on input "grid" at bounding box center [189, 70] width 16 height 16
checkbox input "true"
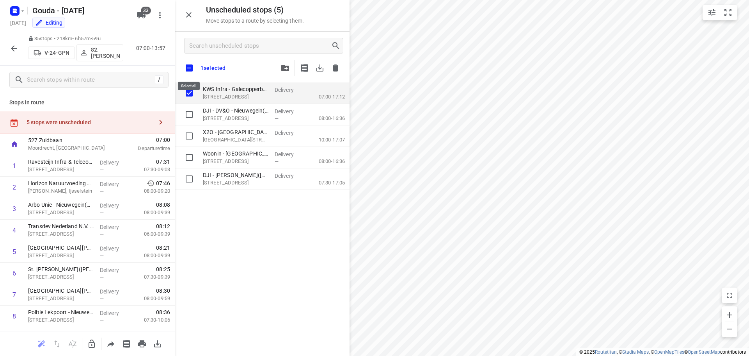
click at [188, 64] on input "checkbox" at bounding box center [189, 68] width 16 height 16
checkbox input "true"
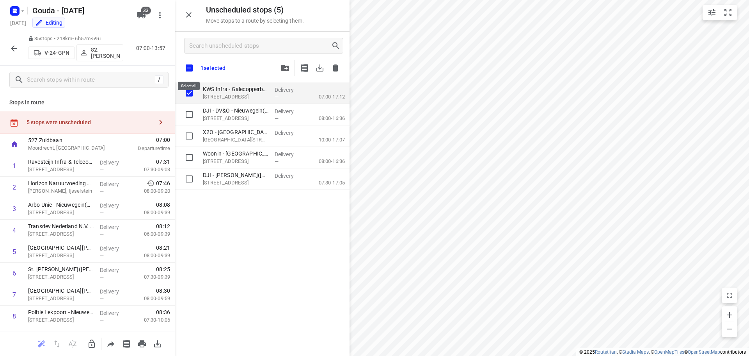
checkbox input "true"
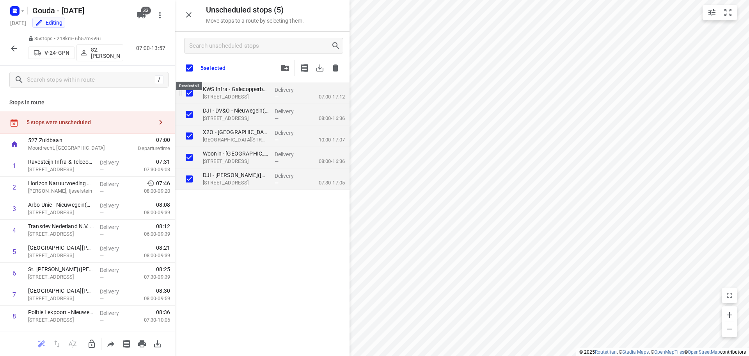
checkbox input "true"
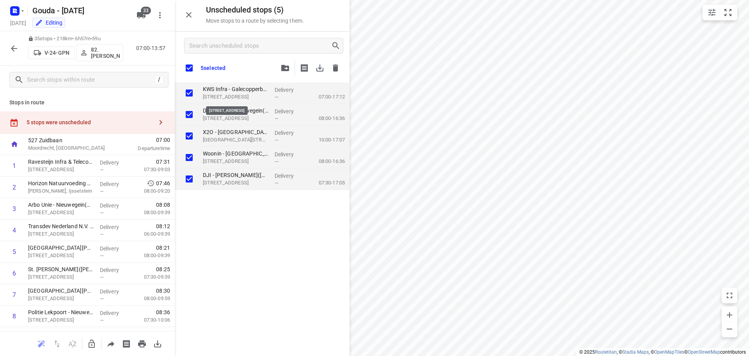
checkbox input "true"
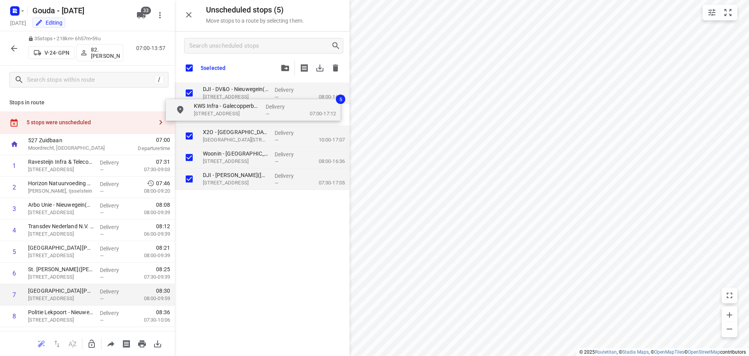
checkbox input "true"
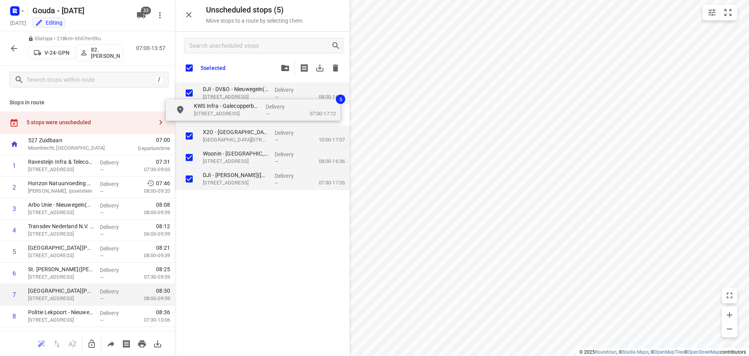
checkbox input "true"
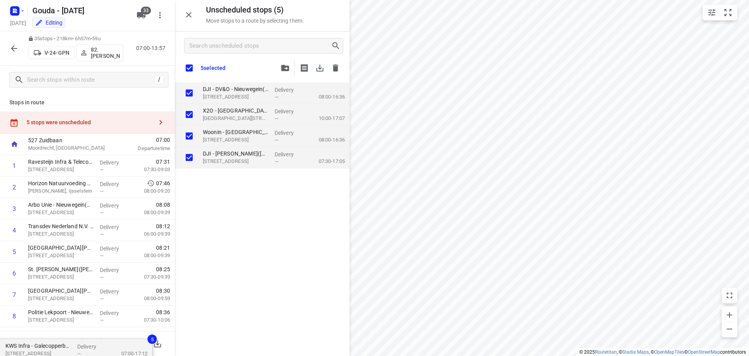
checkbox input "true"
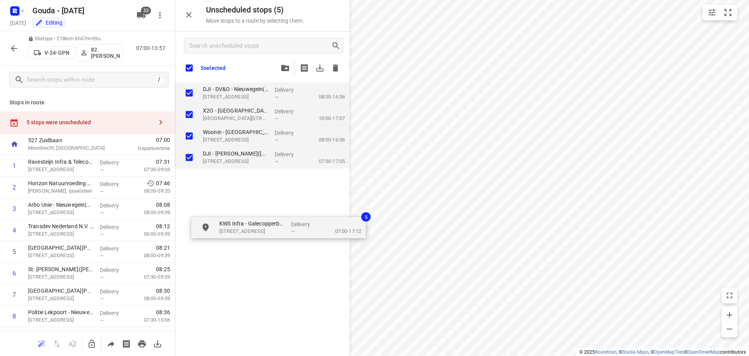
drag, startPoint x: 240, startPoint y: 93, endPoint x: 249, endPoint y: 221, distance: 128.3
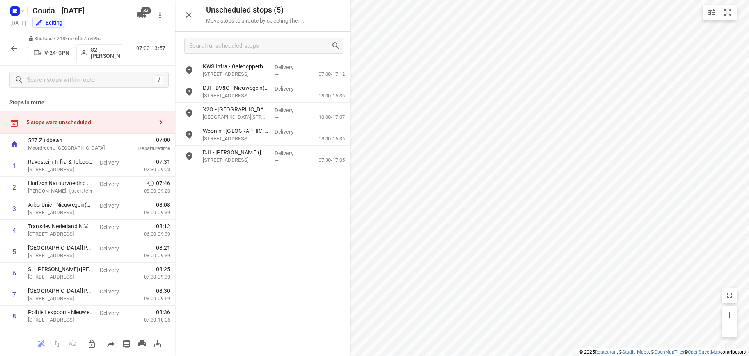
click at [99, 336] on div at bounding box center [92, 344] width 16 height 16
click at [94, 342] on icon "button" at bounding box center [92, 343] width 6 height 8
click at [186, 74] on input "grid" at bounding box center [189, 70] width 16 height 16
checkbox input "true"
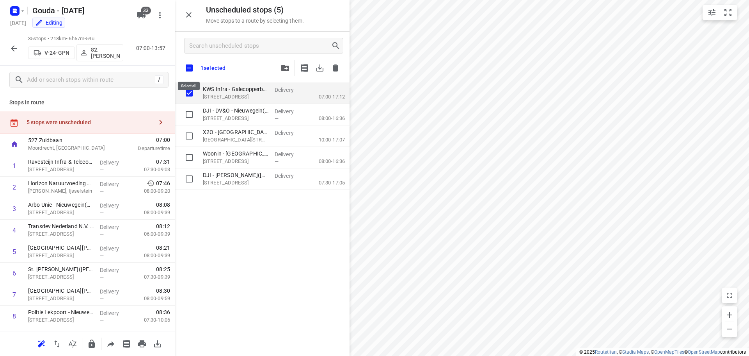
click at [191, 67] on input "checkbox" at bounding box center [189, 68] width 16 height 16
checkbox input "true"
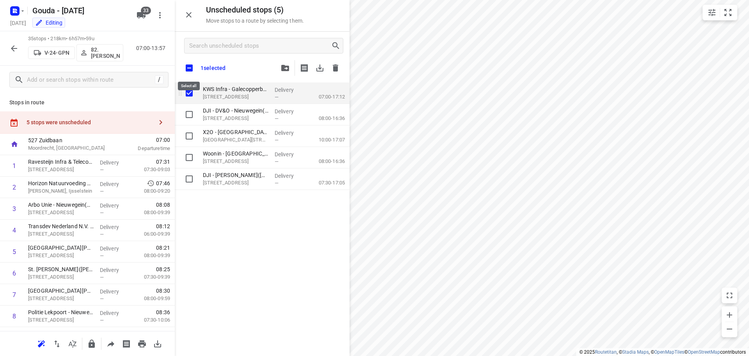
checkbox input "true"
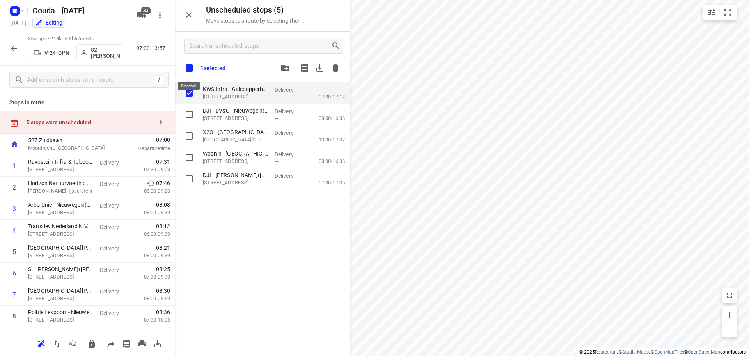
checkbox input "true"
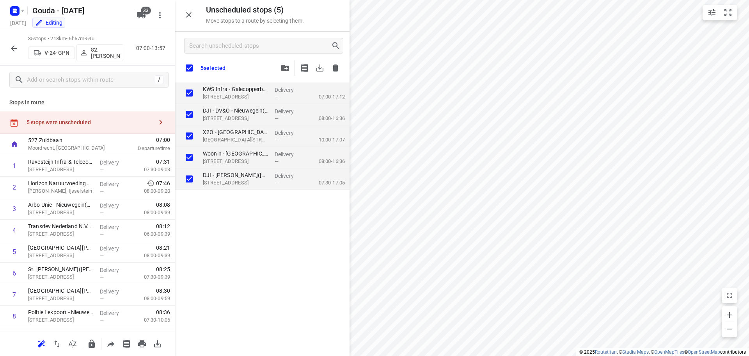
checkbox input "true"
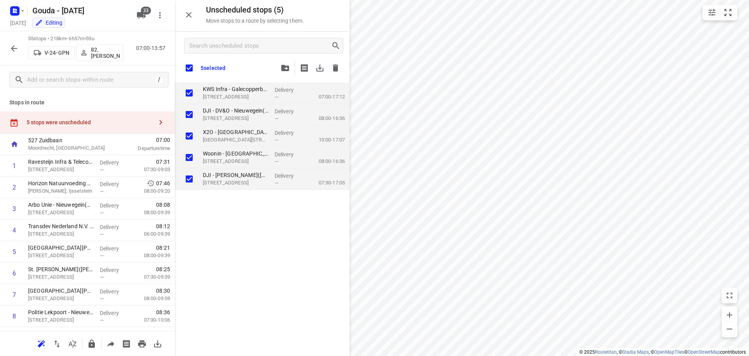
checkbox input "true"
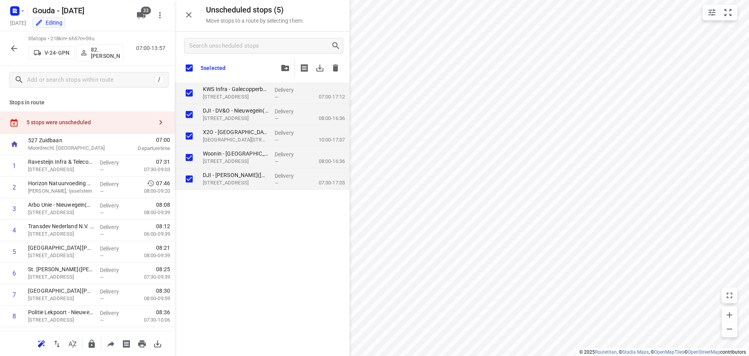
checkbox input "true"
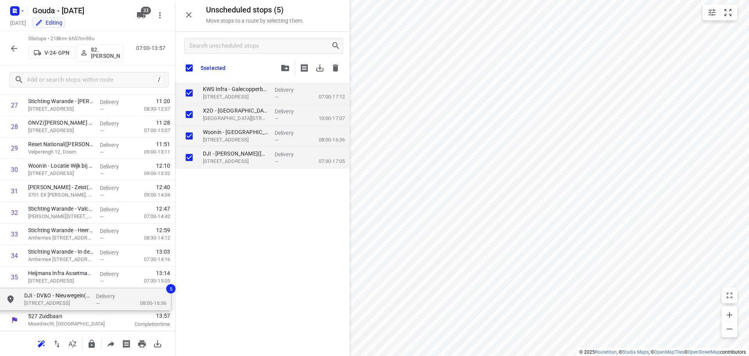
drag, startPoint x: 138, startPoint y: 240, endPoint x: 308, endPoint y: 295, distance: 179.3
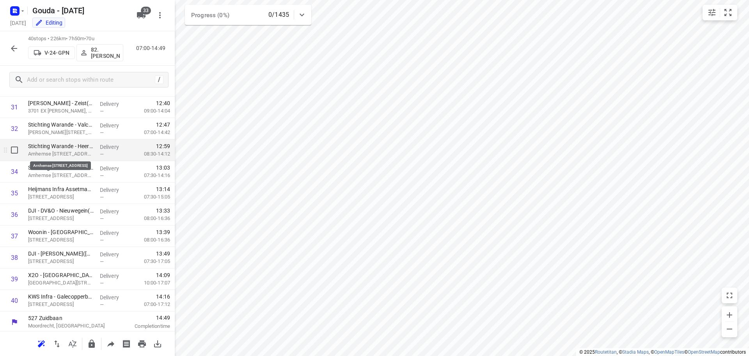
scroll to position [682, 0]
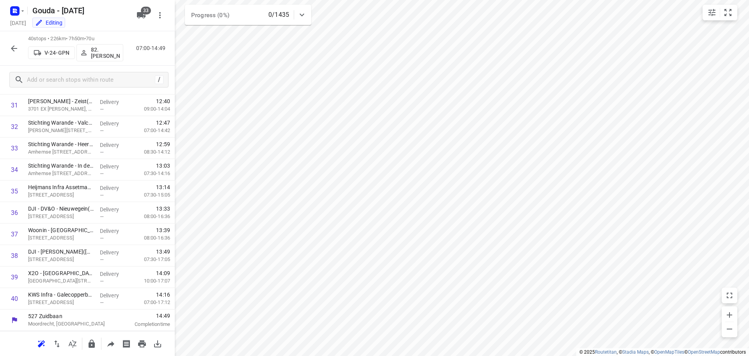
click at [92, 343] on icon "button" at bounding box center [92, 343] width 6 height 8
click at [12, 50] on icon "button" at bounding box center [13, 48] width 9 height 9
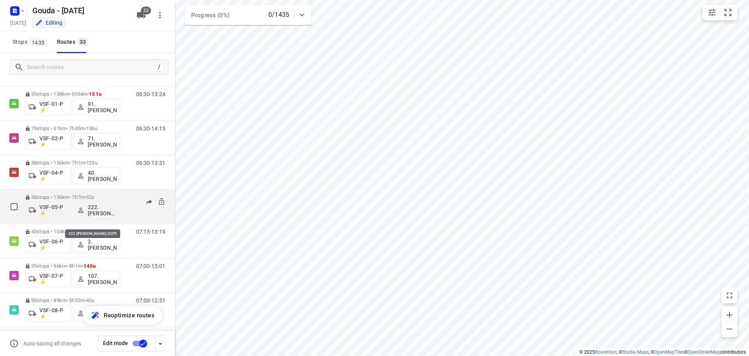
scroll to position [909, 0]
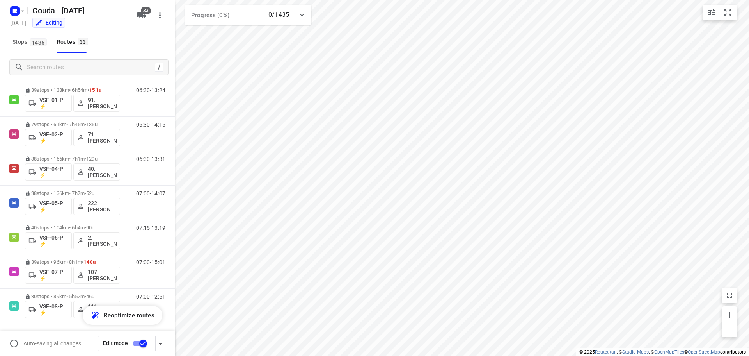
click at [136, 341] on input "checkbox" at bounding box center [143, 343] width 44 height 15
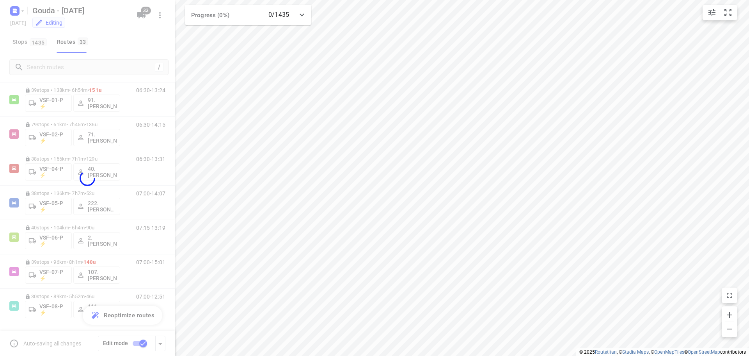
checkbox input "false"
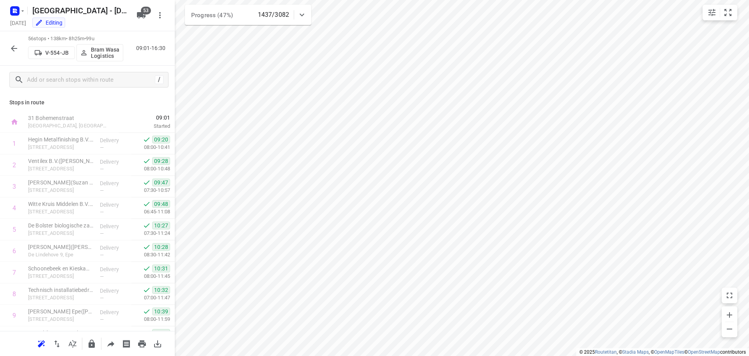
click at [4, 50] on div "56 stops • 138km • 8h25m • 99u V-554-JB Bram Wasa Logistics 09:01-16:30" at bounding box center [87, 48] width 175 height 34
click at [10, 49] on button "button" at bounding box center [14, 49] width 16 height 16
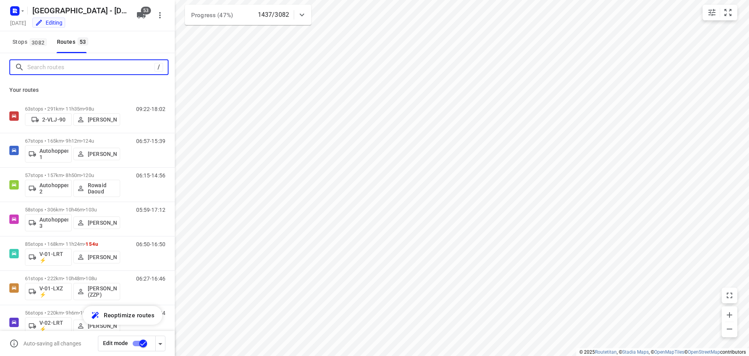
click at [43, 69] on input "Search routes" at bounding box center [90, 67] width 127 height 12
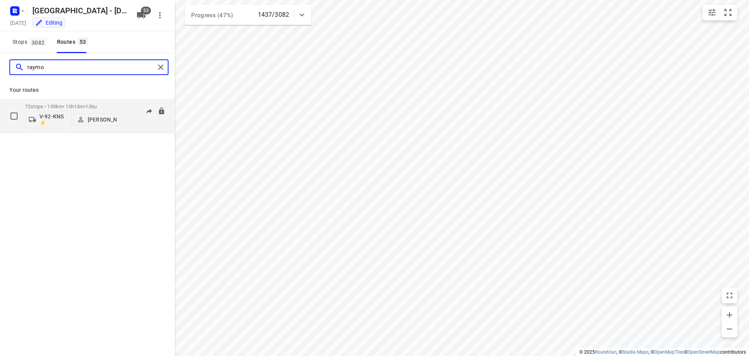
type input "raymo"
click at [101, 102] on div "72 stops • 139km • 10h13m • 136u V-92-KNS ⚡ [PERSON_NAME]" at bounding box center [72, 116] width 95 height 32
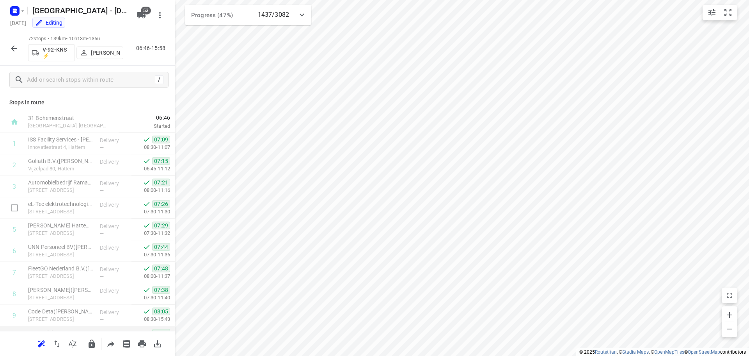
scroll to position [429, 0]
click at [731, 16] on icon "small contained button group" at bounding box center [728, 12] width 7 height 7
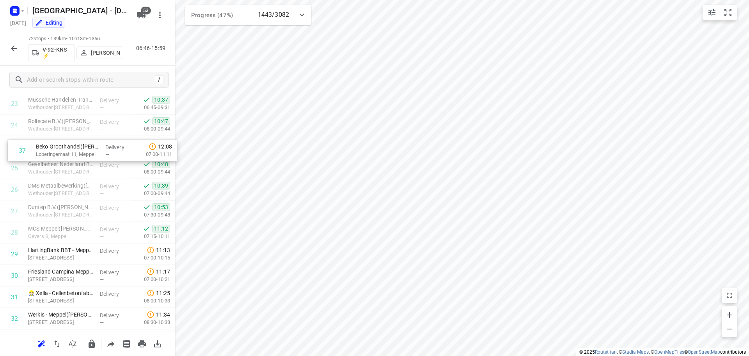
scroll to position [512, 0]
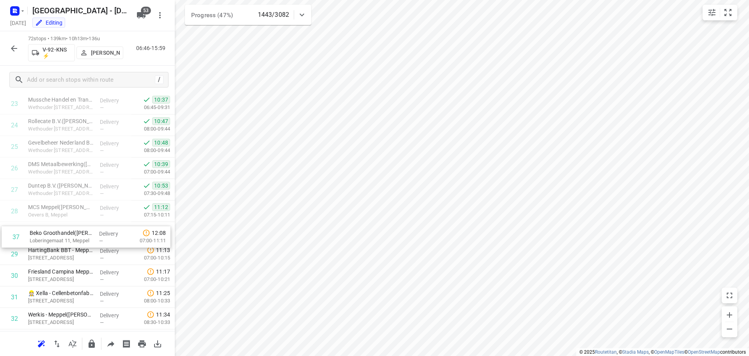
drag, startPoint x: 64, startPoint y: 213, endPoint x: 63, endPoint y: 222, distance: 9.0
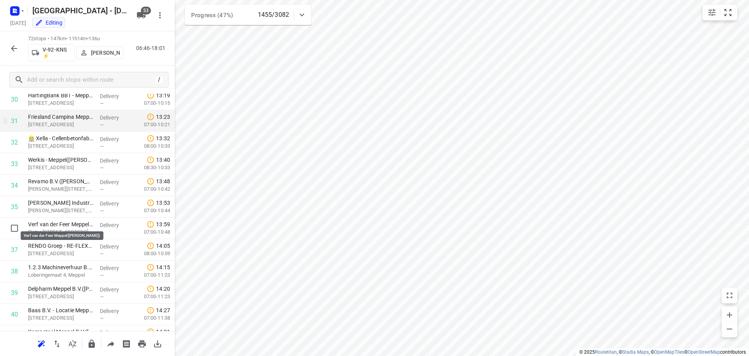
scroll to position [706, 0]
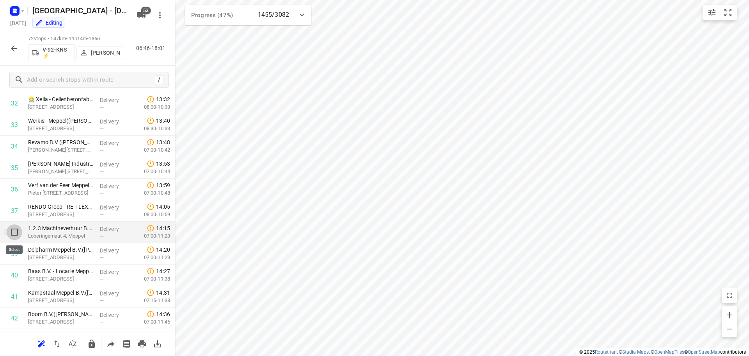
click at [15, 234] on input "checkbox" at bounding box center [15, 232] width 16 height 16
checkbox input "true"
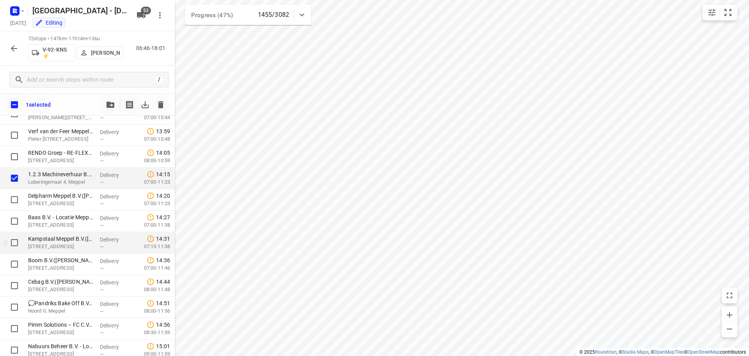
scroll to position [784, 0]
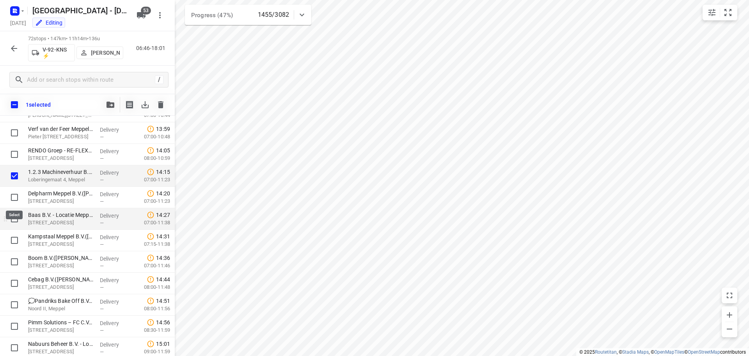
click at [16, 200] on input "checkbox" at bounding box center [15, 197] width 16 height 16
checkbox input "true"
click at [12, 226] on input "checkbox" at bounding box center [15, 219] width 16 height 16
checkbox input "true"
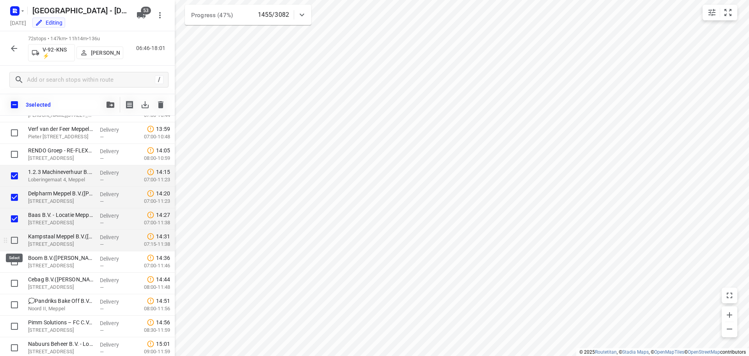
click at [14, 242] on input "checkbox" at bounding box center [15, 240] width 16 height 16
checkbox input "true"
click at [15, 268] on input "checkbox" at bounding box center [15, 262] width 16 height 16
checkbox input "true"
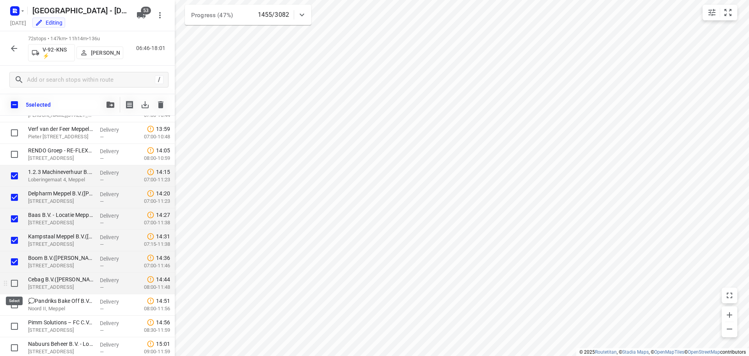
click at [15, 285] on input "checkbox" at bounding box center [15, 283] width 16 height 16
checkbox input "true"
click at [14, 300] on input "checkbox" at bounding box center [15, 305] width 16 height 16
checkbox input "true"
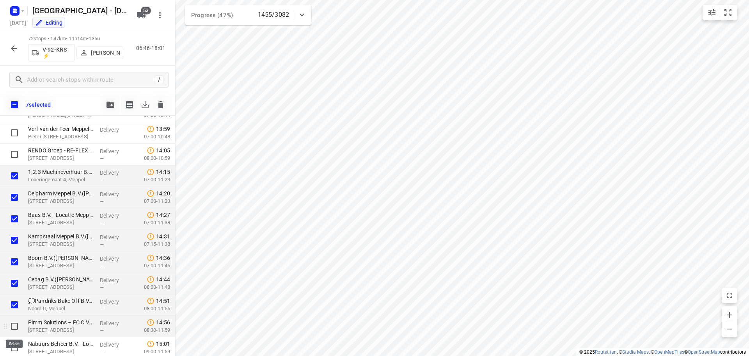
click at [14, 327] on input "checkbox" at bounding box center [15, 326] width 16 height 16
checkbox input "true"
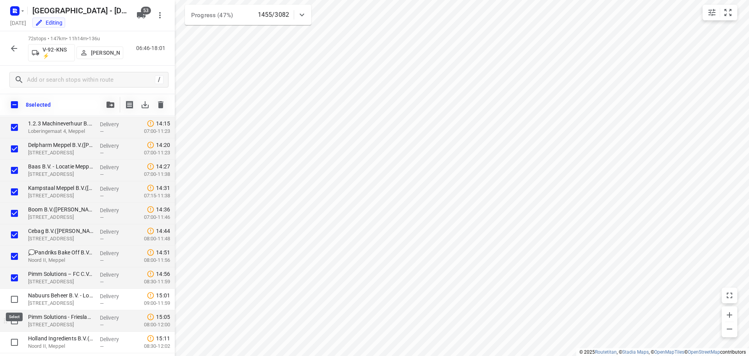
scroll to position [862, 0]
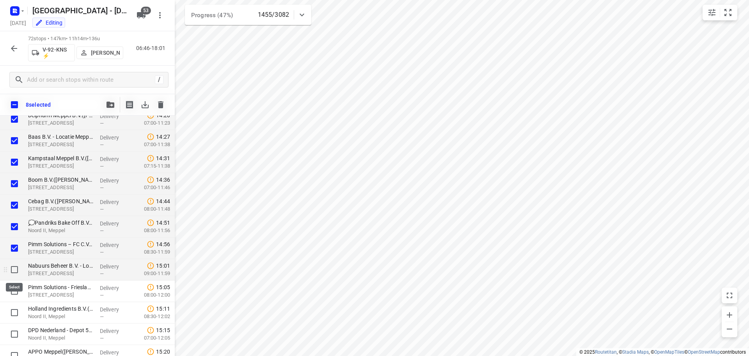
click at [13, 270] on input "checkbox" at bounding box center [15, 269] width 16 height 16
checkbox input "true"
click at [14, 293] on input "checkbox" at bounding box center [15, 291] width 16 height 16
checkbox input "true"
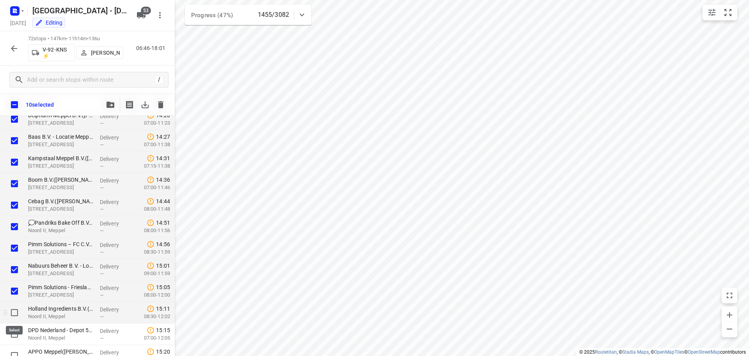
click at [12, 308] on input "checkbox" at bounding box center [15, 312] width 16 height 16
checkbox input "true"
click at [14, 332] on input "checkbox" at bounding box center [15, 334] width 16 height 16
checkbox input "true"
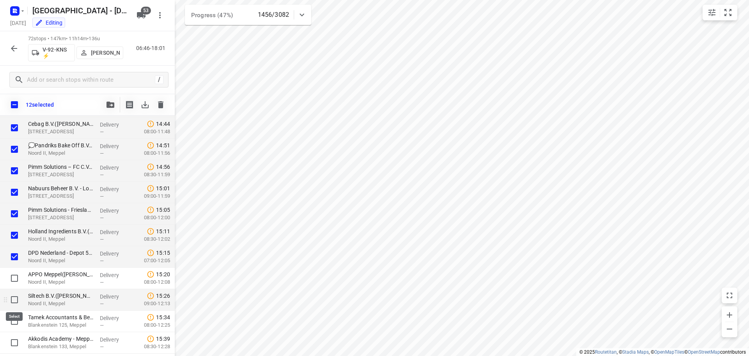
scroll to position [940, 0]
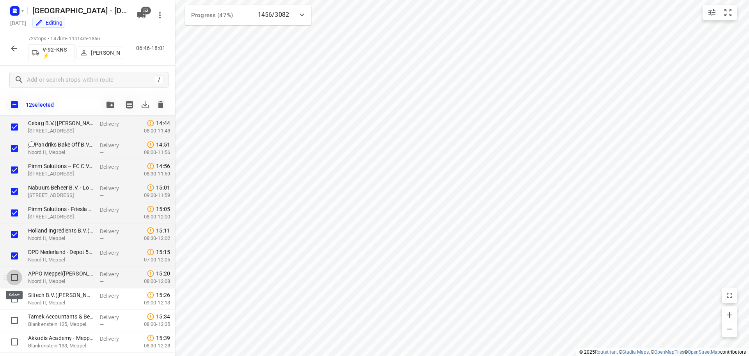
click at [14, 283] on input "checkbox" at bounding box center [15, 277] width 16 height 16
checkbox input "true"
click at [12, 300] on input "checkbox" at bounding box center [15, 299] width 16 height 16
checkbox input "true"
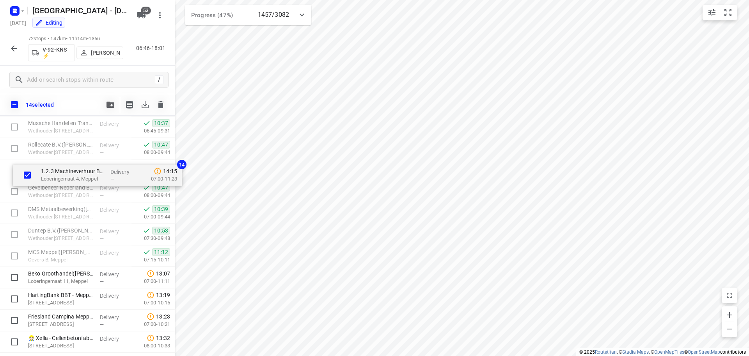
scroll to position [506, 0]
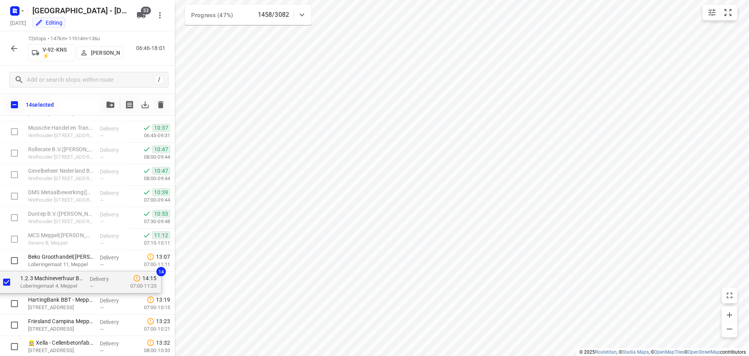
drag, startPoint x: 65, startPoint y: 297, endPoint x: 59, endPoint y: 280, distance: 18.6
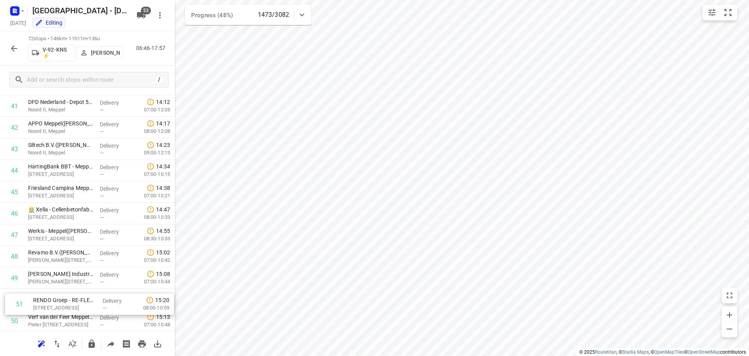
scroll to position [900, 0]
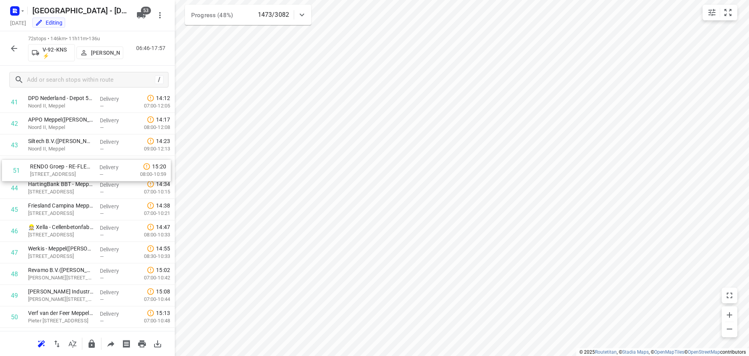
drag, startPoint x: 74, startPoint y: 322, endPoint x: 76, endPoint y: 169, distance: 153.4
click at [76, 169] on div "1 ISS Facility Services - Wartsila Hattem(Caroline Zwinkels) Innovatiestraat 4,…" at bounding box center [87, 5] width 175 height 1545
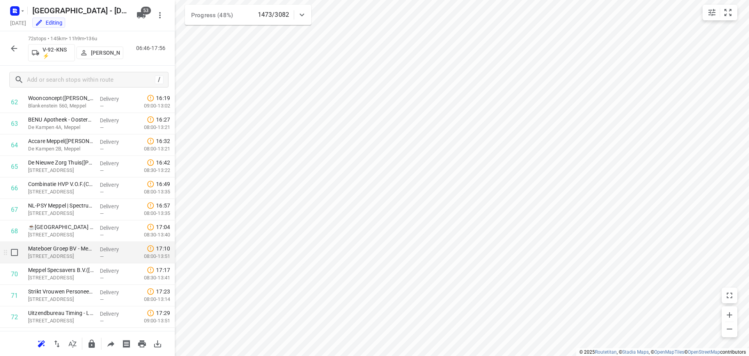
scroll to position [1369, 0]
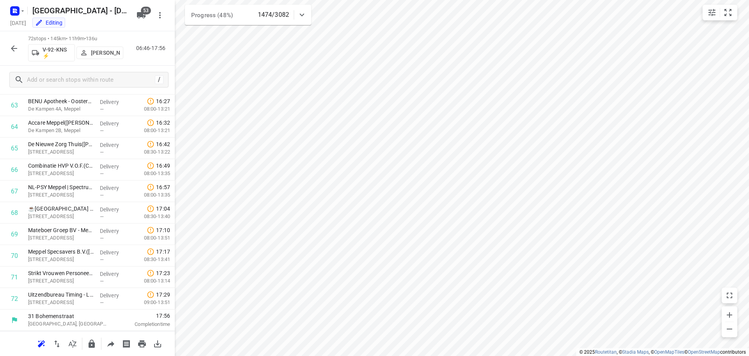
click at [13, 46] on icon "button" at bounding box center [13, 48] width 9 height 9
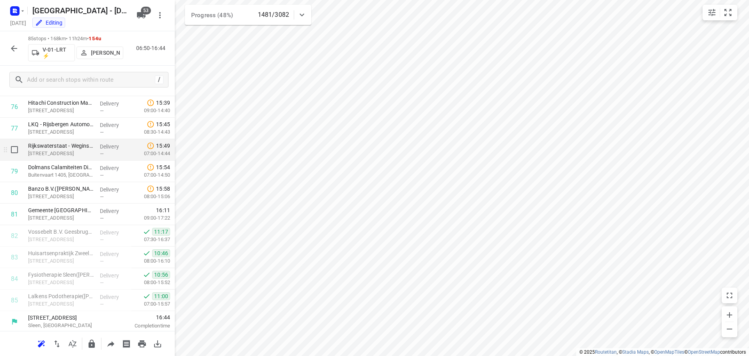
scroll to position [1648, 0]
click at [14, 47] on icon "button" at bounding box center [13, 48] width 9 height 9
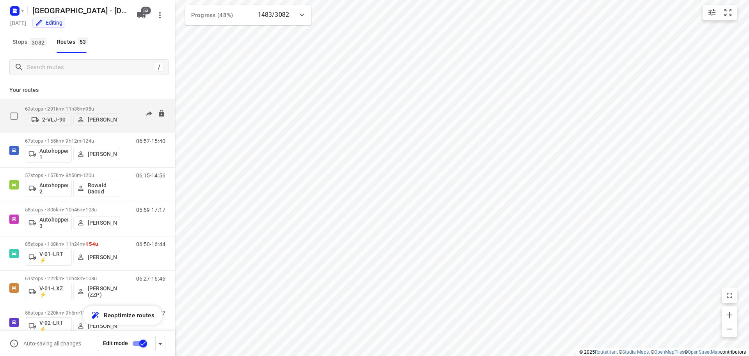
click at [127, 104] on div "63 stops • 291km • 11h35m • 98u 2-VLJ-90 Fikri Mizaz 09:22-17:57" at bounding box center [100, 116] width 150 height 28
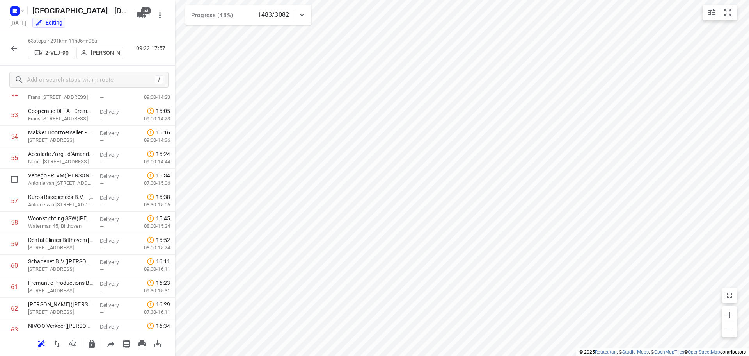
scroll to position [1176, 0]
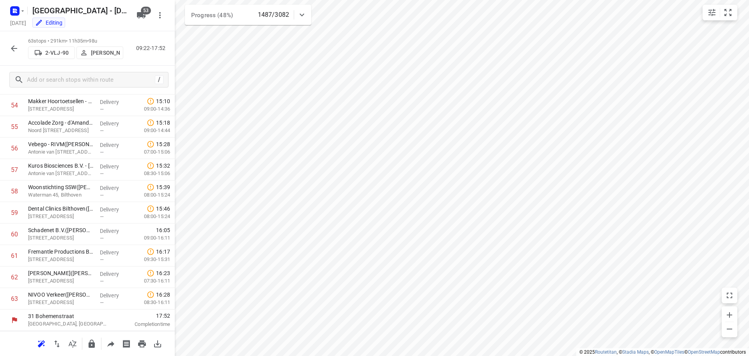
click at [7, 52] on button "button" at bounding box center [14, 49] width 16 height 16
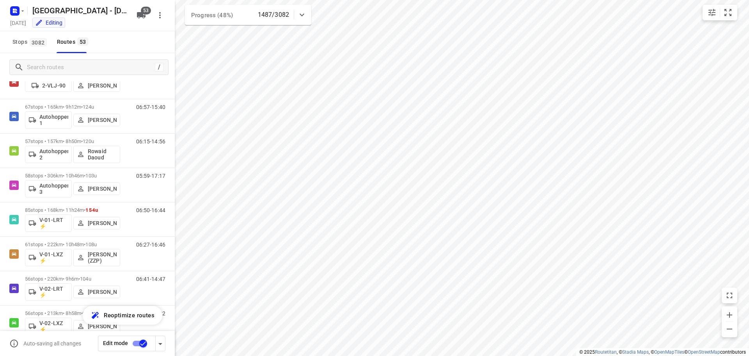
scroll to position [39, 0]
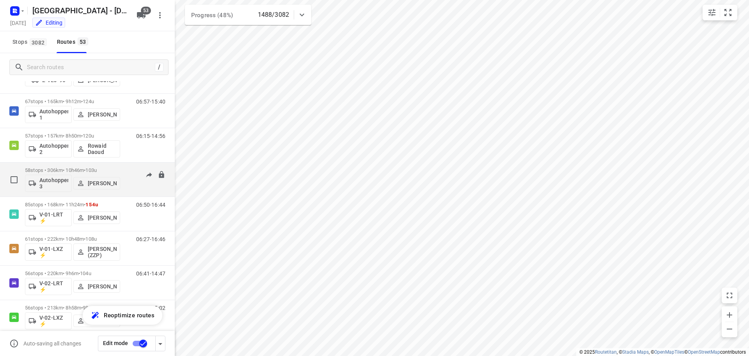
click at [97, 170] on span "103u" at bounding box center [90, 170] width 11 height 6
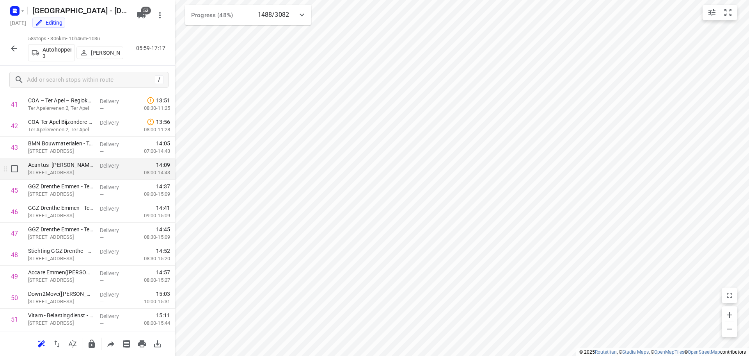
scroll to position [1068, 0]
click at [12, 46] on icon "button" at bounding box center [13, 48] width 9 height 9
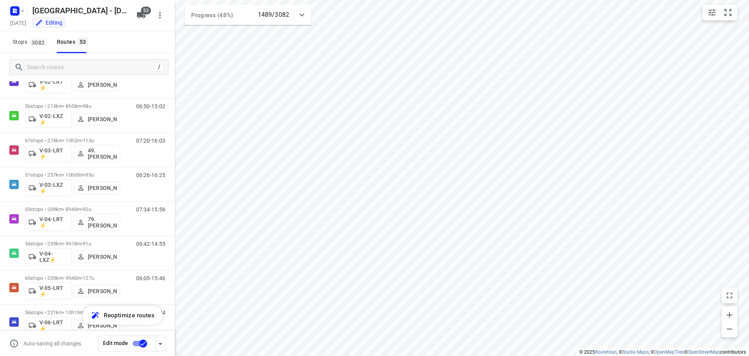
scroll to position [246, 0]
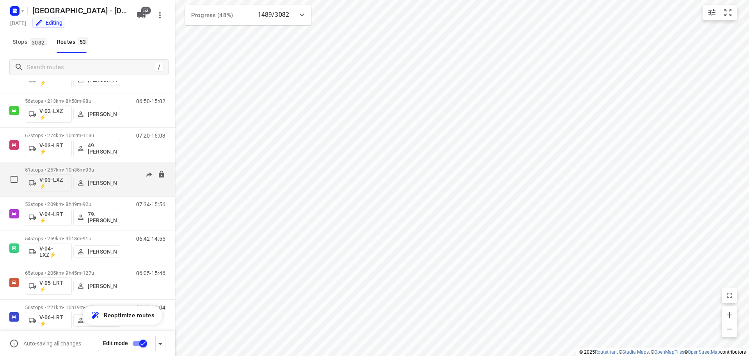
click at [107, 168] on p "51 stops • 257km • 10h35m • 93u" at bounding box center [72, 170] width 95 height 6
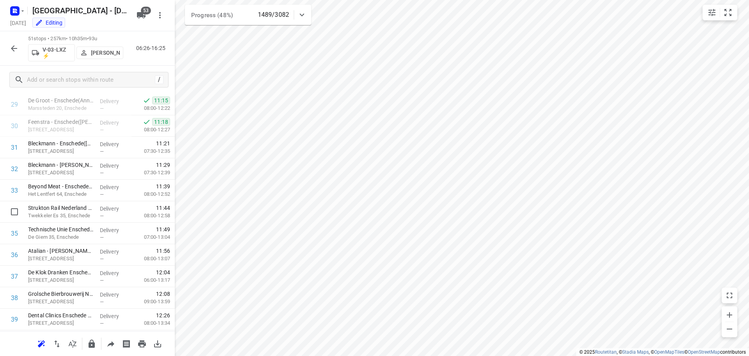
scroll to position [918, 0]
click at [9, 44] on icon "button" at bounding box center [13, 48] width 9 height 9
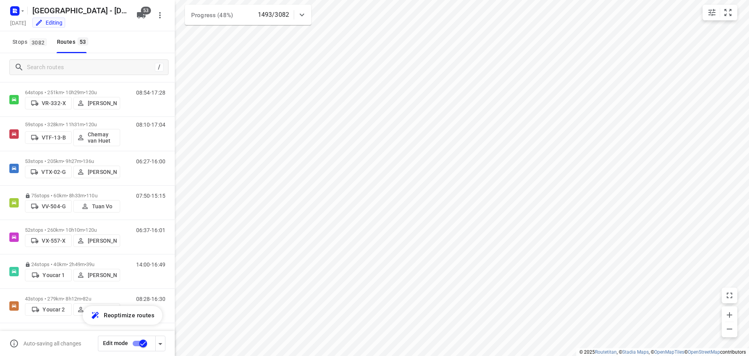
scroll to position [0, 0]
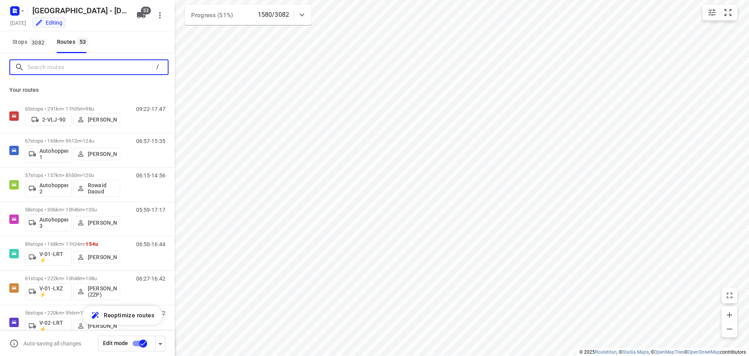
click at [63, 64] on input "Search routes" at bounding box center [89, 67] width 125 height 12
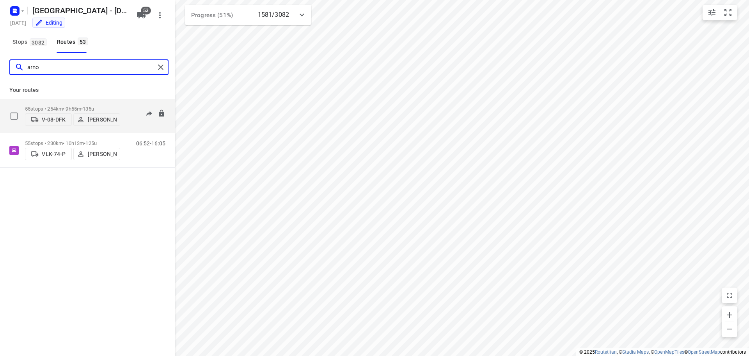
type input "arno"
click at [83, 106] on span "•" at bounding box center [82, 109] width 2 height 6
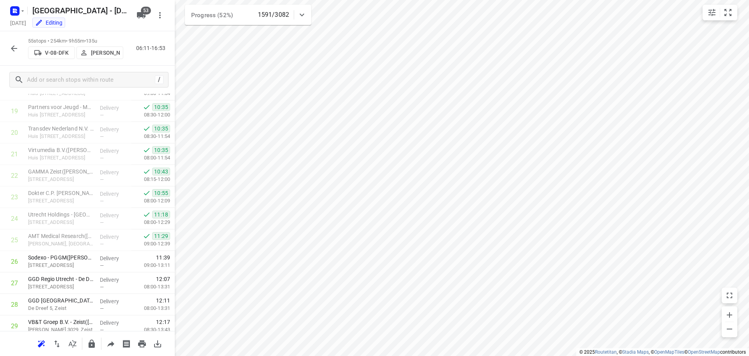
scroll to position [460, 0]
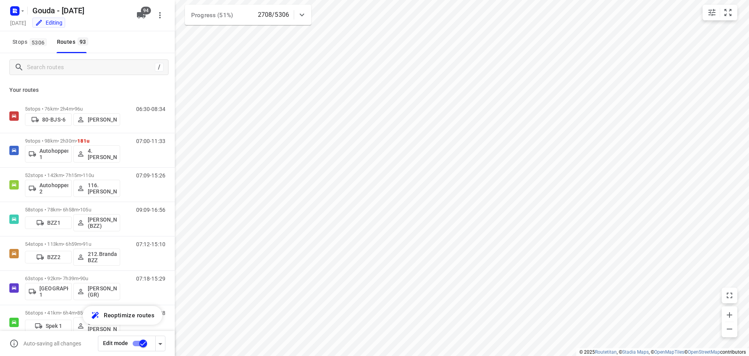
click at [526, 355] on html "i © 2025 Routetitan , © Stadia Maps , © OpenMapTiles © OpenStreetMap contributo…" at bounding box center [374, 178] width 749 height 356
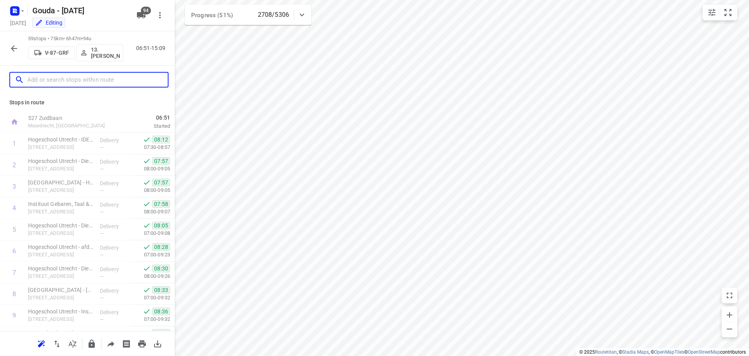
click at [99, 78] on input "text" at bounding box center [97, 80] width 140 height 12
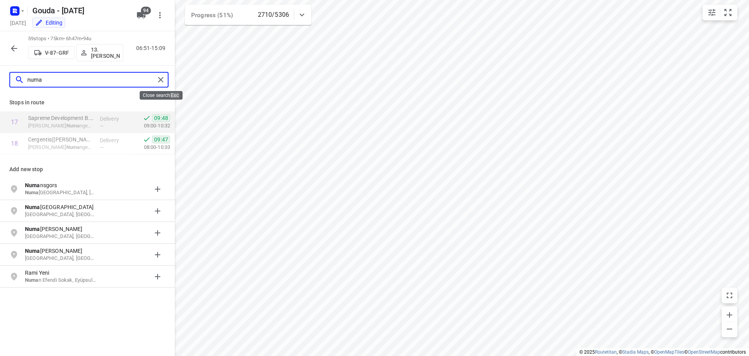
type input "numa"
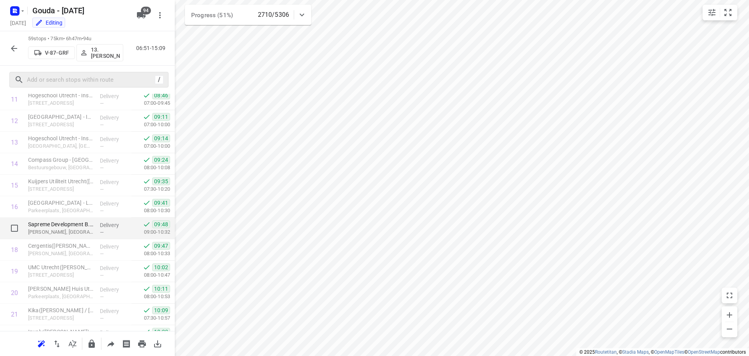
scroll to position [312, 0]
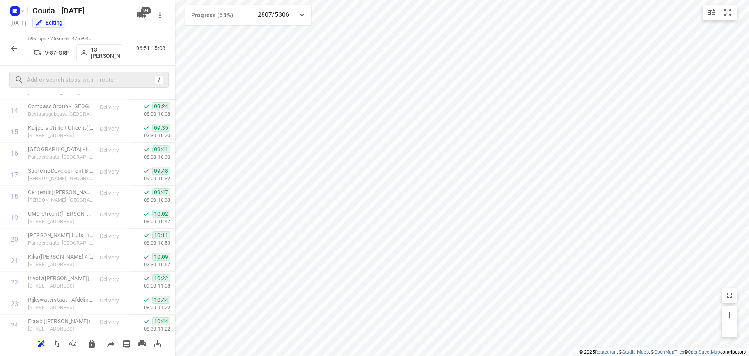
click at [9, 51] on button "button" at bounding box center [14, 49] width 16 height 16
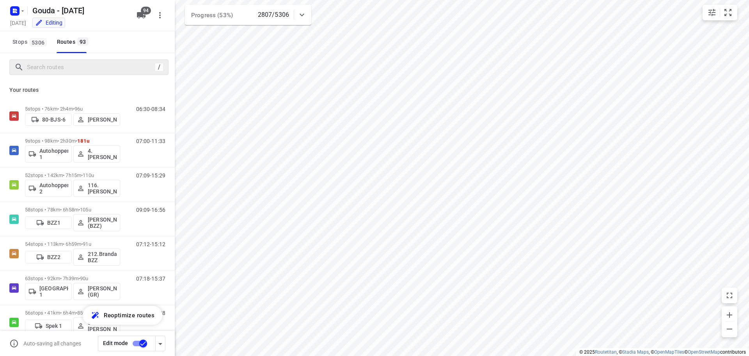
drag, startPoint x: 91, startPoint y: 73, endPoint x: 89, endPoint y: 66, distance: 7.5
click at [90, 73] on div "/" at bounding box center [88, 67] width 159 height 16
drag, startPoint x: 90, startPoint y: 66, endPoint x: 103, endPoint y: 58, distance: 15.6
click at [90, 65] on input "Search routes" at bounding box center [90, 67] width 127 height 12
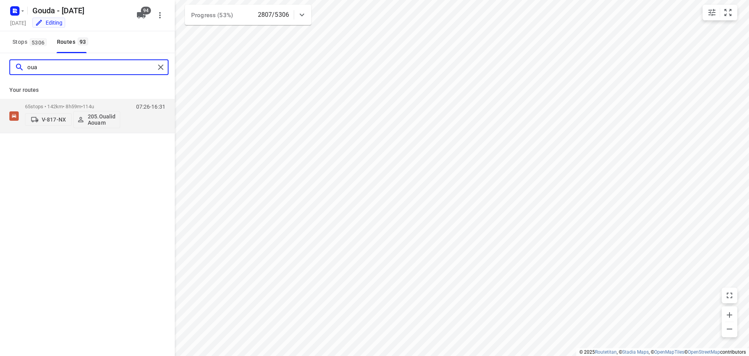
type input "oual"
click at [90, 109] on span "114u" at bounding box center [88, 106] width 11 height 6
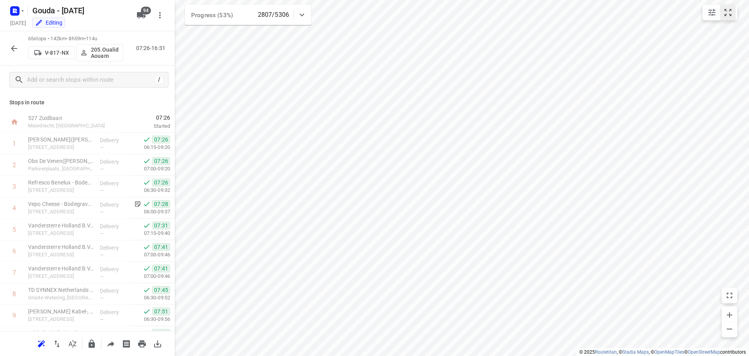
click at [727, 17] on button "small contained button group" at bounding box center [728, 13] width 16 height 16
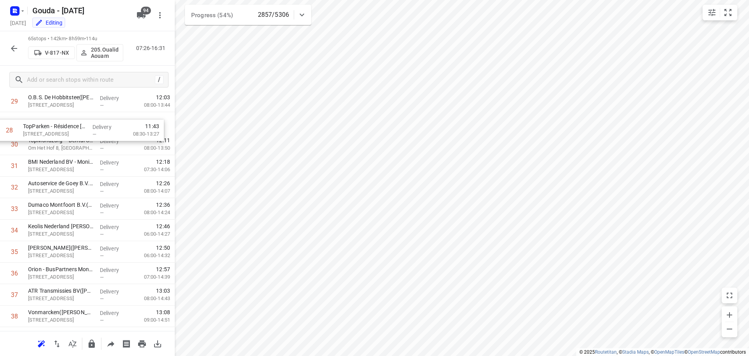
scroll to position [622, 0]
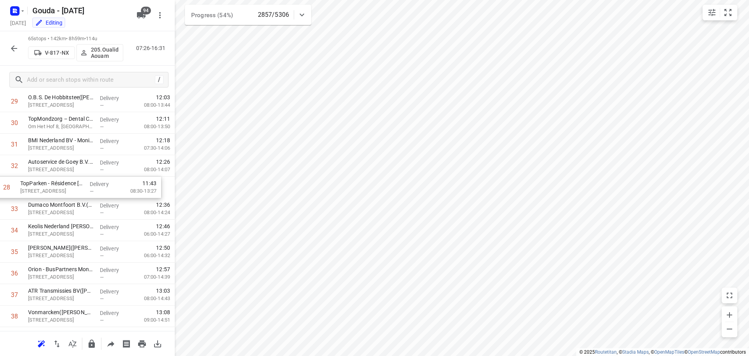
drag, startPoint x: 75, startPoint y: 105, endPoint x: 67, endPoint y: 196, distance: 91.3
click at [67, 196] on div "1 [PERSON_NAME]([PERSON_NAME]) [STREET_ADDRESS] Delivery — 07:26 06:15-09:20 2 …" at bounding box center [87, 208] width 175 height 1395
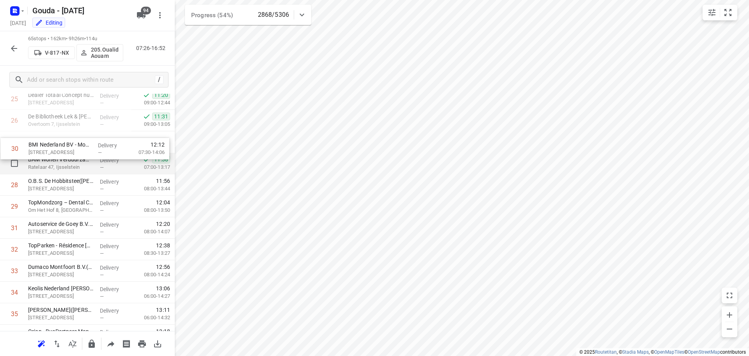
scroll to position [558, 0]
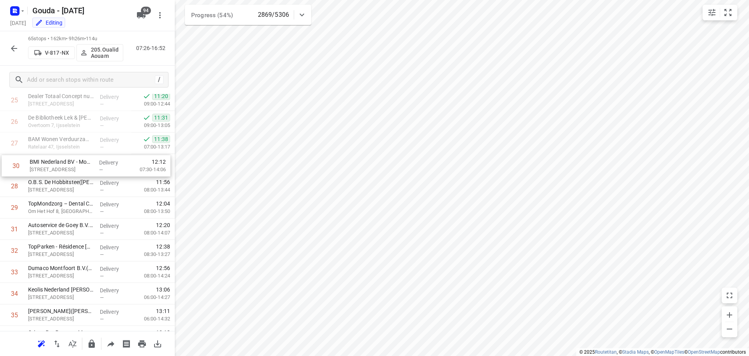
drag, startPoint x: 66, startPoint y: 186, endPoint x: 65, endPoint y: 168, distance: 17.6
click at [65, 168] on div "1 [PERSON_NAME]([PERSON_NAME]) [STREET_ADDRESS] Delivery — 07:26 06:15-09:20 2 …" at bounding box center [87, 271] width 175 height 1395
drag, startPoint x: 71, startPoint y: 178, endPoint x: 71, endPoint y: 169, distance: 9.0
click at [71, 169] on div "1 [PERSON_NAME]([PERSON_NAME]) [STREET_ADDRESS] Delivery — 07:26 06:15-09:20 2 …" at bounding box center [87, 271] width 175 height 1395
drag, startPoint x: 72, startPoint y: 194, endPoint x: 72, endPoint y: 188, distance: 6.2
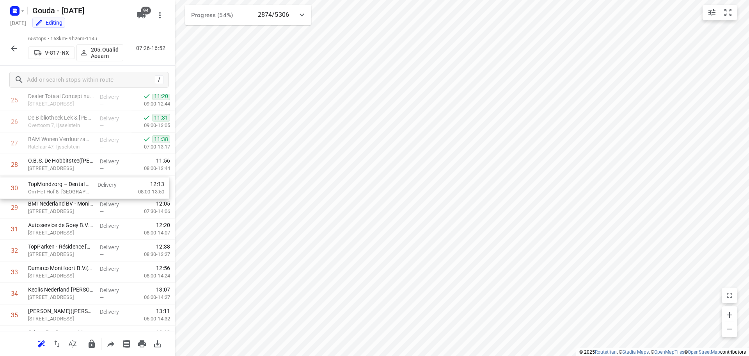
click at [72, 188] on div "1 [PERSON_NAME]([PERSON_NAME]) [STREET_ADDRESS] Delivery — 07:26 06:15-09:20 2 …" at bounding box center [87, 271] width 175 height 1395
drag, startPoint x: 75, startPoint y: 234, endPoint x: 74, endPoint y: 228, distance: 6.7
click at [74, 228] on div "1 [PERSON_NAME]([PERSON_NAME]) [STREET_ADDRESS] Delivery — 07:26 06:15-09:20 2 …" at bounding box center [87, 271] width 175 height 1395
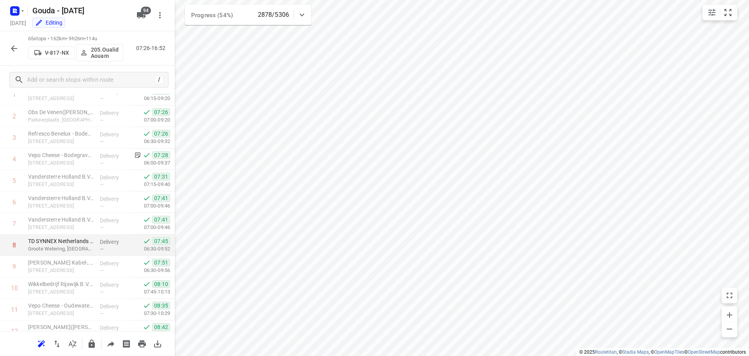
scroll to position [48, 0]
click at [11, 48] on icon "button" at bounding box center [13, 48] width 9 height 9
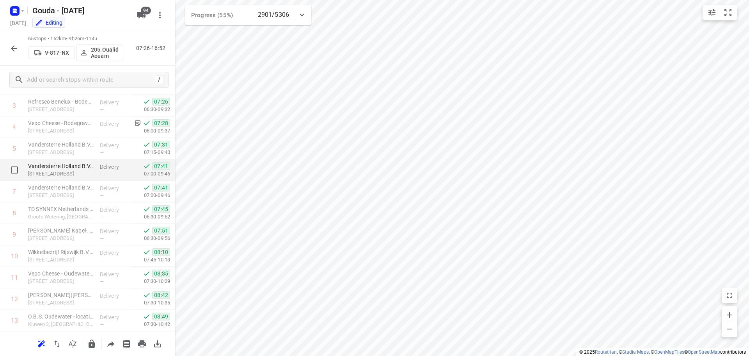
scroll to position [0, 0]
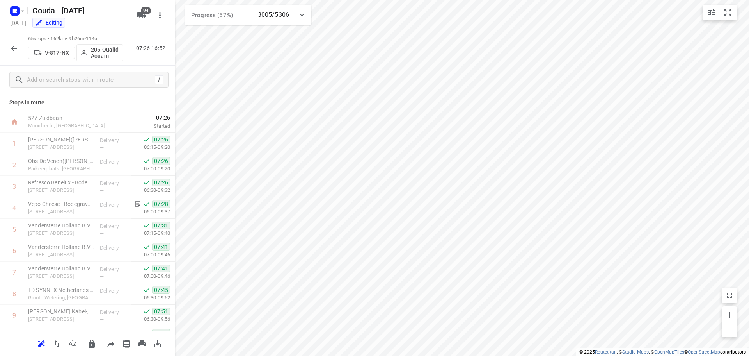
click at [16, 50] on icon "button" at bounding box center [13, 48] width 9 height 9
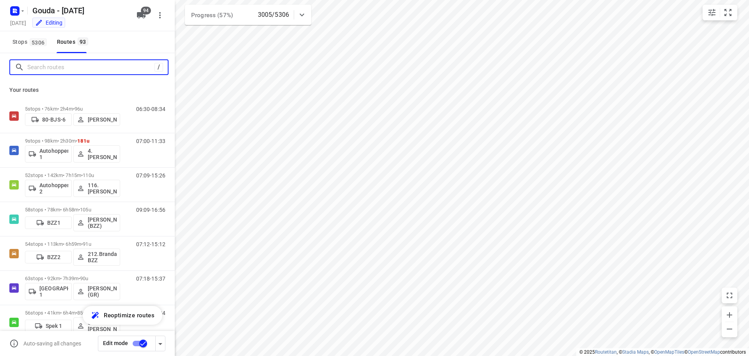
click at [65, 68] on input "Search routes" at bounding box center [90, 67] width 127 height 12
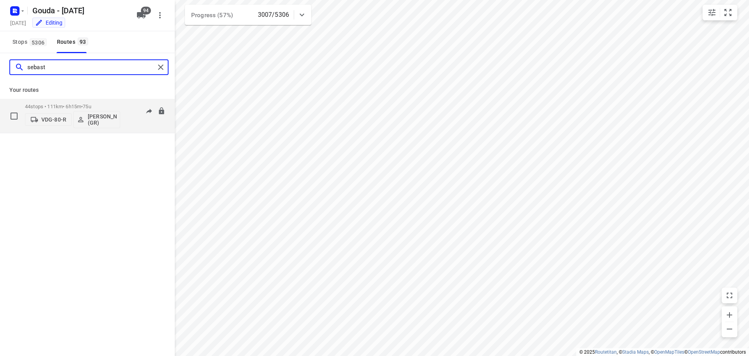
type input "sebast"
click at [57, 103] on div "44 stops • 111km • 6h15m • 75u VDG-80-R [PERSON_NAME] (GR)" at bounding box center [72, 116] width 95 height 32
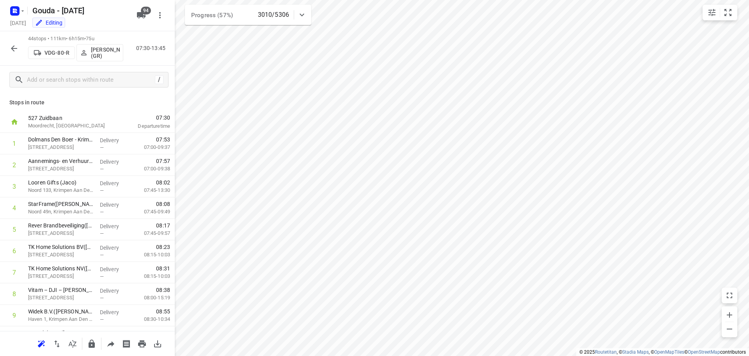
click at [13, 46] on icon "button" at bounding box center [13, 48] width 9 height 9
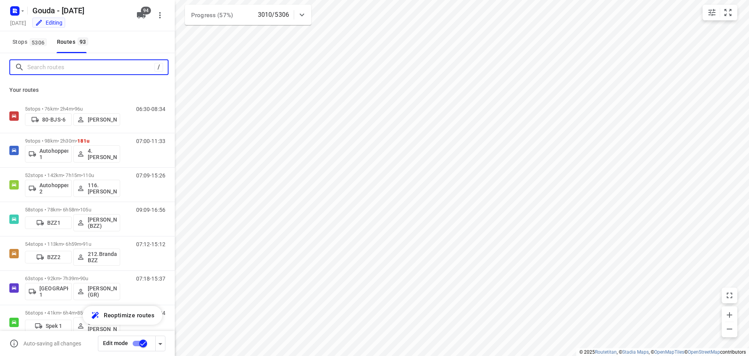
click at [73, 64] on input "Search routes" at bounding box center [90, 67] width 127 height 12
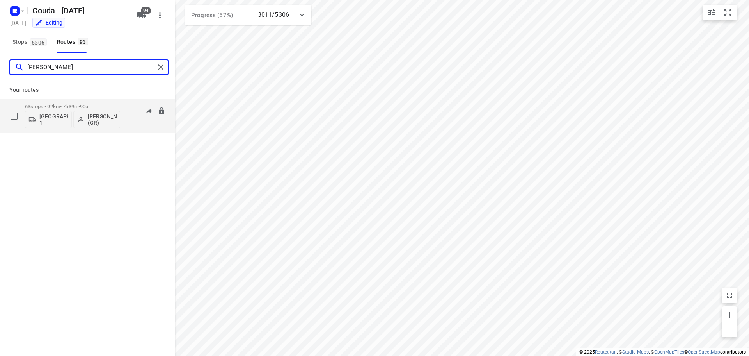
type input "[PERSON_NAME]"
click at [81, 103] on p "63 stops • 92km • 7h39m • 90u" at bounding box center [72, 106] width 95 height 6
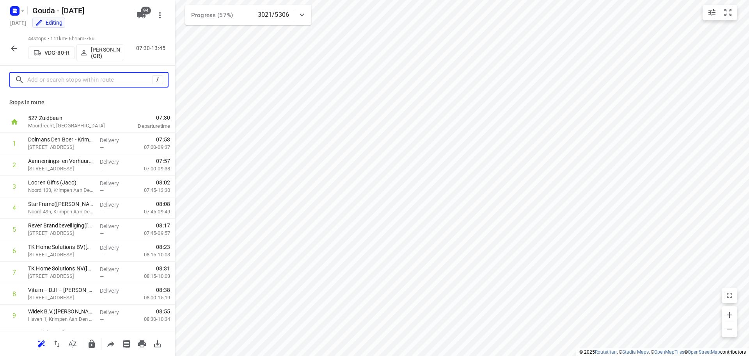
click at [74, 80] on input "text" at bounding box center [89, 80] width 125 height 12
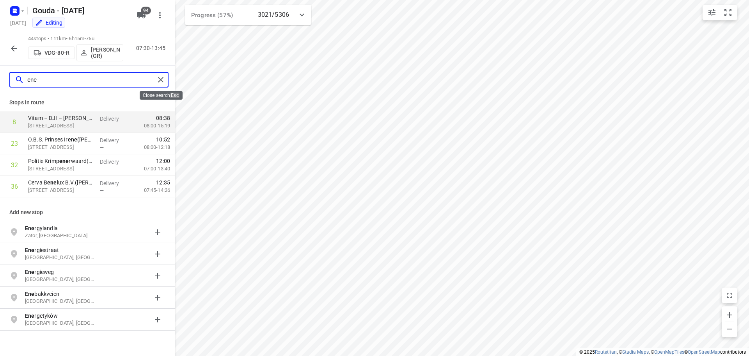
type input "ene"
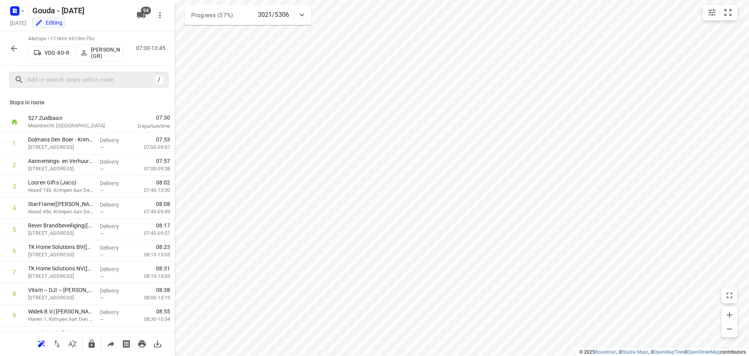
click at [12, 44] on icon "button" at bounding box center [13, 48] width 9 height 9
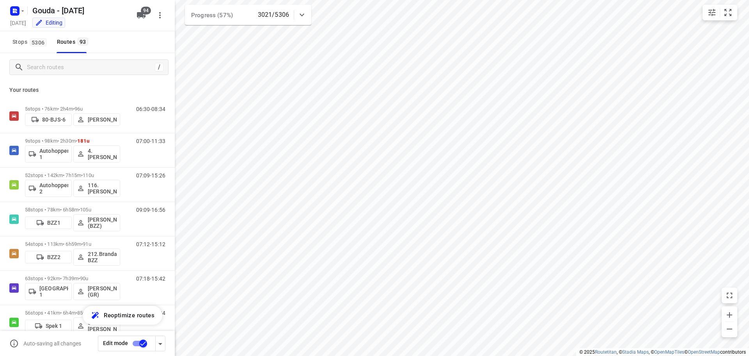
drag, startPoint x: 29, startPoint y: 35, endPoint x: 35, endPoint y: 64, distance: 30.2
click at [30, 34] on button "Stops 5306" at bounding box center [29, 42] width 40 height 22
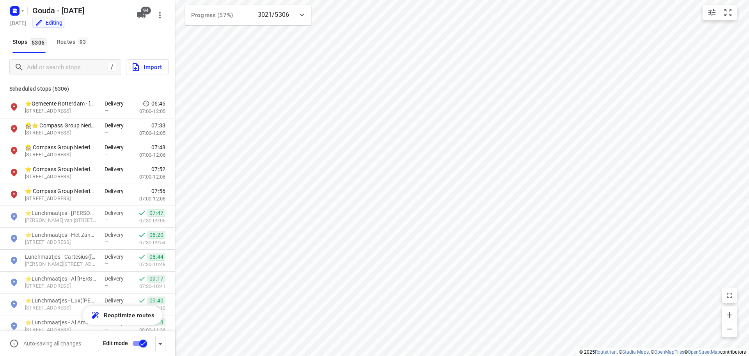
click at [41, 57] on div "/ Import" at bounding box center [87, 67] width 175 height 28
click at [43, 66] on input "Add or search stops" at bounding box center [67, 67] width 80 height 12
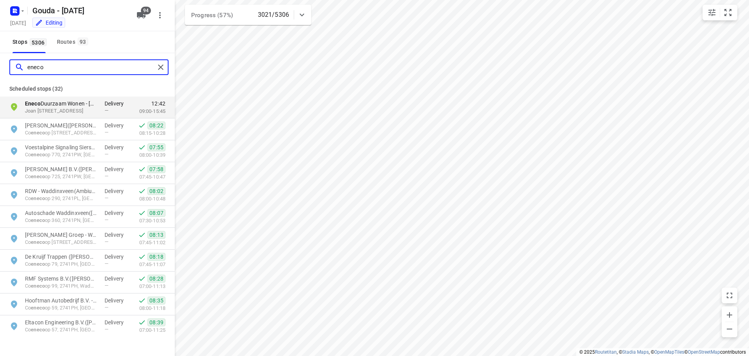
drag, startPoint x: 78, startPoint y: 64, endPoint x: 0, endPoint y: 72, distance: 78.4
click at [0, 72] on div "eneco" at bounding box center [87, 67] width 175 height 28
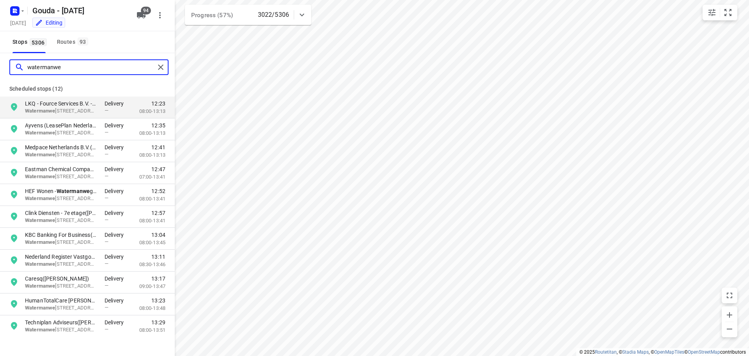
type input "watermanwe"
click at [64, 41] on div "Routes 93" at bounding box center [74, 42] width 34 height 10
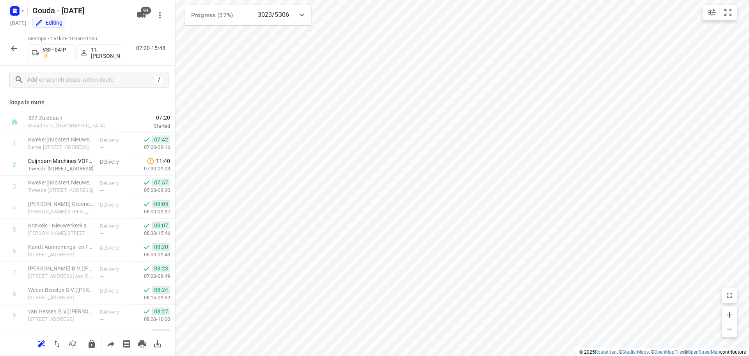
click at [15, 53] on icon "button" at bounding box center [13, 48] width 9 height 9
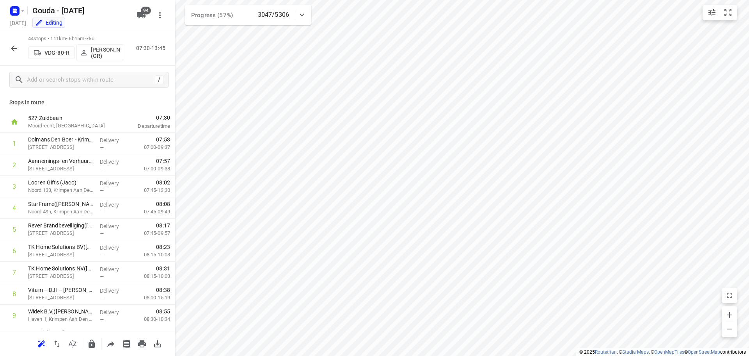
click at [105, 103] on p "Stops in route" at bounding box center [87, 102] width 156 height 8
click at [75, 251] on p "[STREET_ADDRESS]" at bounding box center [61, 255] width 66 height 8
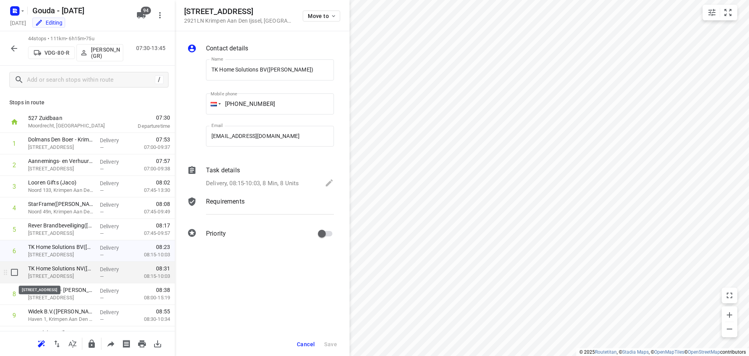
click at [91, 277] on p "[STREET_ADDRESS]" at bounding box center [61, 276] width 66 height 8
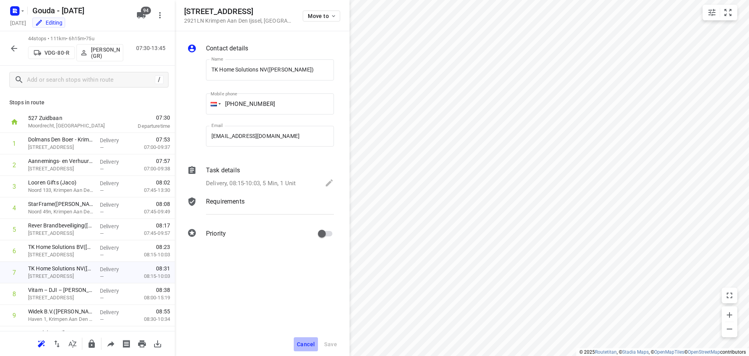
click at [309, 344] on span "Cancel" at bounding box center [306, 344] width 18 height 6
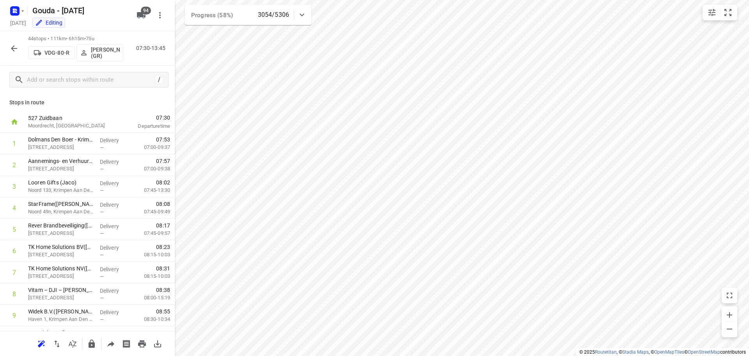
click at [108, 110] on div "Stops in route 527 [GEOGRAPHIC_DATA], [GEOGRAPHIC_DATA] 07:30 Departure time 1 …" at bounding box center [87, 212] width 175 height 237
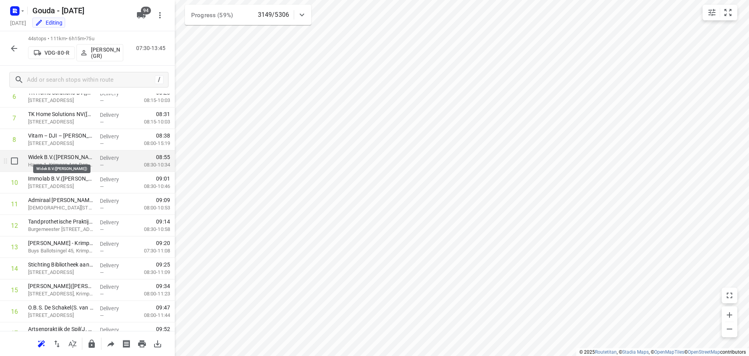
scroll to position [156, 0]
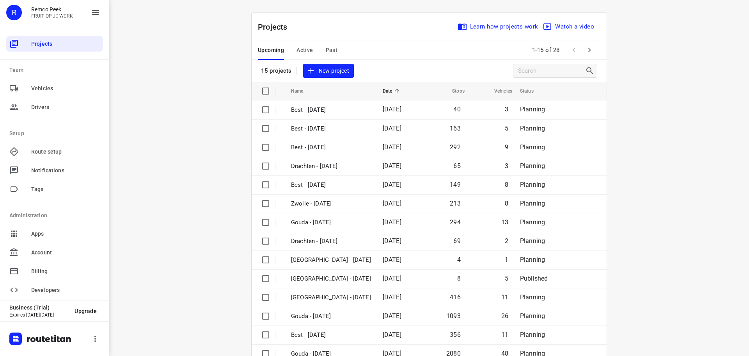
click at [333, 50] on span "Past" at bounding box center [332, 50] width 12 height 10
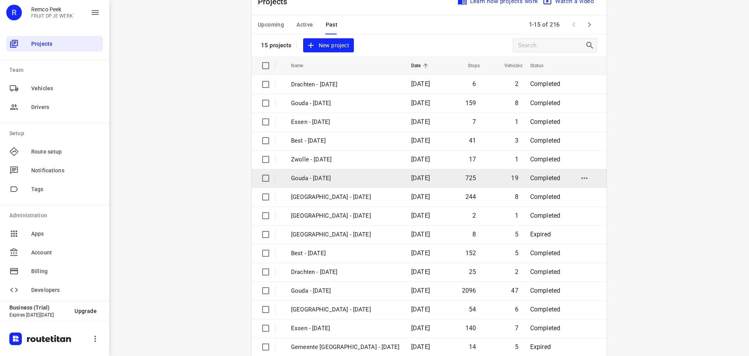
scroll to position [39, 0]
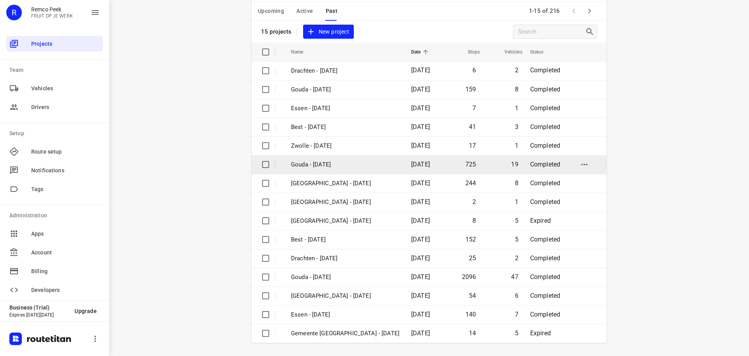
click at [347, 165] on p "Gouda - [DATE]" at bounding box center [345, 164] width 108 height 9
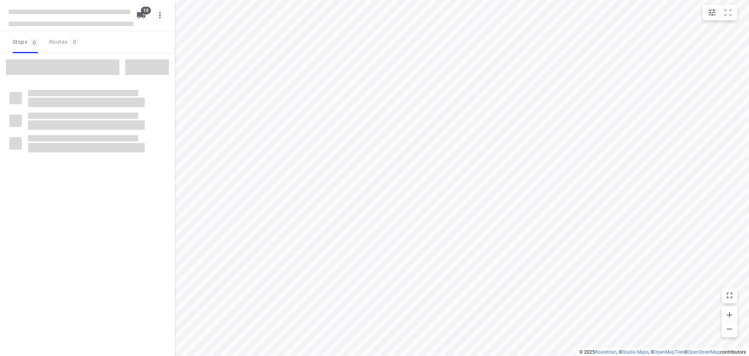
checkbox input "true"
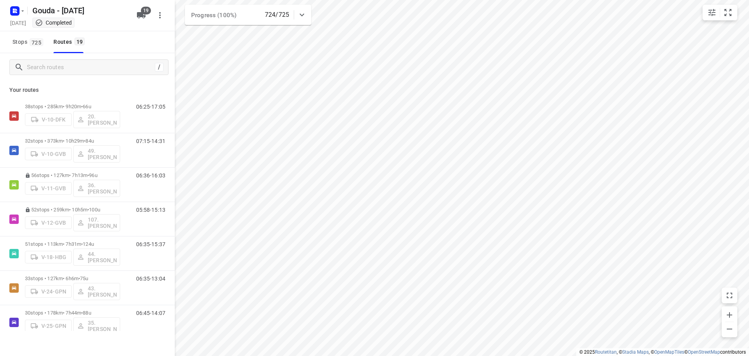
click at [78, 57] on div "/" at bounding box center [87, 67] width 175 height 28
click at [104, 72] on input "Search routes" at bounding box center [90, 67] width 127 height 12
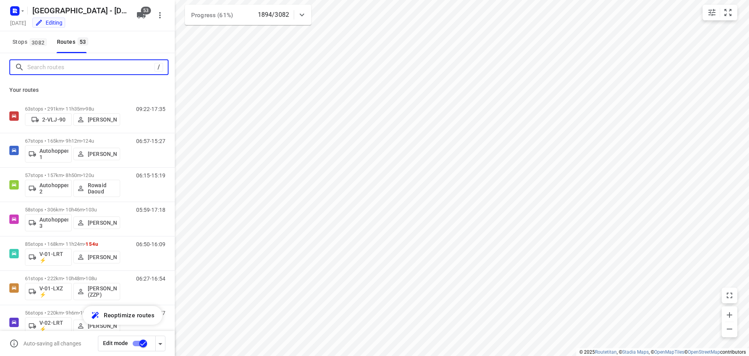
click at [57, 70] on input "Search routes" at bounding box center [90, 67] width 127 height 12
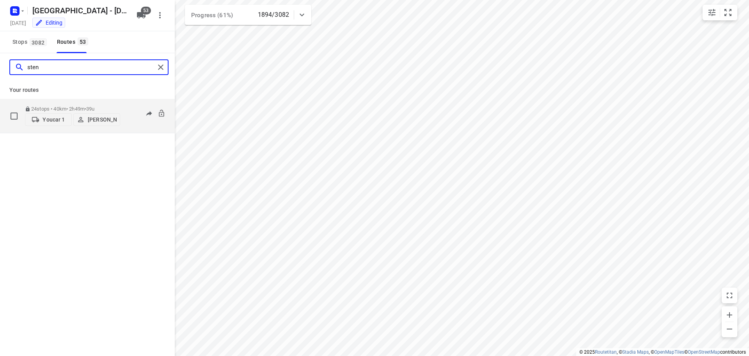
type input "sten"
click at [82, 102] on div "24 stops • 40km • 2h49m • 39u Youcar 1 [PERSON_NAME]" at bounding box center [72, 116] width 95 height 28
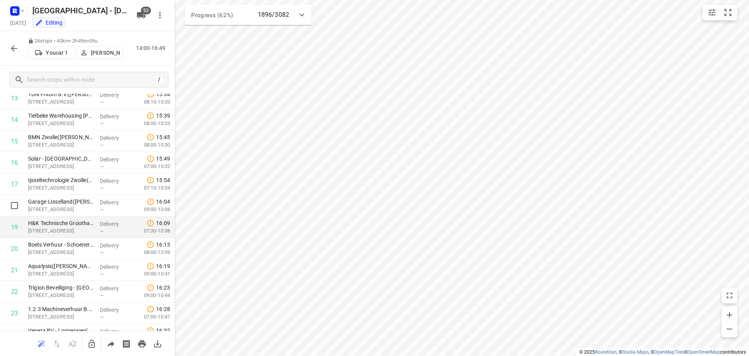
scroll to position [339, 0]
